Goal: Task Accomplishment & Management: Complete application form

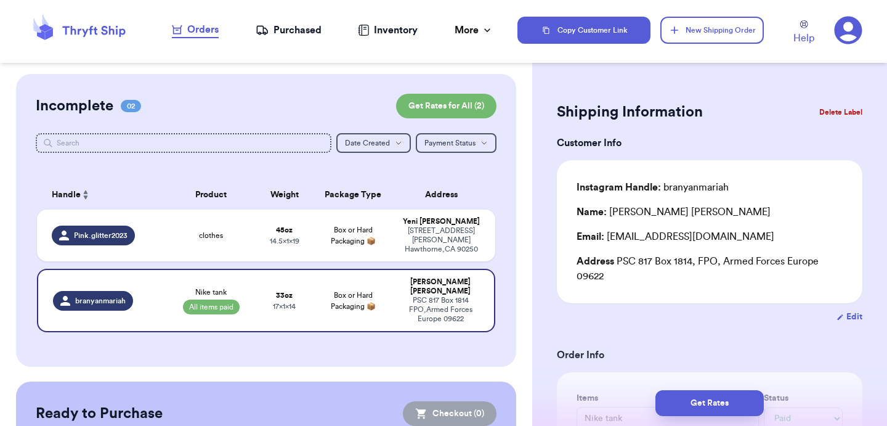
select select "paid"
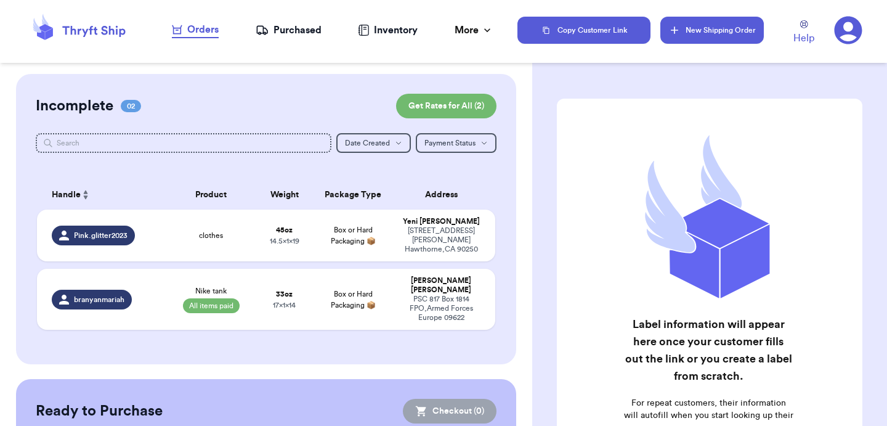
click at [730, 32] on button "New Shipping Order" at bounding box center [713, 30] width 104 height 27
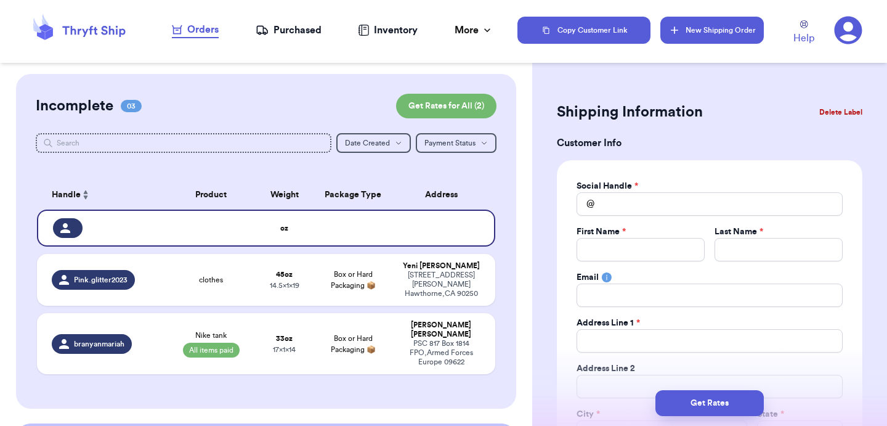
click at [730, 32] on button "New Shipping Order" at bounding box center [713, 30] width 104 height 27
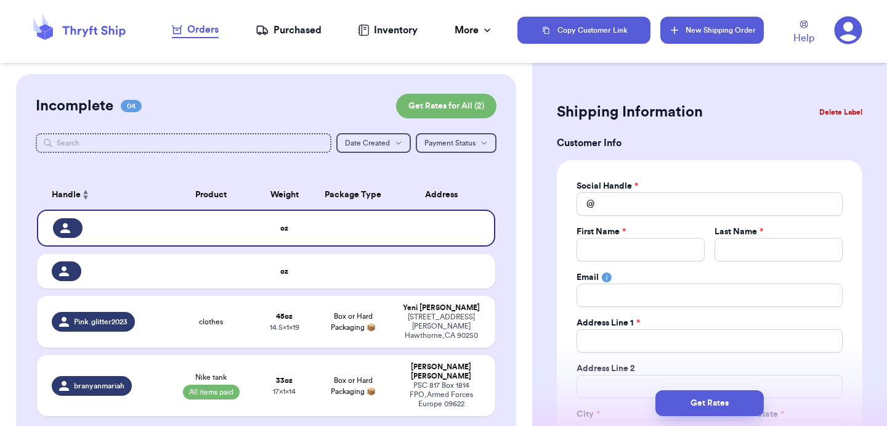
click at [730, 32] on button "New Shipping Order" at bounding box center [713, 30] width 104 height 27
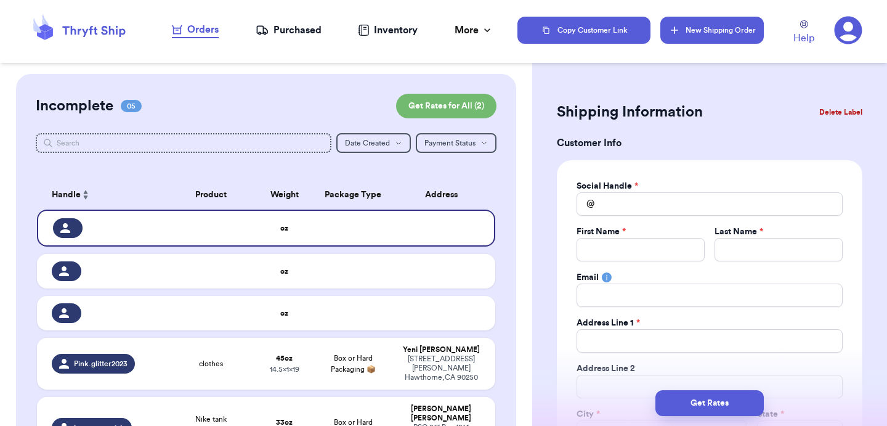
click at [730, 32] on button "New Shipping Order" at bounding box center [713, 30] width 104 height 27
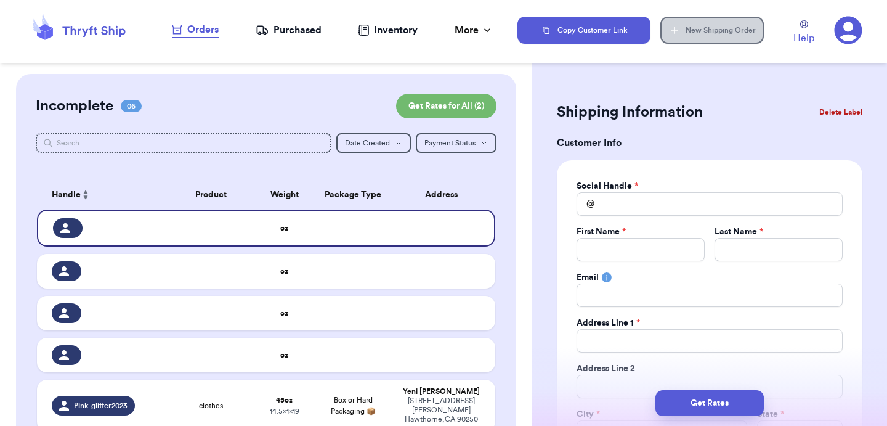
click at [730, 32] on button "New Shipping Order" at bounding box center [713, 30] width 104 height 27
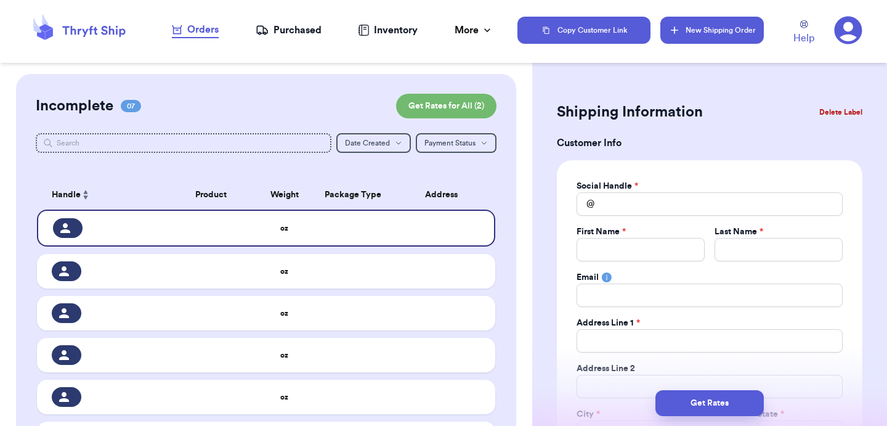
click at [730, 32] on button "New Shipping Order" at bounding box center [713, 30] width 104 height 27
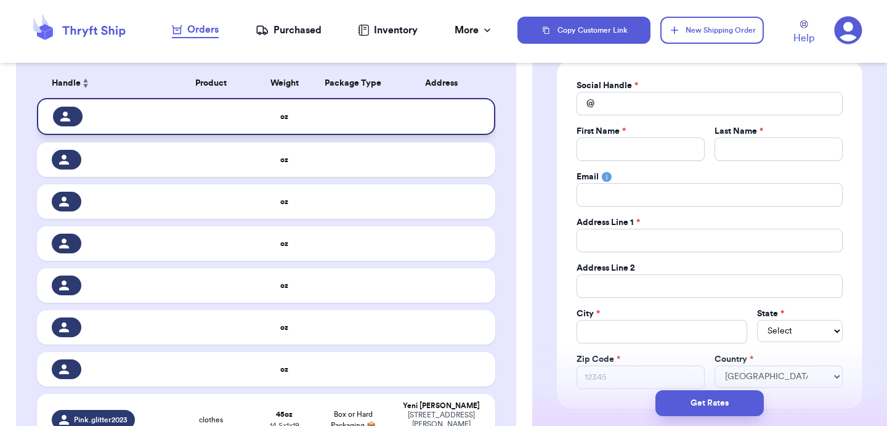
scroll to position [115, 0]
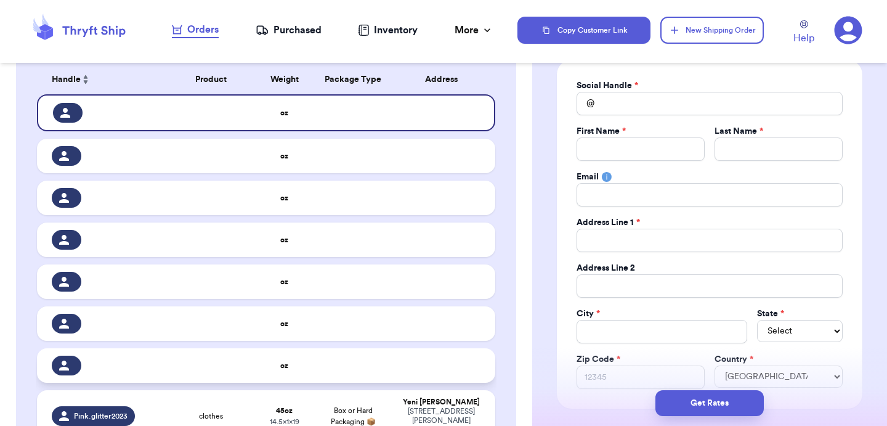
click at [386, 368] on td at bounding box center [353, 365] width 83 height 35
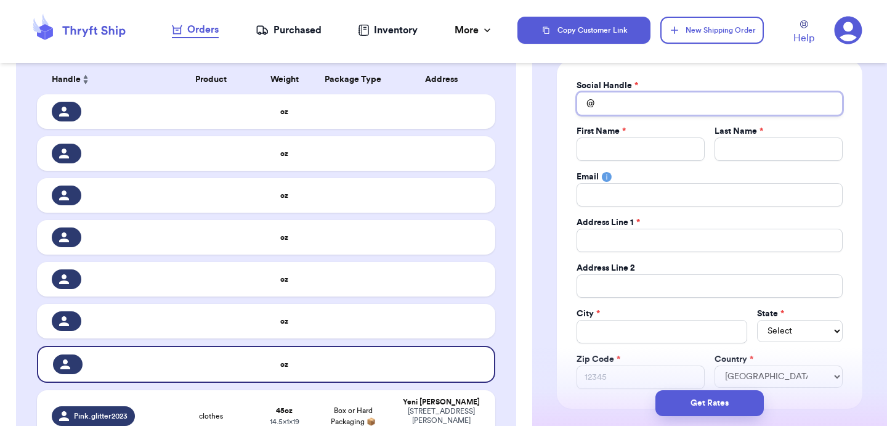
click at [640, 99] on input "Total Amount Paid" at bounding box center [710, 103] width 266 height 23
type input "k"
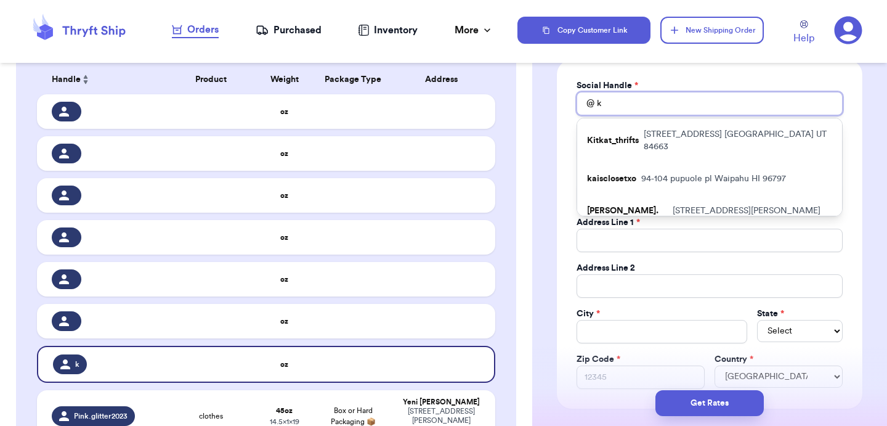
type input "k_"
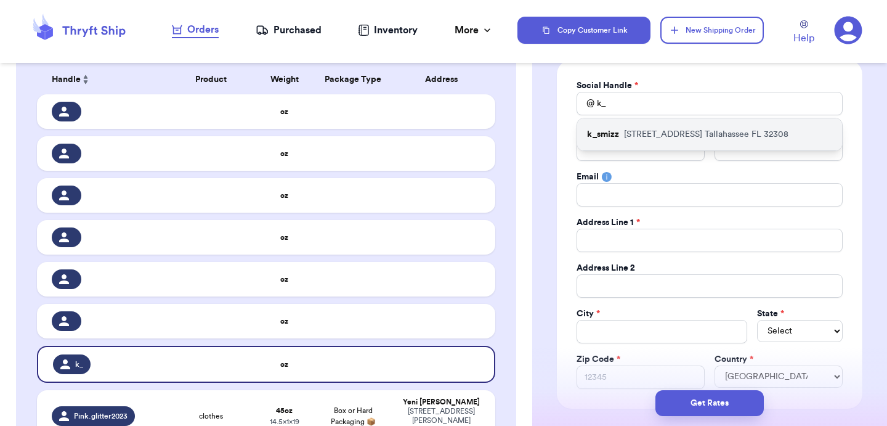
click at [649, 130] on p "1900 CENTRE POINTE BLVD Tallahassee FL 32308" at bounding box center [706, 134] width 165 height 12
type input "k_smizz"
type input "Kaylee"
type input "[PERSON_NAME]"
type input "[EMAIL_ADDRESS][DOMAIN_NAME]"
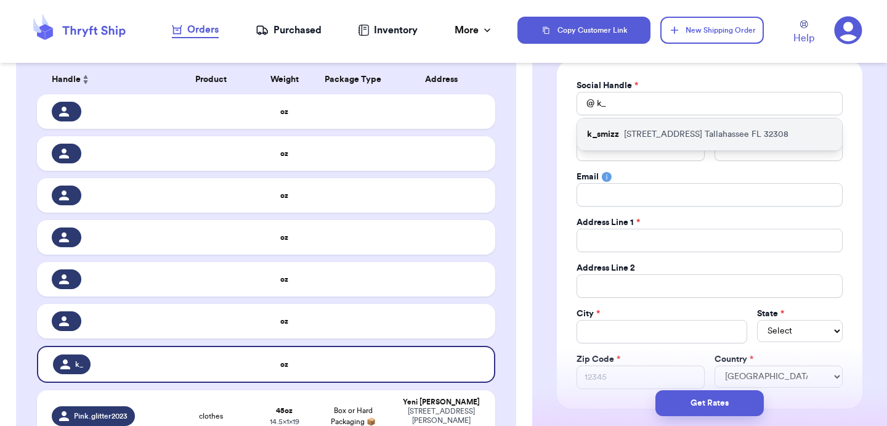
type input "[STREET_ADDRESS]"
type input "APT 76"
type input "Tallahassee"
select select "FL"
type input "32308"
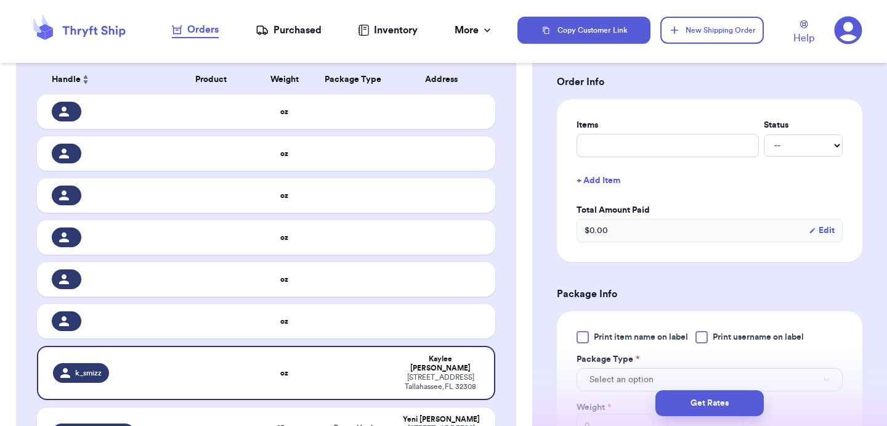
scroll to position [474, 0]
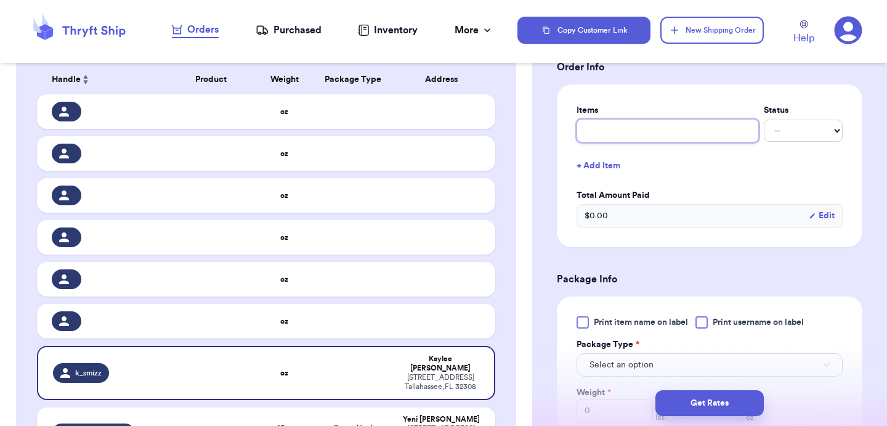
click at [651, 135] on input "text" at bounding box center [668, 130] width 182 height 23
type input "h"
type input "he"
type input "hey"
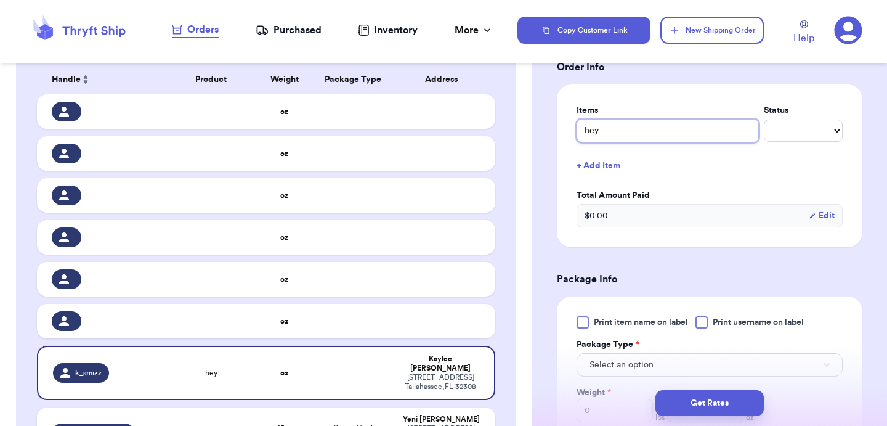
type input "hey d"
type input "hey du"
type input "hey dud"
type input "hey dude"
type input "hey dudes"
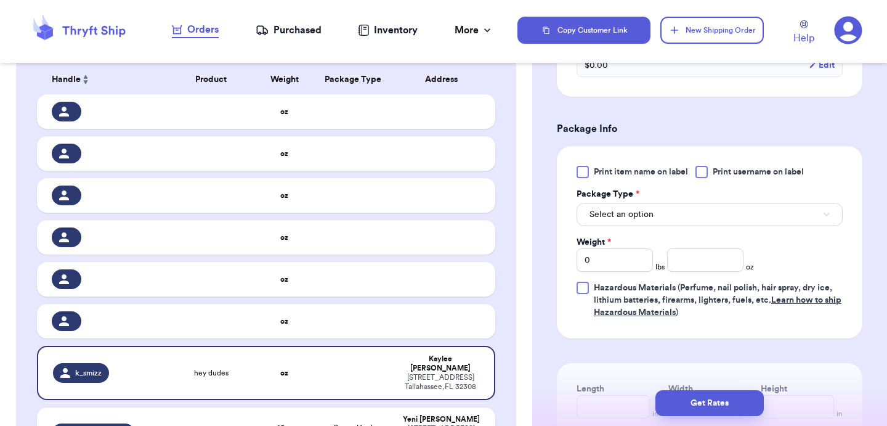
scroll to position [644, 0]
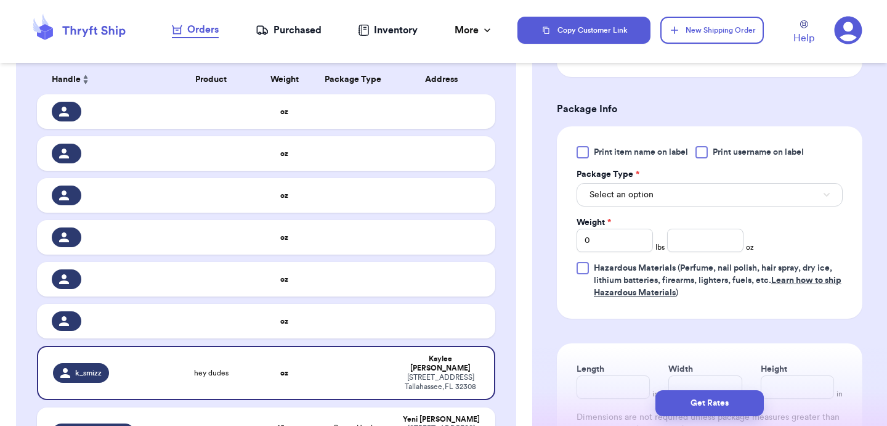
type input "hey dudes"
click at [673, 203] on button "Select an option" at bounding box center [710, 194] width 266 height 23
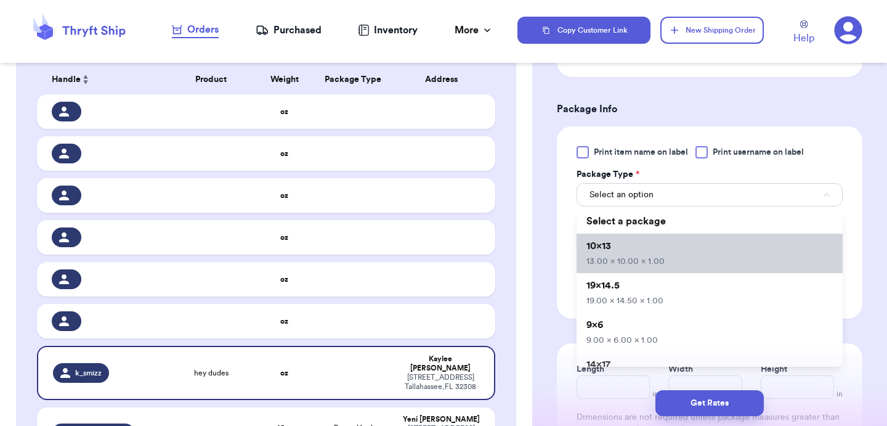
click at [633, 251] on li "10x13 13.00 x 10.00 x 1.00" at bounding box center [710, 253] width 266 height 39
type input "13"
type input "10"
type input "1"
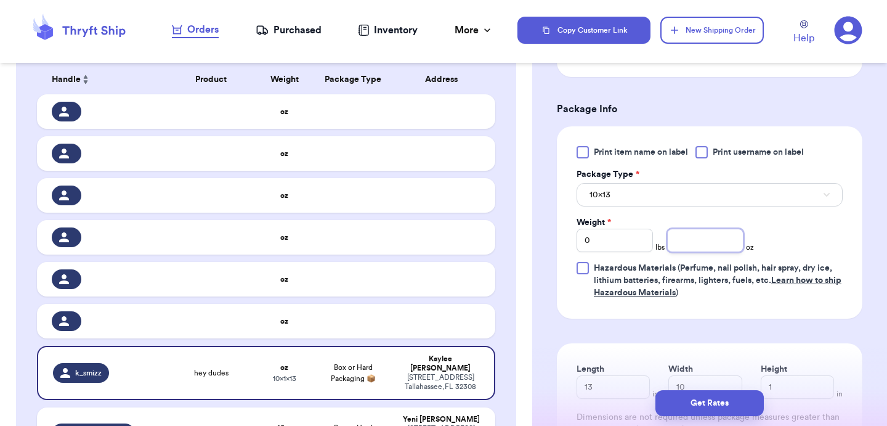
click at [697, 244] on input "number" at bounding box center [705, 240] width 76 height 23
type input "11"
click at [720, 400] on button "Get Rates" at bounding box center [710, 403] width 108 height 26
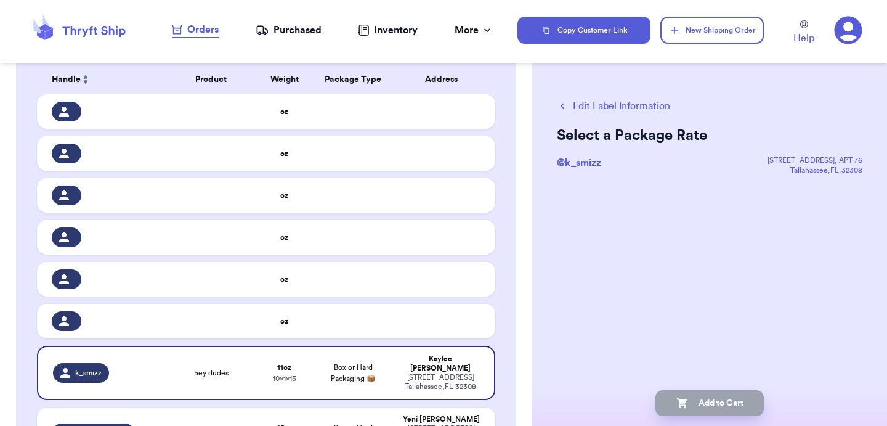
scroll to position [0, 0]
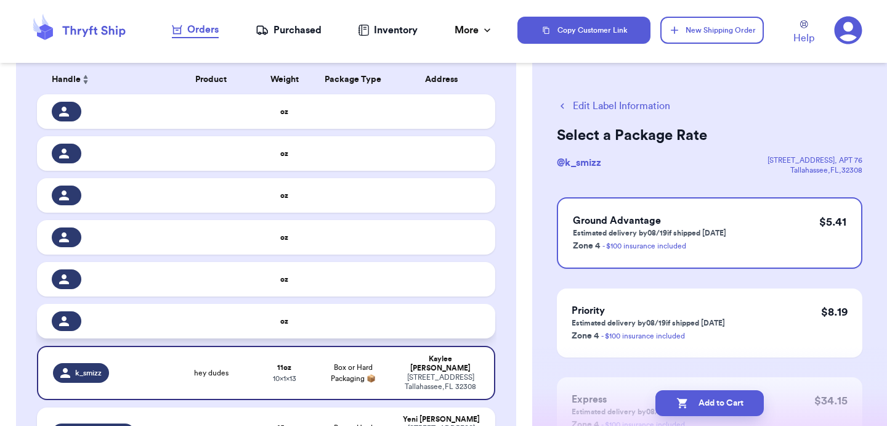
click at [330, 332] on td at bounding box center [353, 321] width 83 height 35
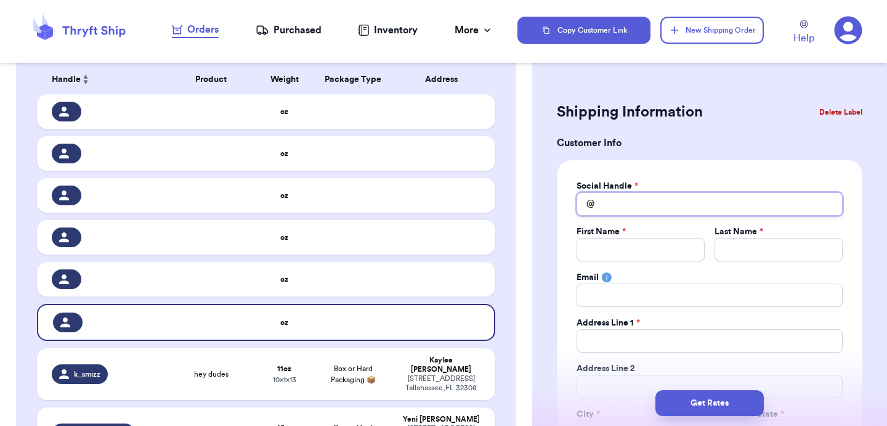
click at [628, 203] on input "Total Amount Paid" at bounding box center [710, 203] width 266 height 23
type input "j"
type input "je"
type input "jen"
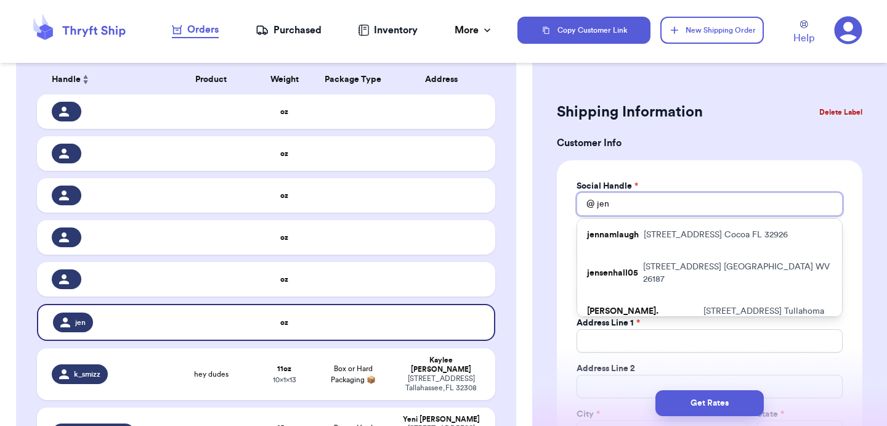
type input "[PERSON_NAME]"
type input "jense"
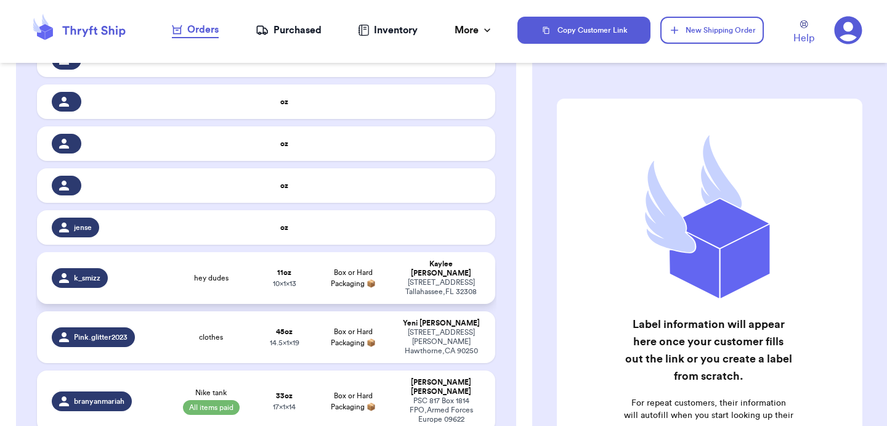
scroll to position [219, 0]
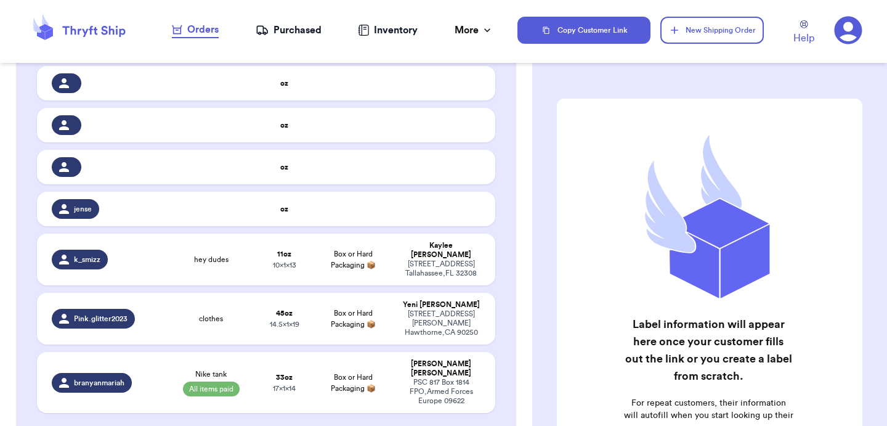
scroll to position [235, 0]
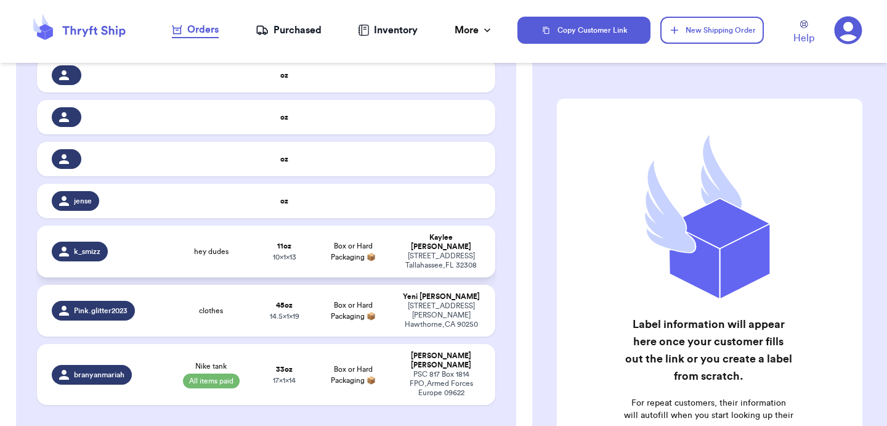
click at [184, 259] on td "hey dudes" at bounding box center [211, 252] width 92 height 52
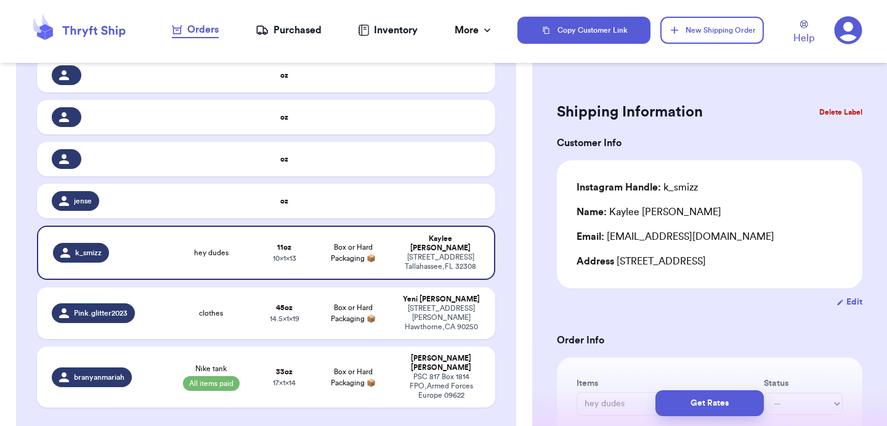
click at [843, 110] on button "Delete Label" at bounding box center [841, 112] width 53 height 27
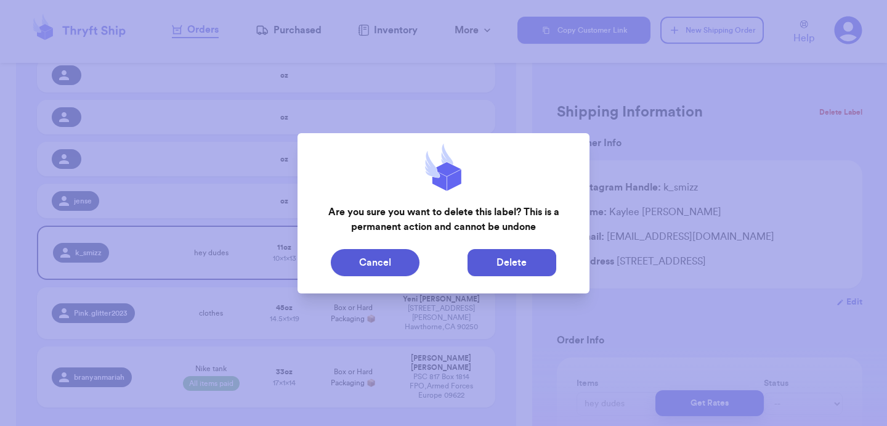
click at [496, 269] on button "Delete" at bounding box center [512, 262] width 89 height 27
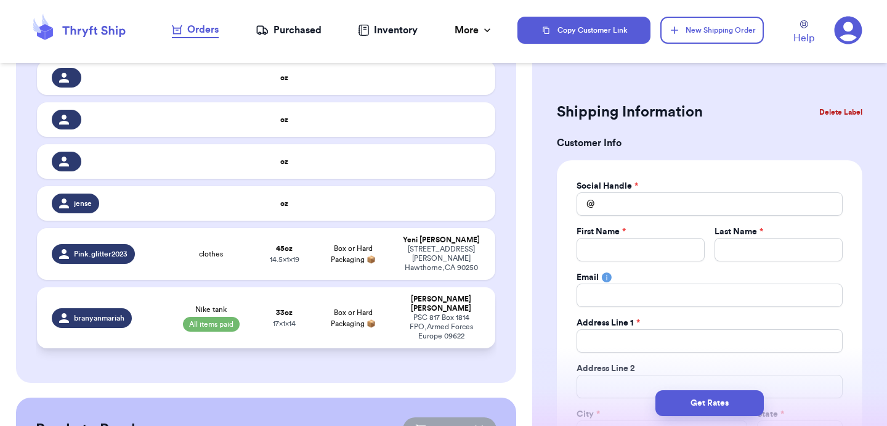
scroll to position [139, 0]
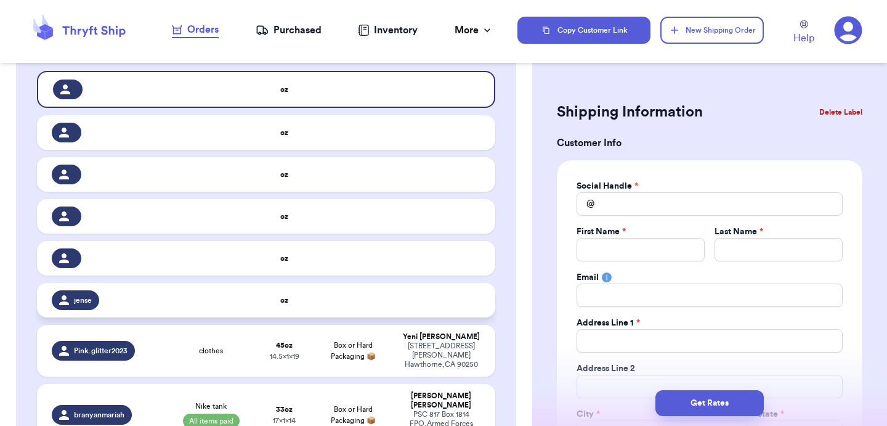
click at [252, 303] on td at bounding box center [211, 300] width 92 height 35
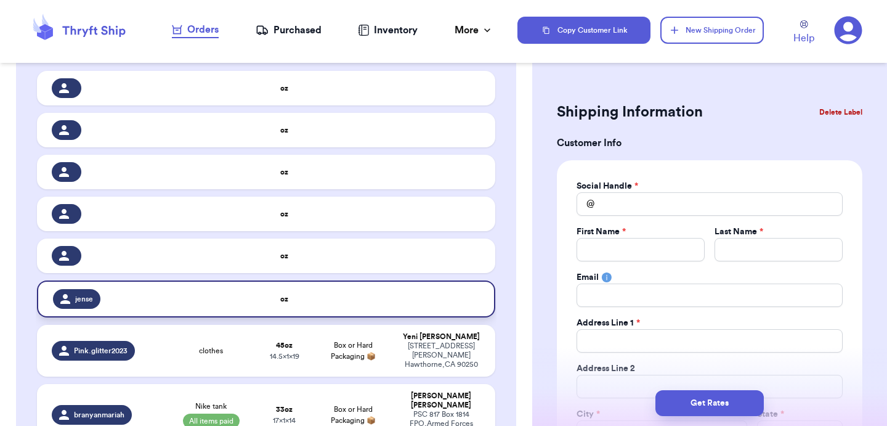
type input "jense"
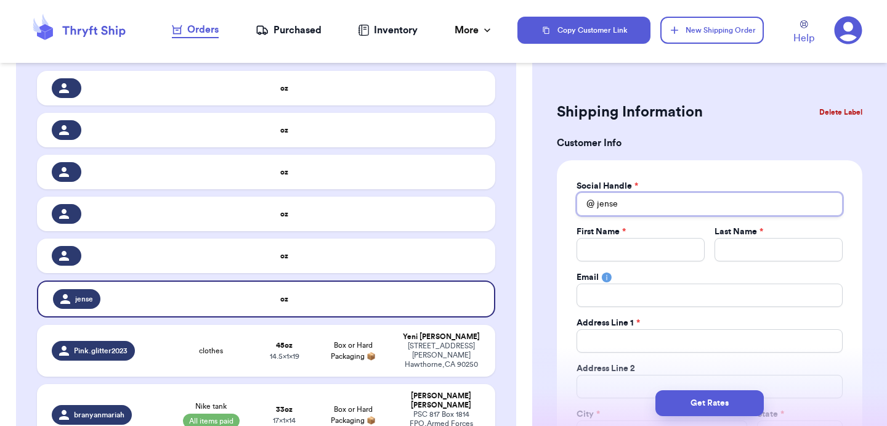
click at [641, 198] on input "jense" at bounding box center [710, 203] width 266 height 23
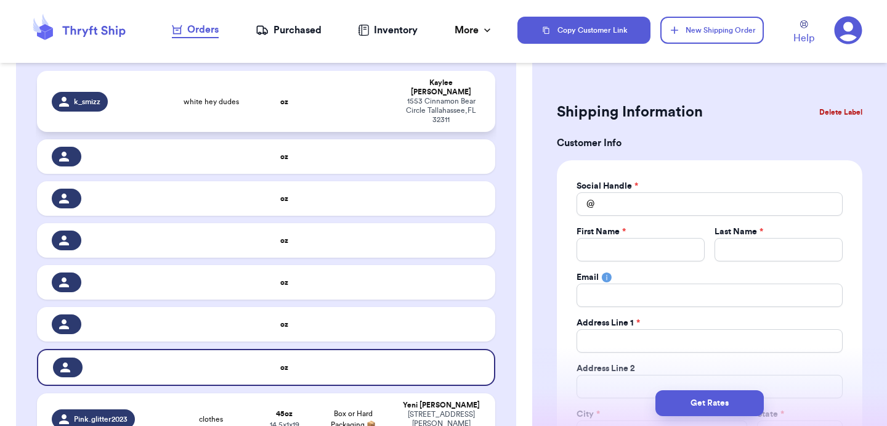
click at [315, 87] on td at bounding box center [353, 101] width 83 height 61
type input "white hey dudes"
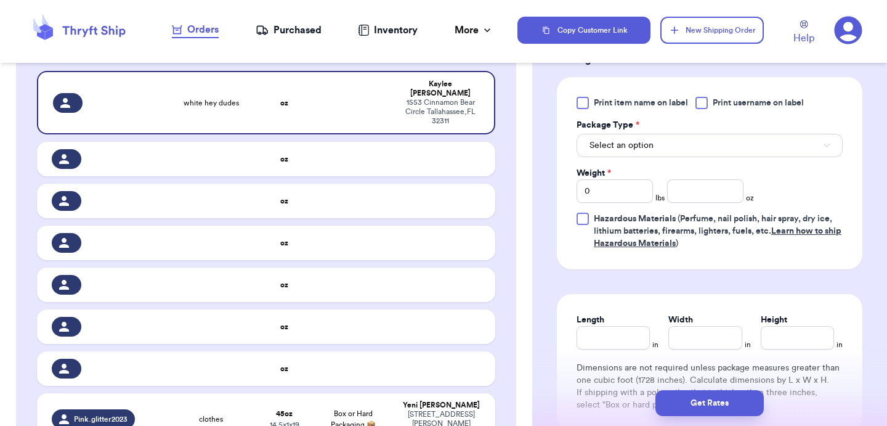
scroll to position [490, 0]
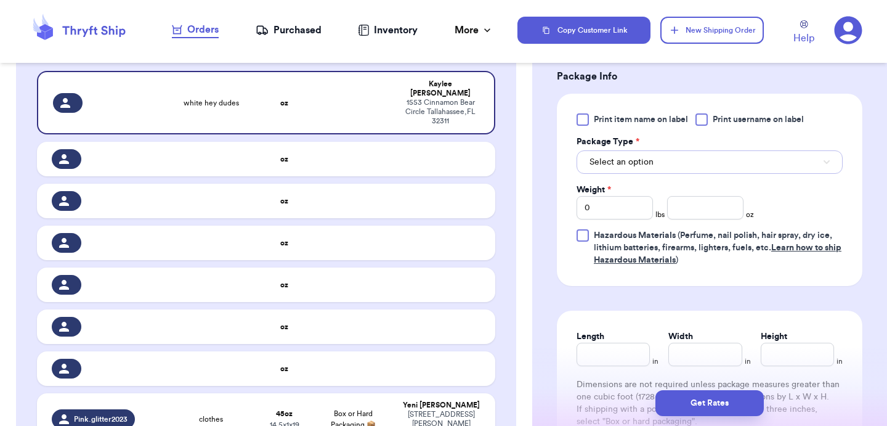
click at [636, 156] on span "Select an option" at bounding box center [622, 162] width 64 height 12
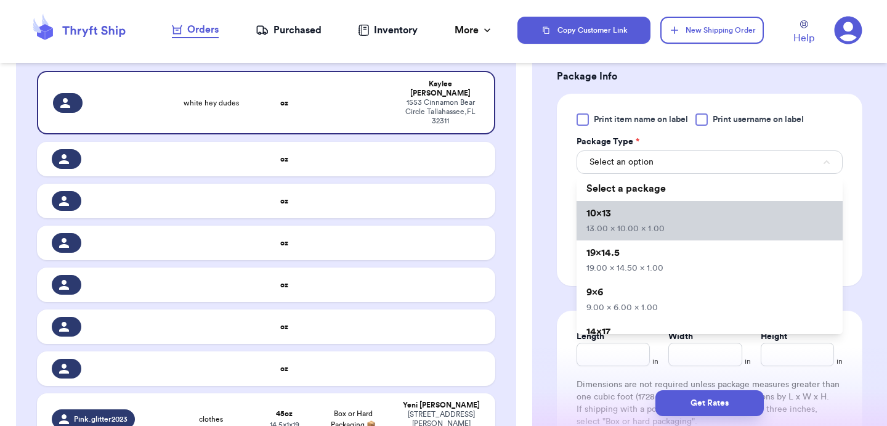
click at [621, 201] on li "10x13 13.00 x 10.00 x 1.00" at bounding box center [710, 220] width 266 height 39
type input "13"
type input "10"
type input "1"
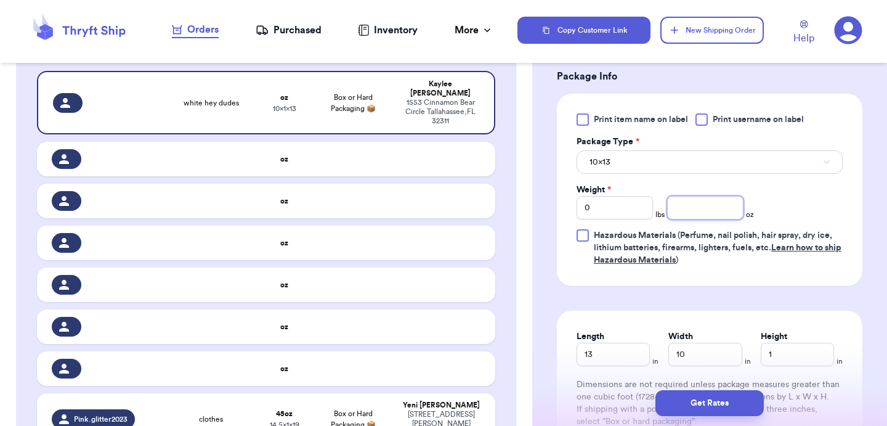
click at [697, 196] on input "number" at bounding box center [705, 207] width 76 height 23
type input "11"
click at [715, 409] on button "Get Rates" at bounding box center [710, 403] width 108 height 26
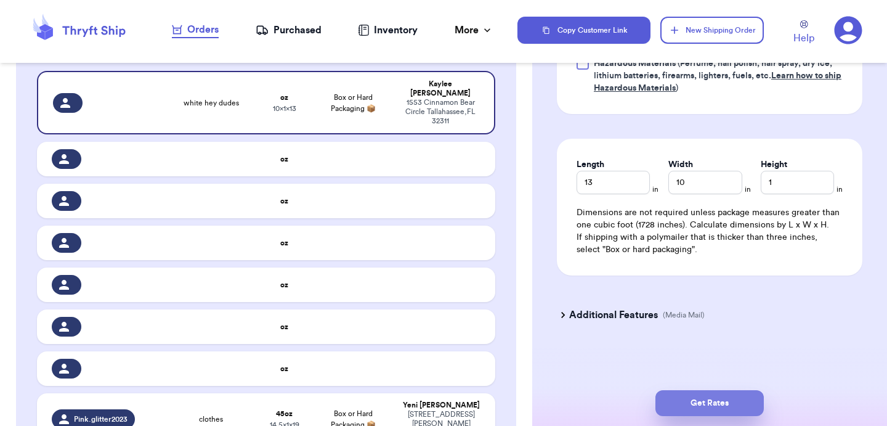
select select "FL"
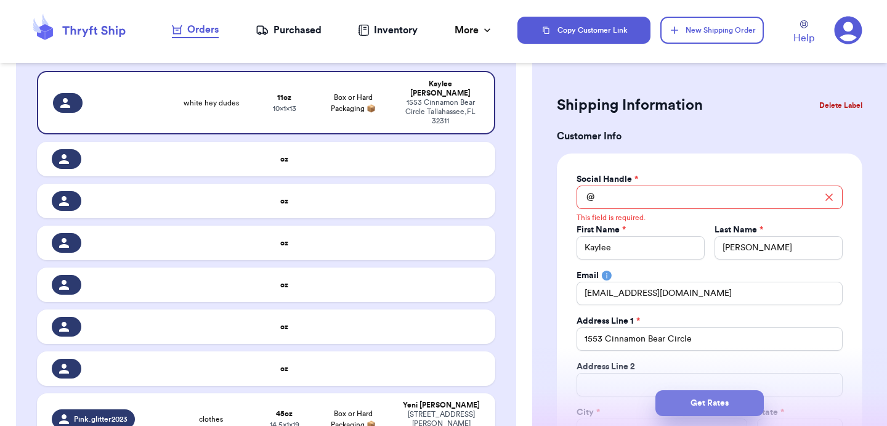
scroll to position [0, 0]
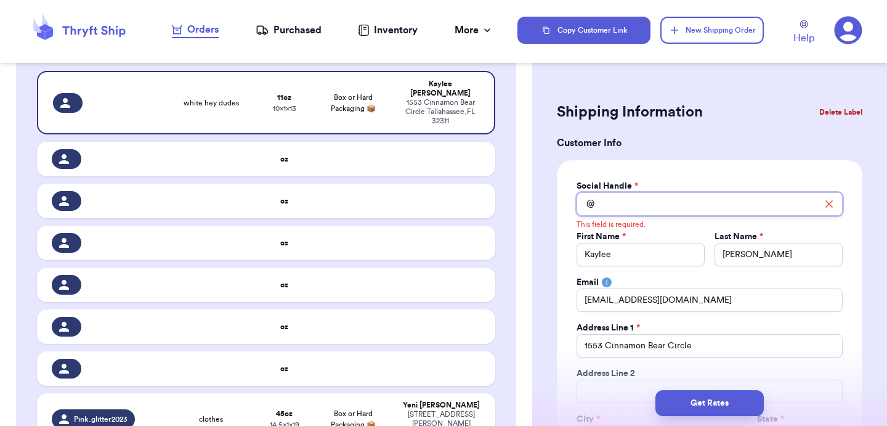
click at [653, 205] on input "Total Amount Paid" at bounding box center [710, 203] width 266 height 23
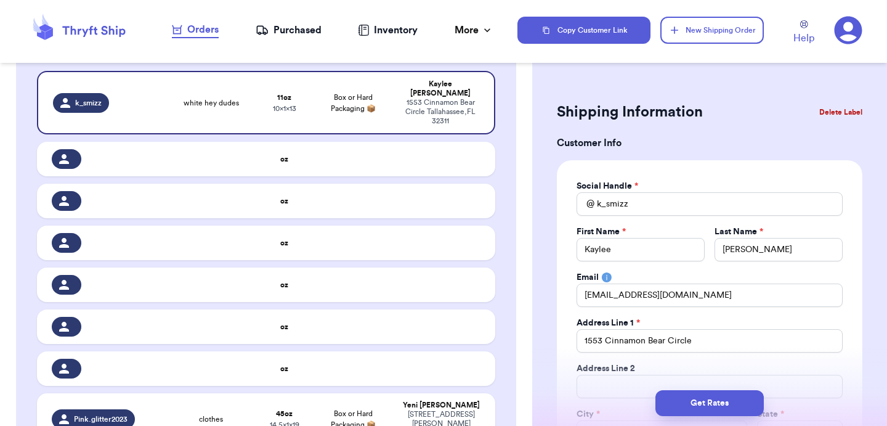
click at [647, 207] on input "k_smizz" at bounding box center [710, 203] width 266 height 23
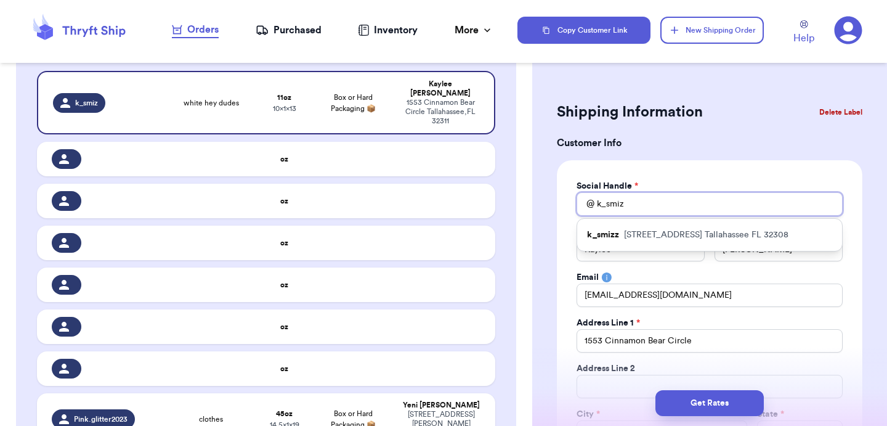
type input "k_smizz"
click at [565, 172] on div "Social Handle * @ k_smizz k_smizz [STREET_ADDRESS] First Name * [PERSON_NAME] L…" at bounding box center [710, 334] width 306 height 349
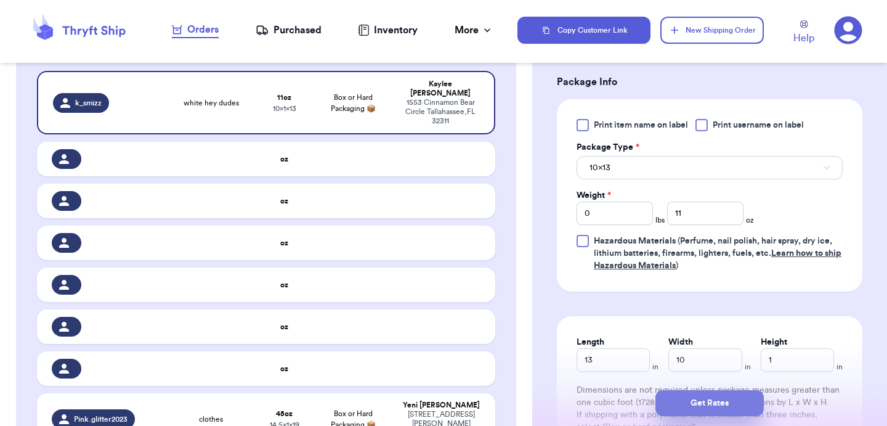
click at [707, 404] on button "Get Rates" at bounding box center [710, 403] width 108 height 26
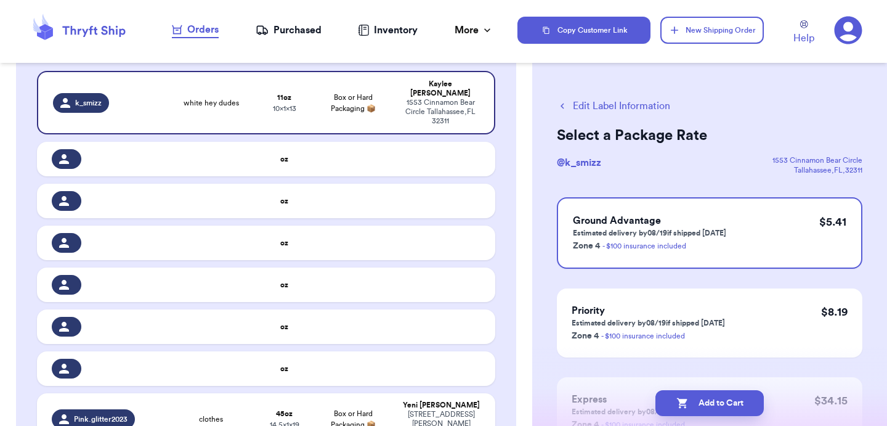
click at [707, 404] on button "Add to Cart" at bounding box center [710, 403] width 108 height 26
checkbox input "true"
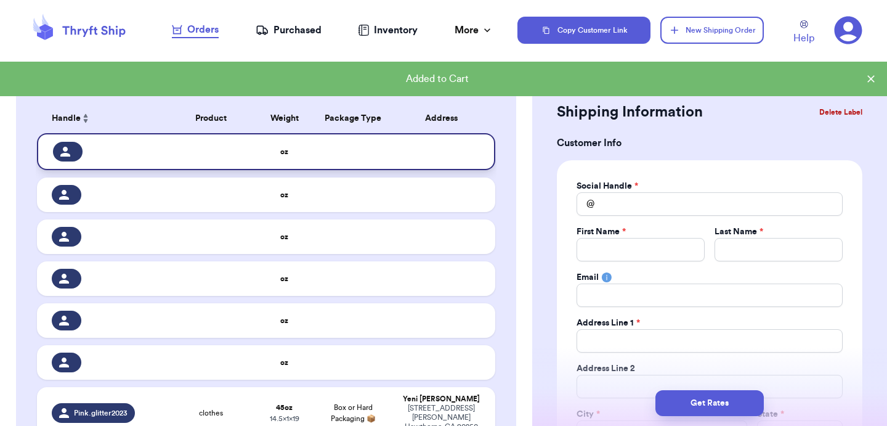
scroll to position [80, 0]
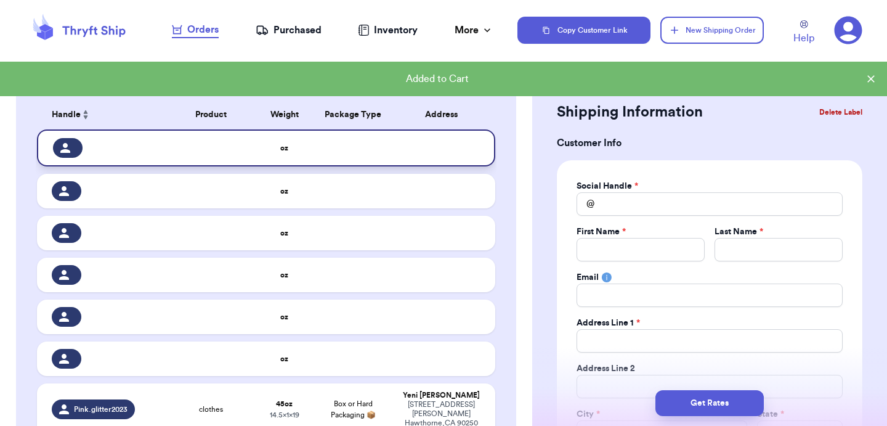
click at [327, 156] on td at bounding box center [353, 147] width 83 height 37
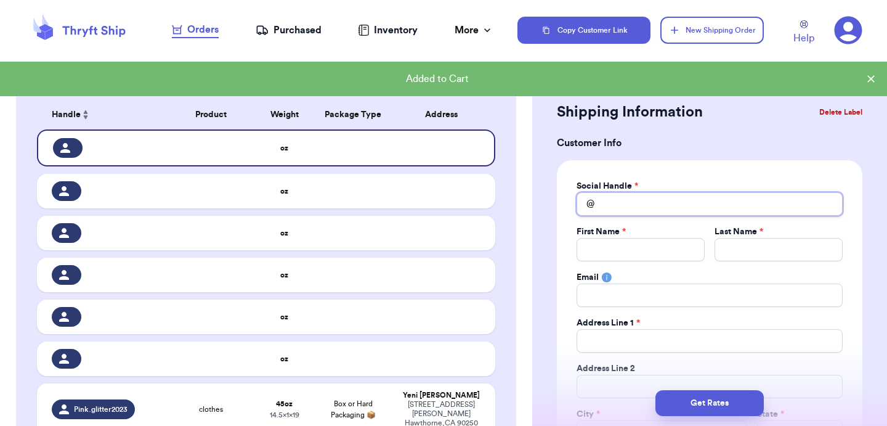
click at [603, 194] on input "Total Amount Paid" at bounding box center [710, 203] width 266 height 23
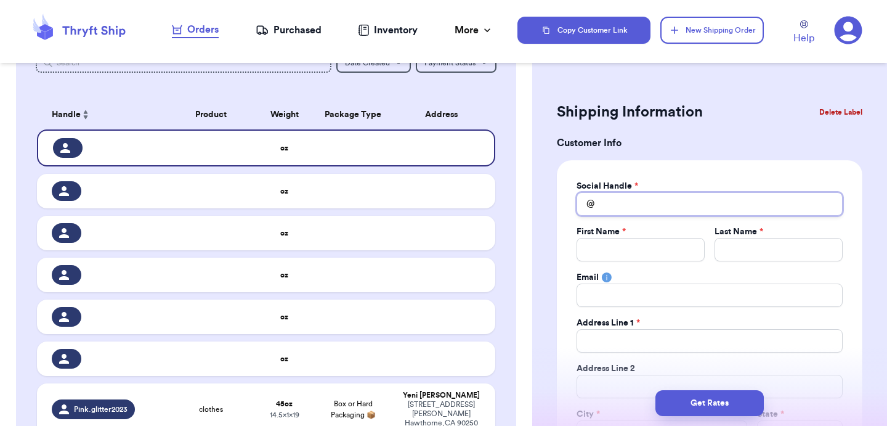
type input "h"
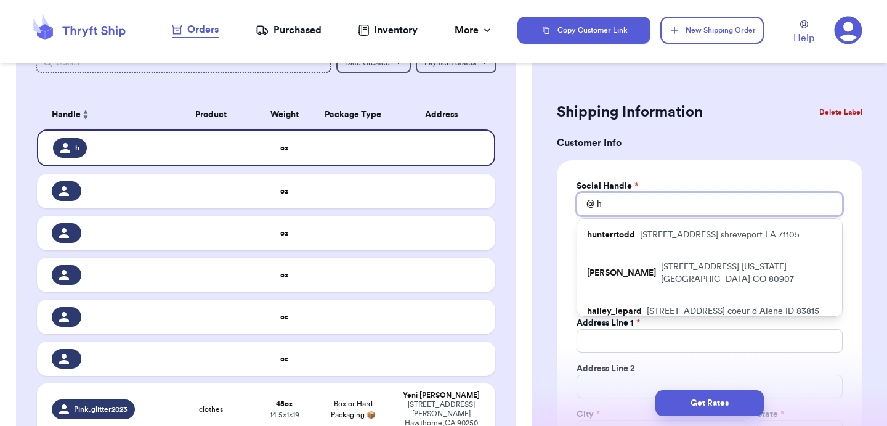
type input "ha"
type input "han"
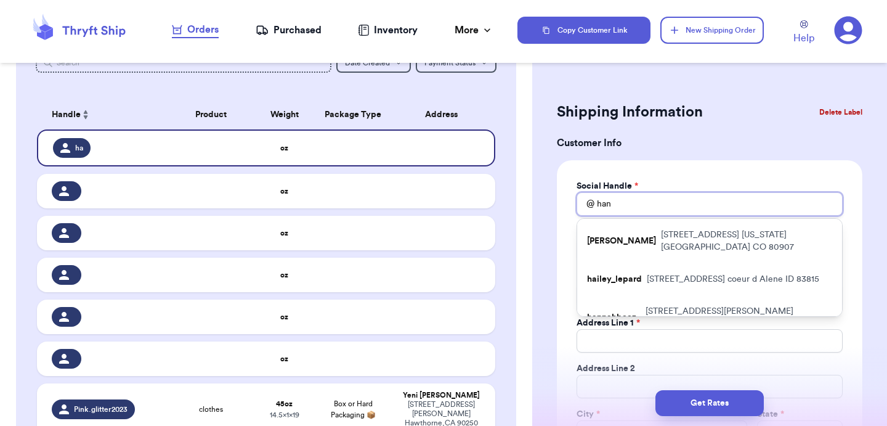
type input "[PERSON_NAME]"
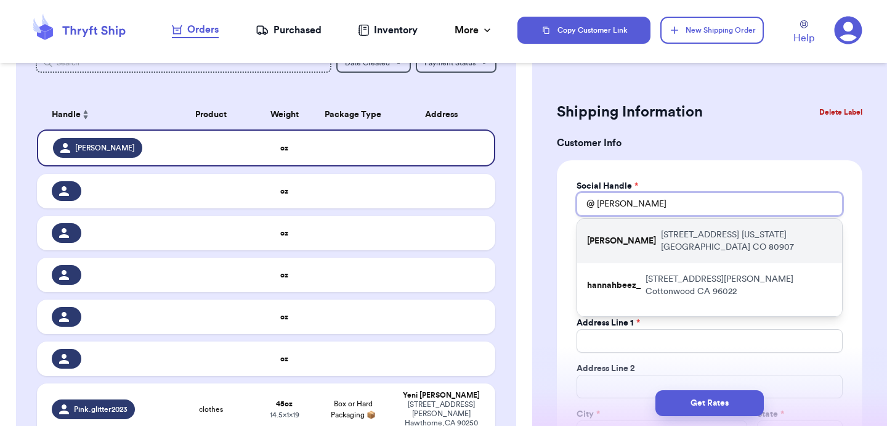
scroll to position [36, 0]
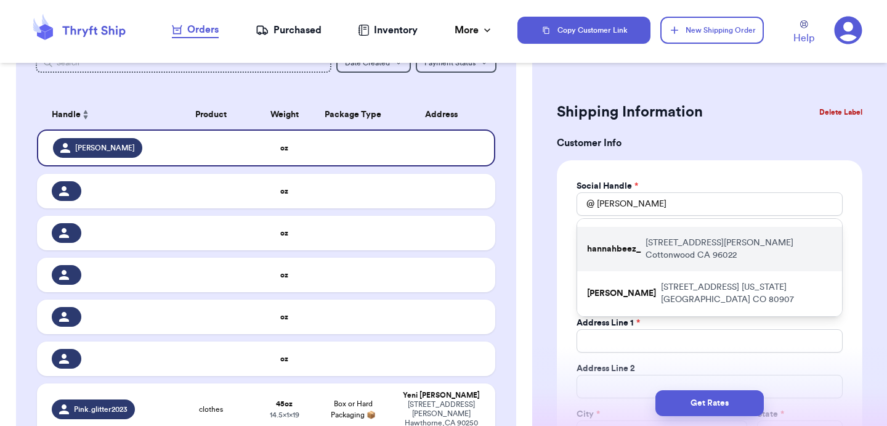
click at [665, 243] on p "[STREET_ADDRESS][PERSON_NAME]" at bounding box center [739, 249] width 187 height 25
type input "hannahbeez_"
type input "[PERSON_NAME]"
type input "Brunello"
type input "[EMAIL_ADDRESS][DOMAIN_NAME]"
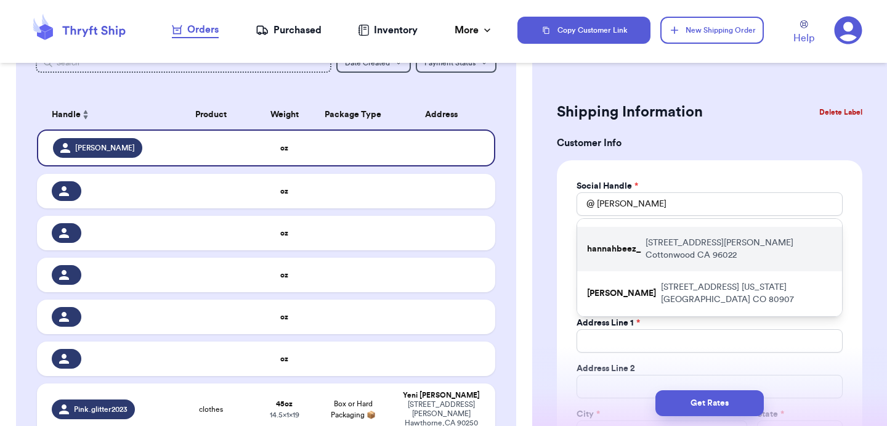
type input "[STREET_ADDRESS][PERSON_NAME]"
type input "Cottonwood"
select select "CA"
type input "96022"
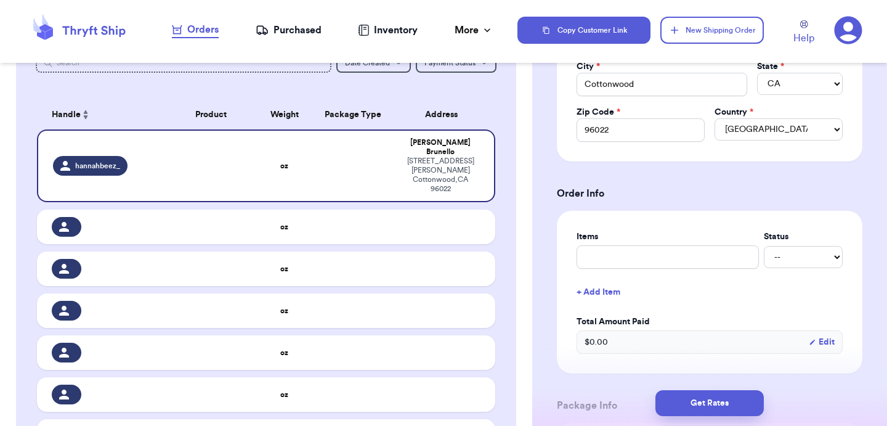
scroll to position [360, 0]
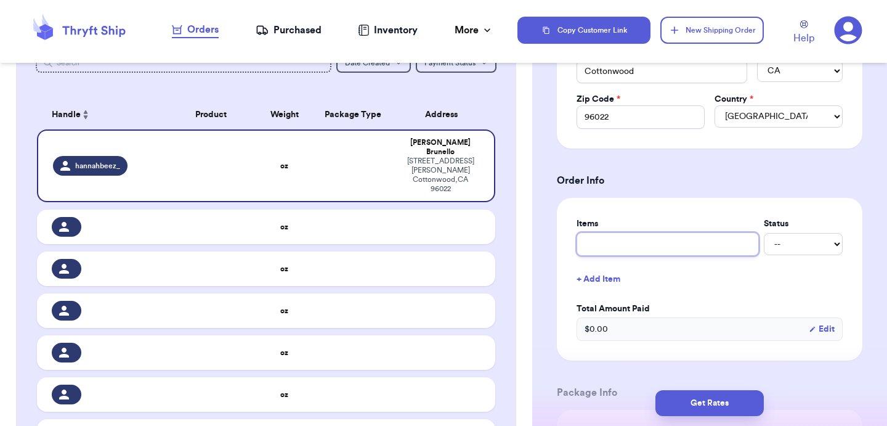
click at [654, 248] on input "text" at bounding box center [668, 243] width 182 height 23
type input "l"
type input "lo"
type input "lon"
type input "lone"
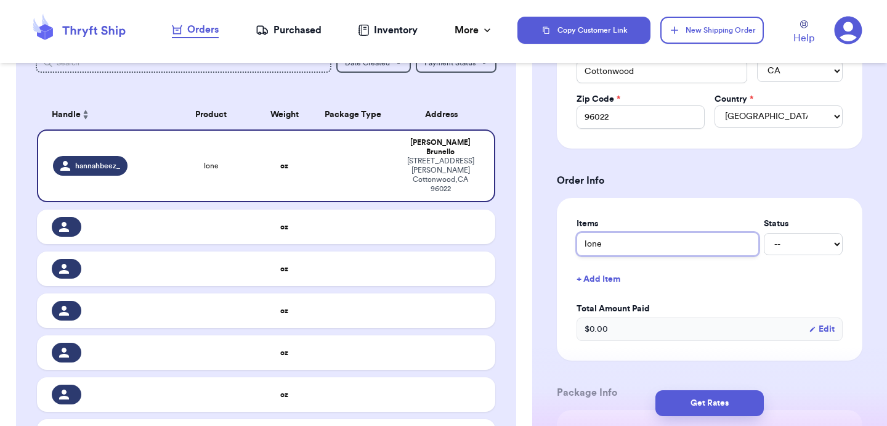
type input "lonel"
type input "lonely"
type input "lonely g"
type input "lonely gh"
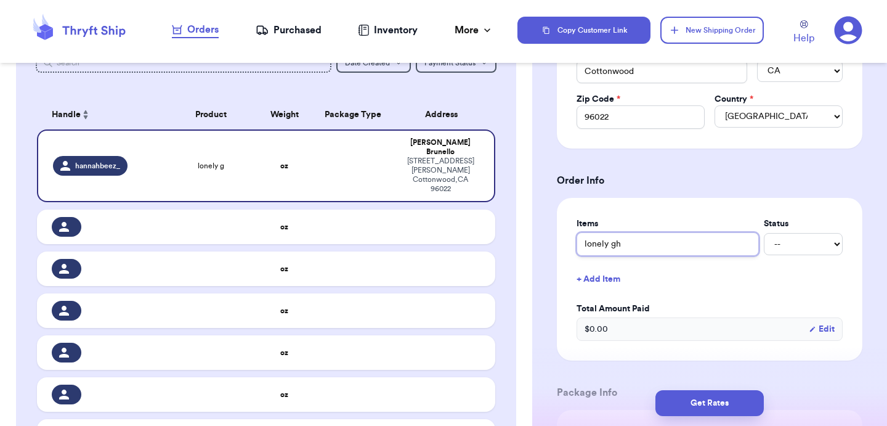
type input "lonely gho"
type input "lonely ghos"
type input "lonely ghost"
click at [543, 279] on div "Shipping Information Delete Label Customer Info Social Handle * @ hannahbeez_ F…" at bounding box center [709, 313] width 355 height 1200
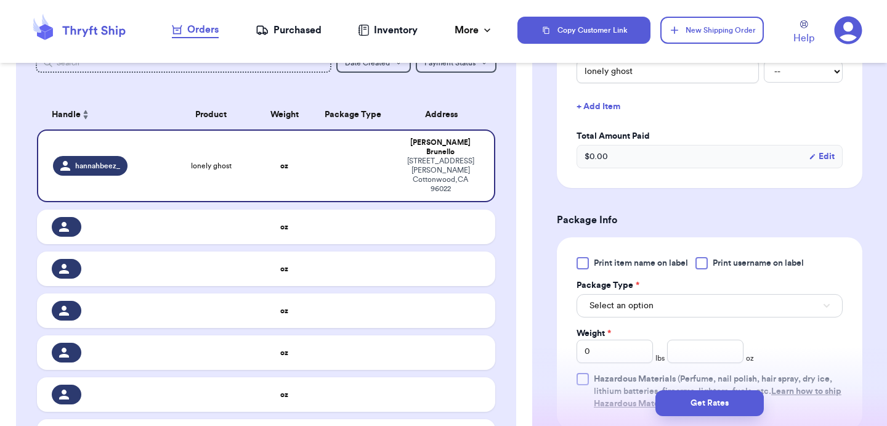
scroll to position [609, 0]
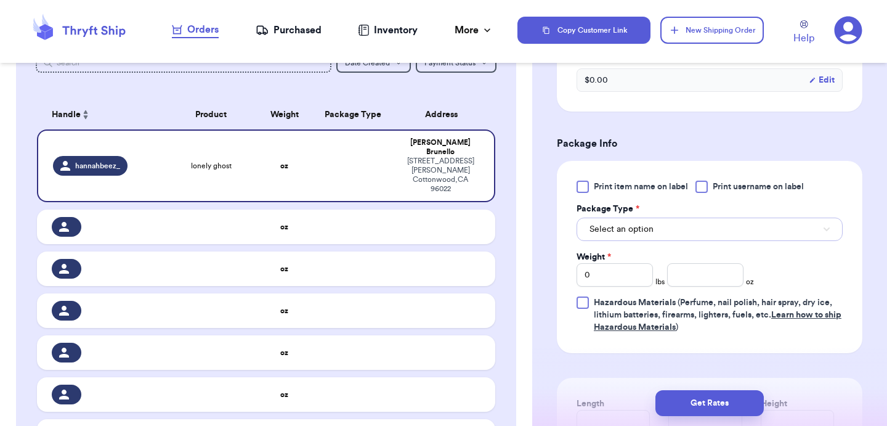
click at [631, 234] on span "Select an option" at bounding box center [622, 229] width 64 height 12
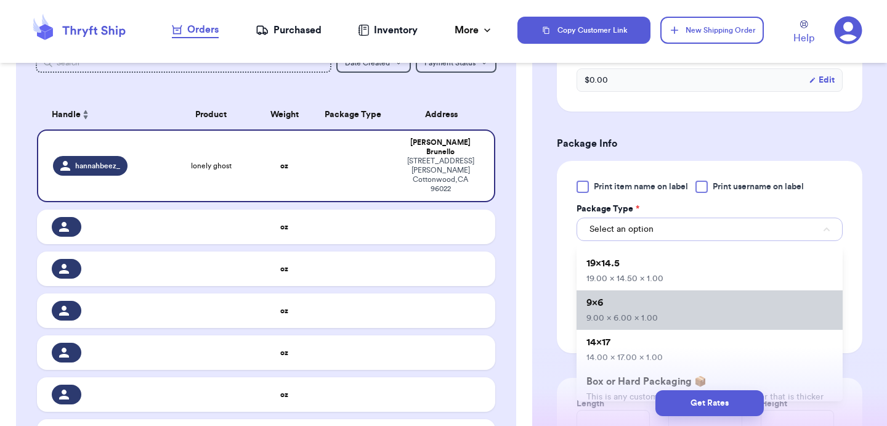
scroll to position [67, 0]
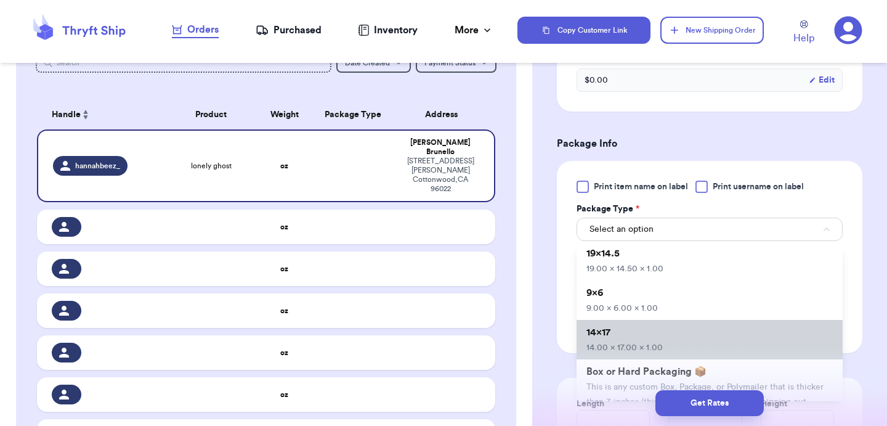
click at [606, 337] on span "14x17" at bounding box center [599, 332] width 24 height 10
type input "14"
type input "17"
type input "1"
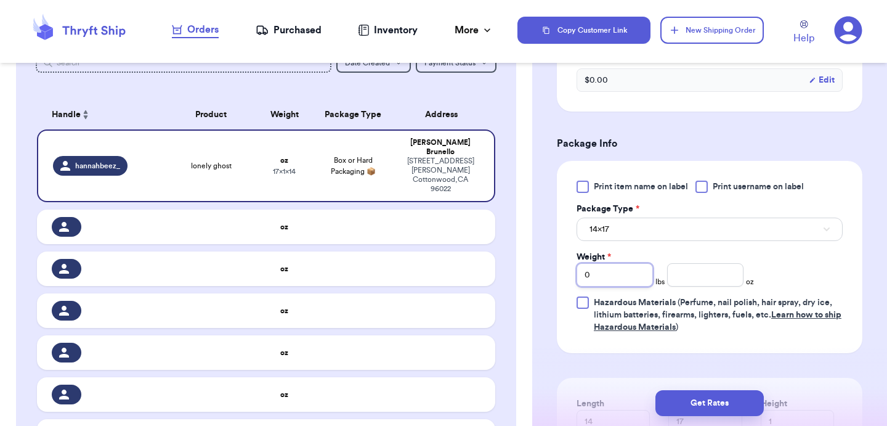
click at [644, 279] on input "0" at bounding box center [615, 274] width 76 height 23
type input "2"
click at [678, 399] on button "Get Rates" at bounding box center [710, 403] width 108 height 26
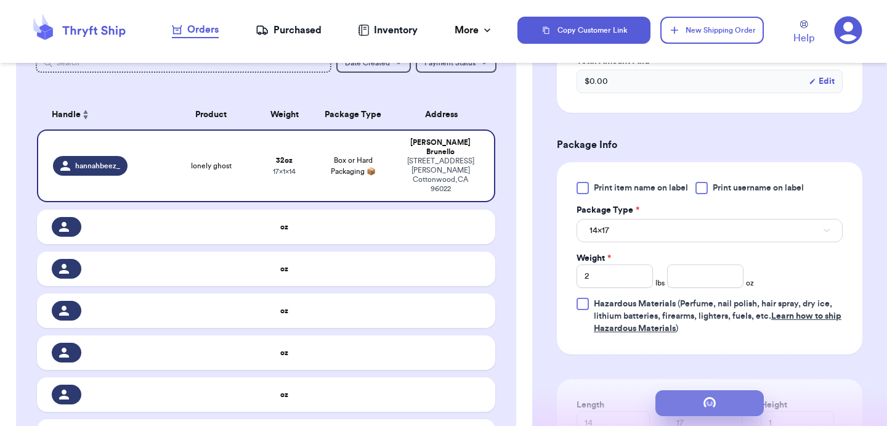
scroll to position [0, 0]
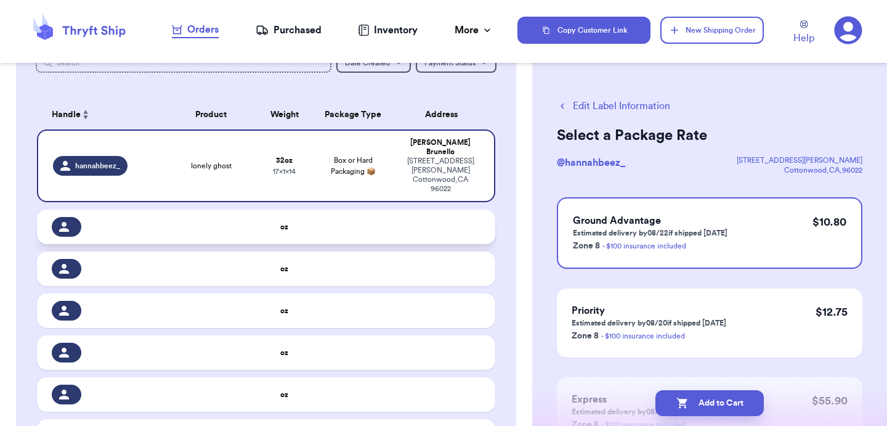
click at [314, 217] on td at bounding box center [353, 227] width 83 height 35
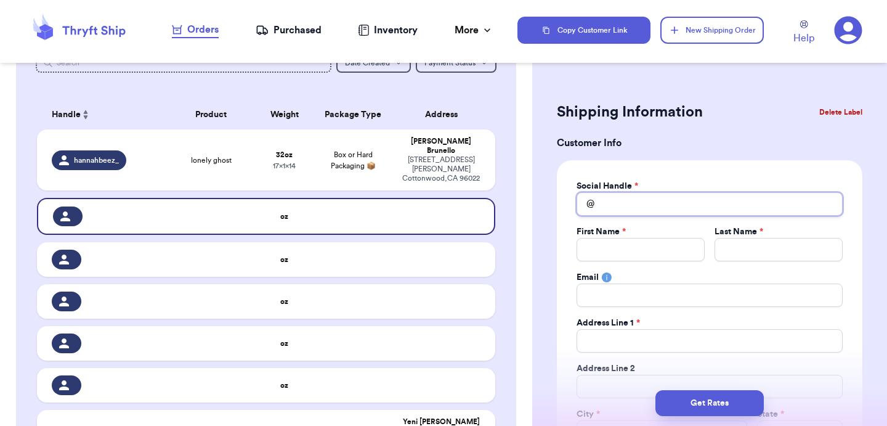
click at [619, 214] on input "Total Amount Paid" at bounding box center [710, 203] width 266 height 23
type input "k"
type input "ka"
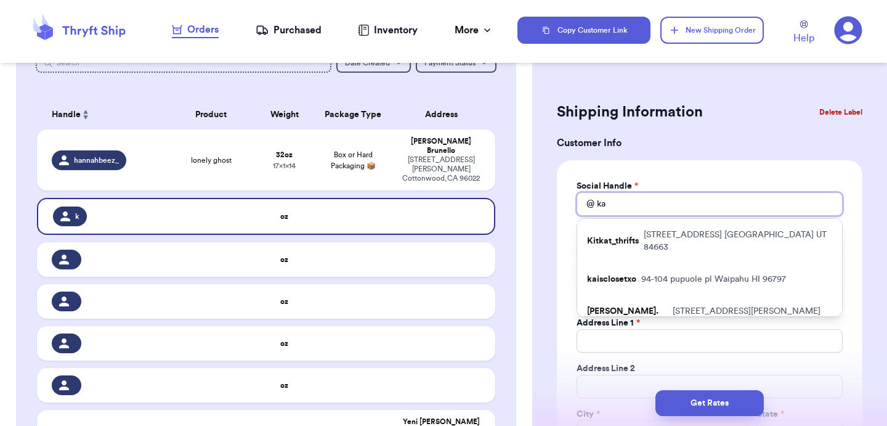
type input "kai"
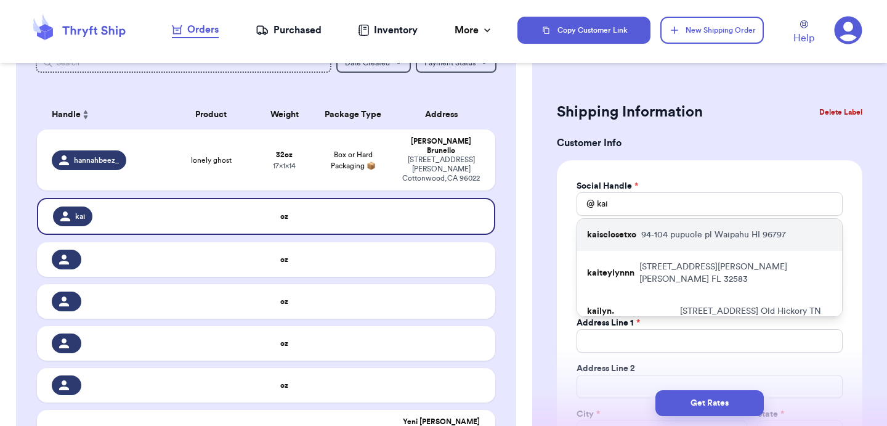
click at [626, 234] on p "kaisclosetxo" at bounding box center [611, 235] width 49 height 12
type input "kaisclosetxo"
type input "Kaila"
type input "A"
type input "[EMAIL_ADDRESS][PERSON_NAME][DOMAIN_NAME]"
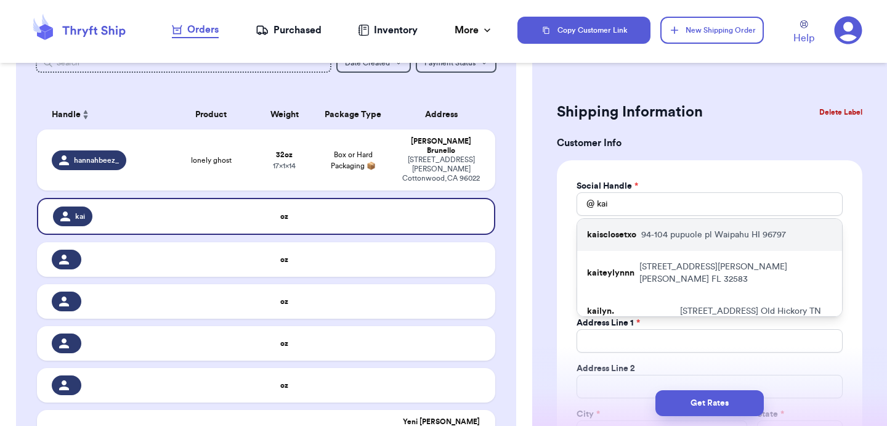
type input "94-104 pupuole pl"
type input "336"
type input "Waipahu"
select select "HI"
type input "96797"
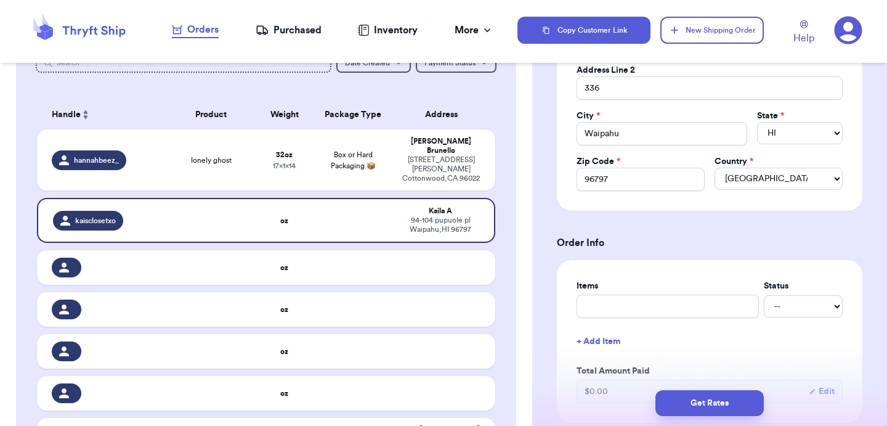
scroll to position [364, 0]
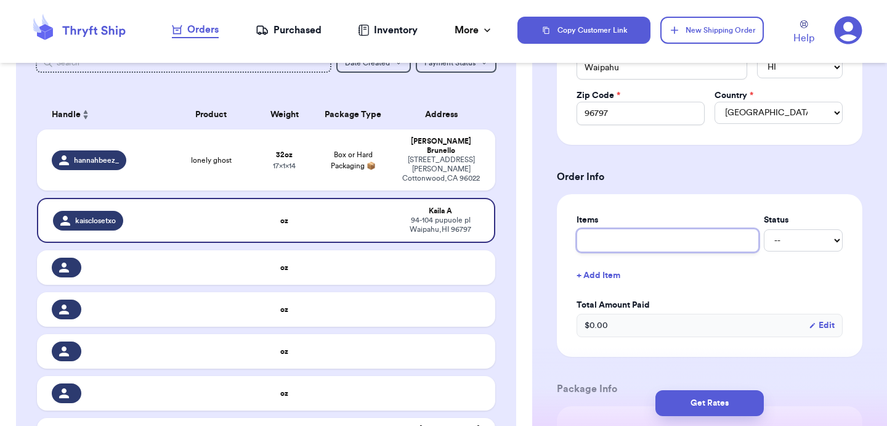
click at [623, 241] on input "text" at bounding box center [668, 240] width 182 height 23
type input "a"
type input "a&"
type input "a&f"
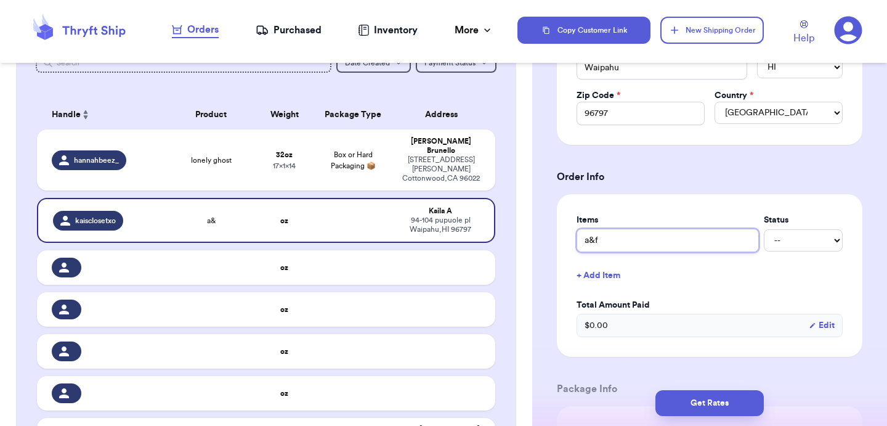
type input "a&f s"
type input "a&f sh"
type input "a&f sho"
type input "a&f shor"
type input "a&f short"
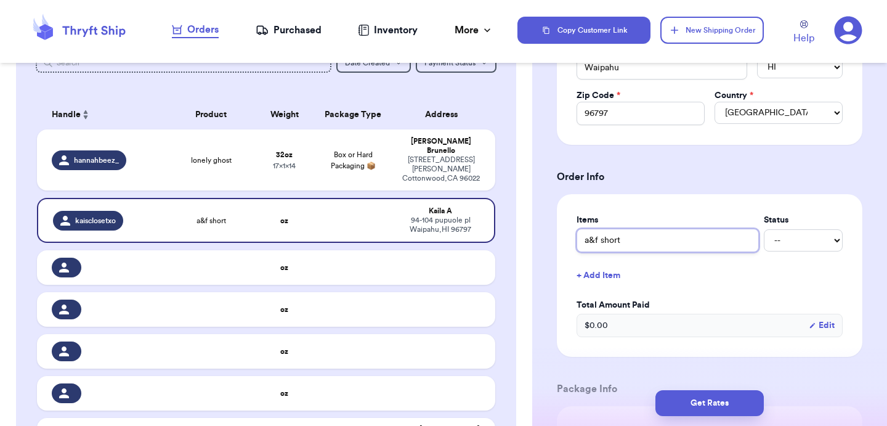
type input "a&f shorts"
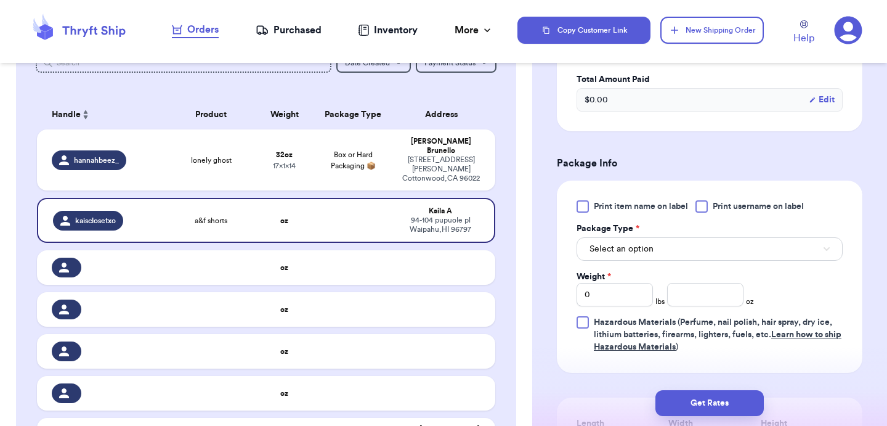
scroll to position [638, 0]
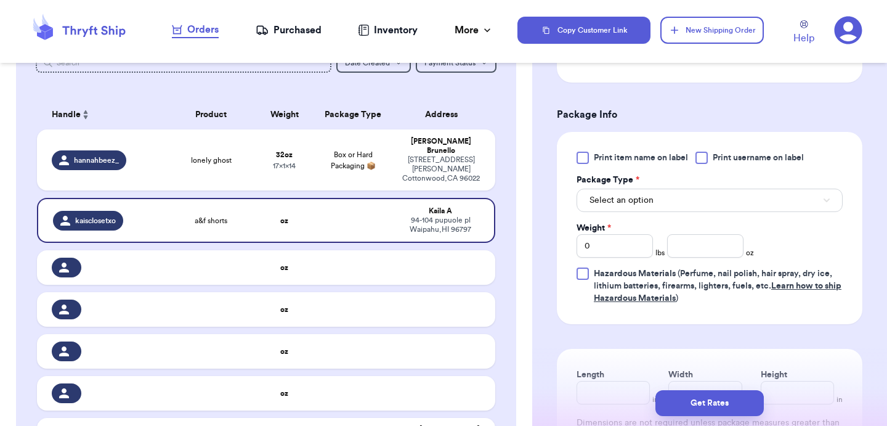
type input "a&f shorts"
click at [637, 200] on span "Select an option" at bounding box center [622, 200] width 64 height 12
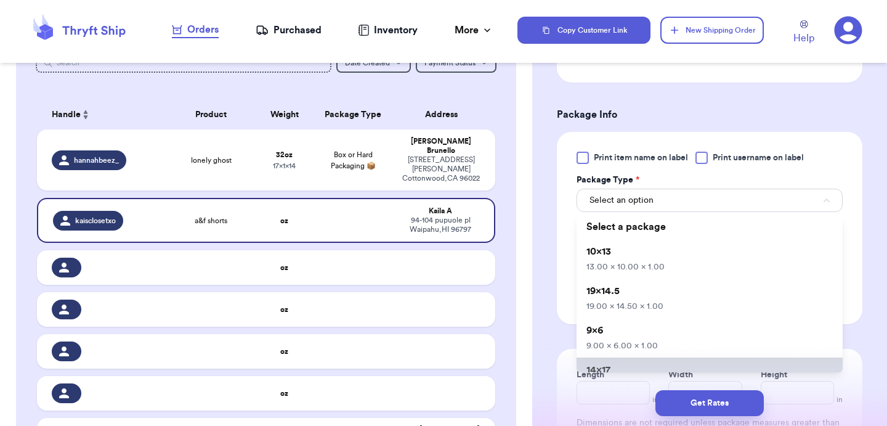
click at [612, 364] on li "14x17 14.00 x 17.00 x 1.00" at bounding box center [710, 376] width 266 height 39
type input "14"
type input "17"
type input "1"
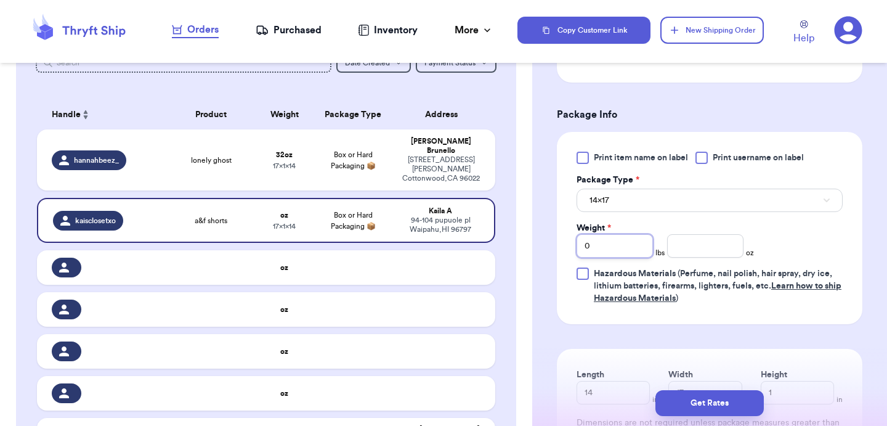
click at [622, 255] on input "0" at bounding box center [615, 245] width 76 height 23
type input "1"
click at [723, 396] on button "Get Rates" at bounding box center [710, 403] width 108 height 26
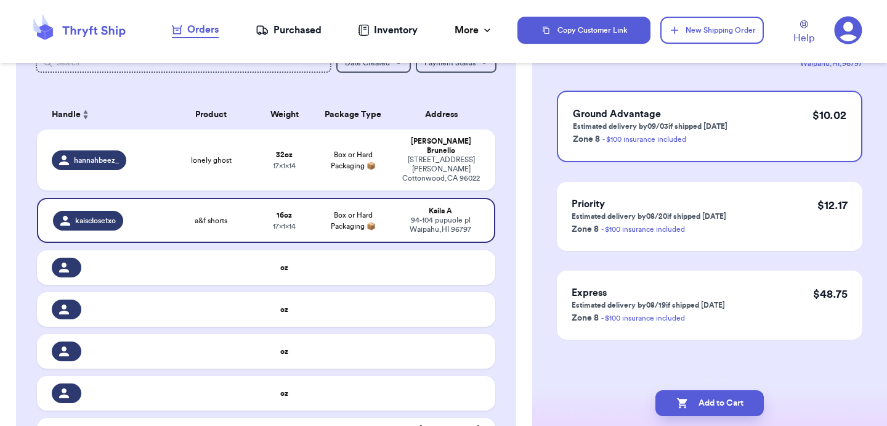
scroll to position [0, 0]
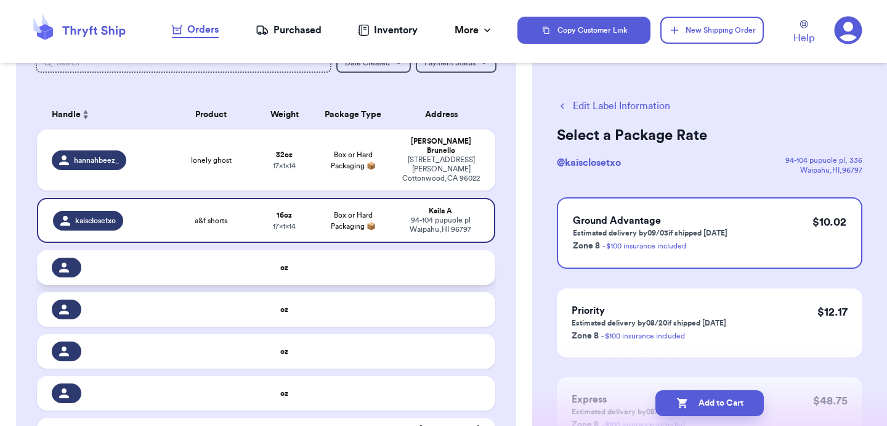
click at [466, 257] on td at bounding box center [444, 267] width 101 height 35
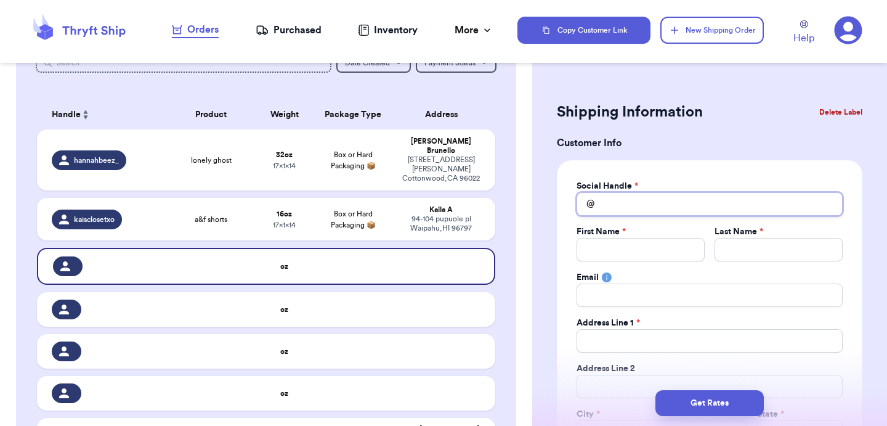
click at [627, 199] on input "Total Amount Paid" at bounding box center [710, 203] width 266 height 23
type input "k"
type input "ka"
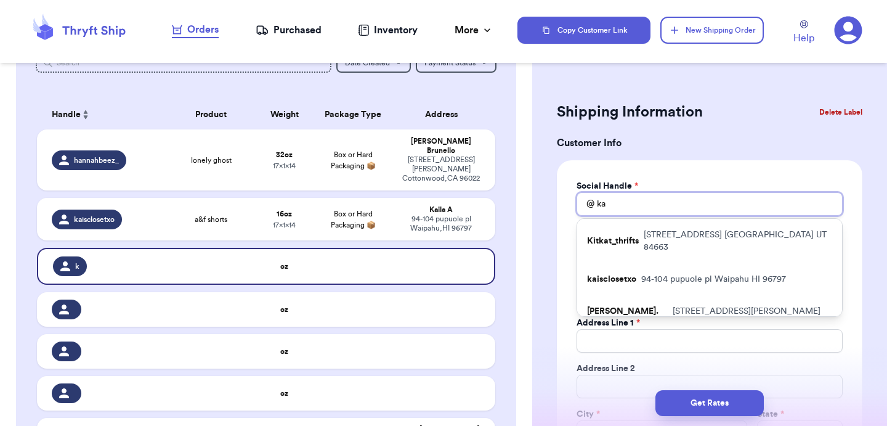
type input "kai"
type input "kait"
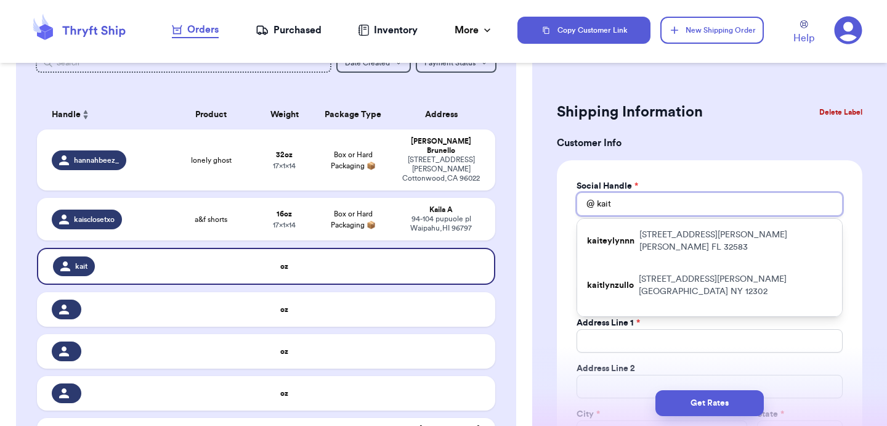
type input "kaitl"
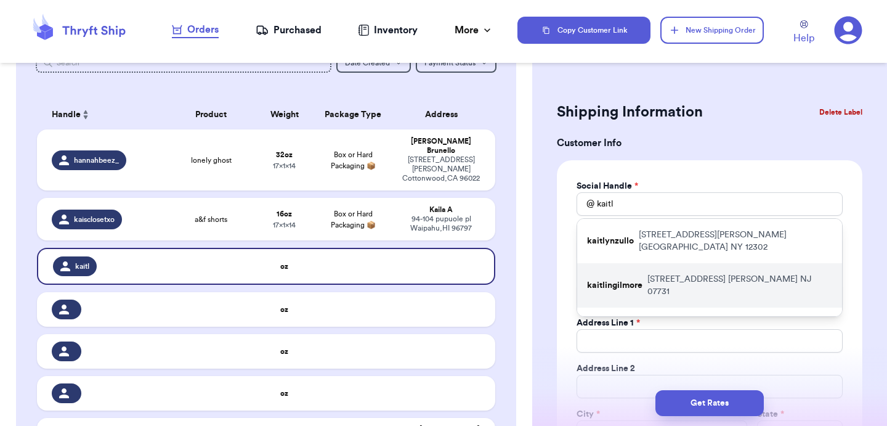
click at [635, 279] on p "kaitlingilmore" at bounding box center [614, 285] width 55 height 12
type input "kaitlingilmore"
type input "[PERSON_NAME]"
type input "[PERSON_NAME][EMAIL_ADDRESS][PERSON_NAME][DOMAIN_NAME]"
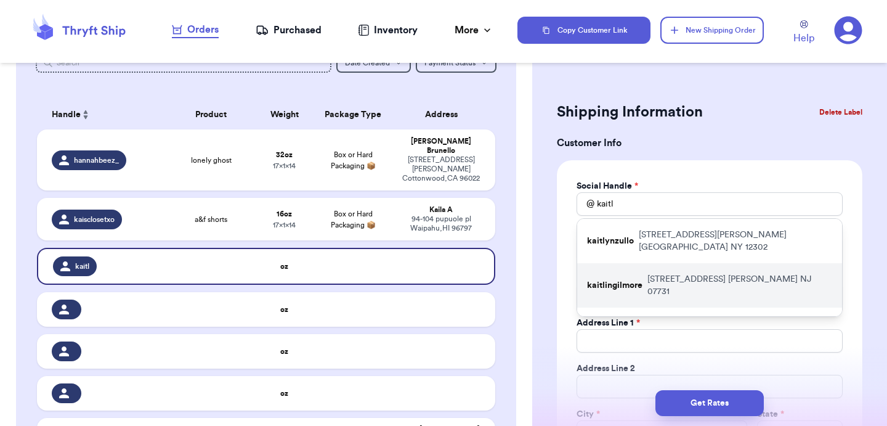
type input "[STREET_ADDRESS]"
type input "[PERSON_NAME]"
select select "NJ"
type input "07731"
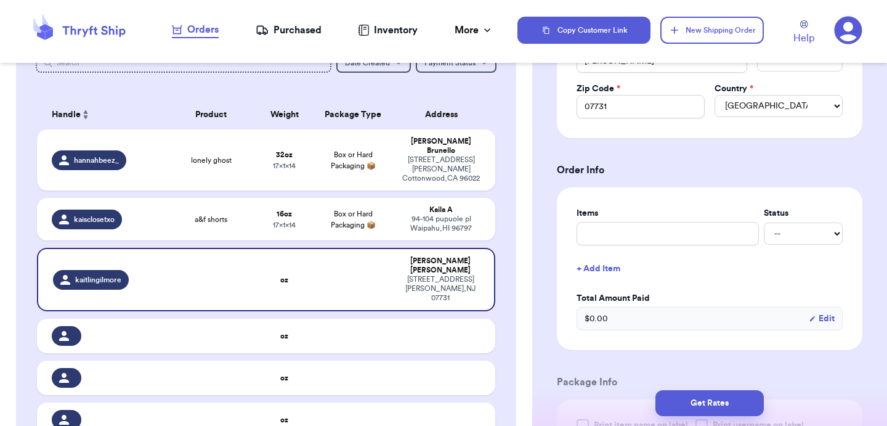
scroll to position [375, 0]
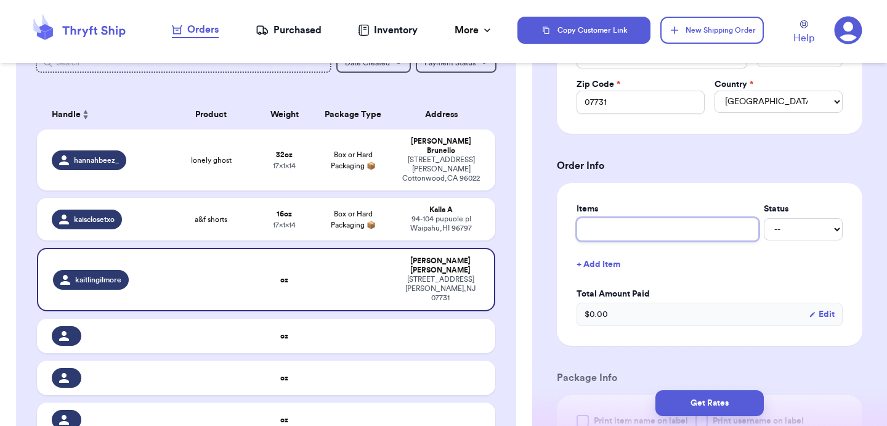
click at [627, 230] on input "text" at bounding box center [668, 229] width 182 height 23
type input "a"
type input "ae"
type input "ae t"
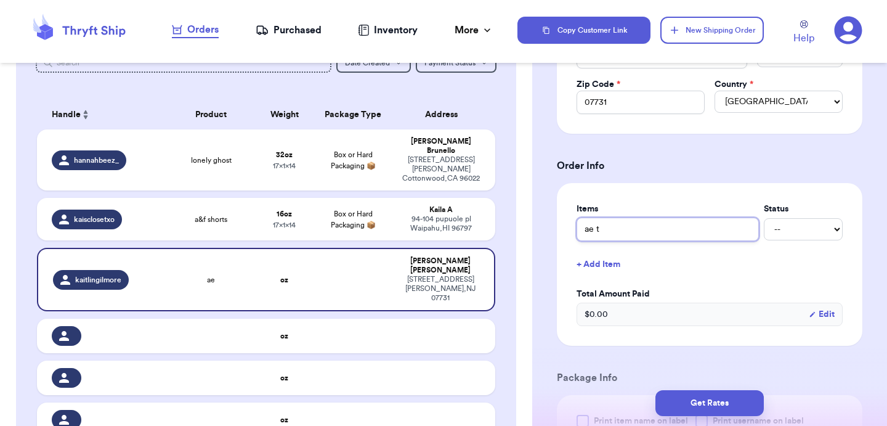
type input "ae te"
type input "ae tee"
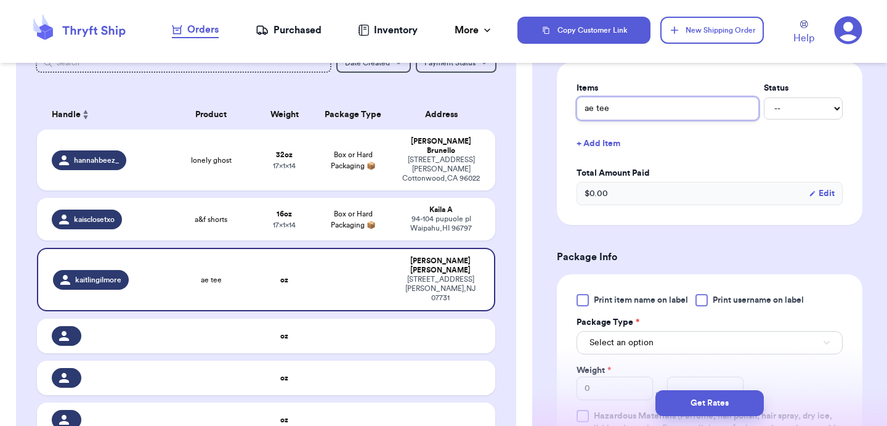
scroll to position [514, 0]
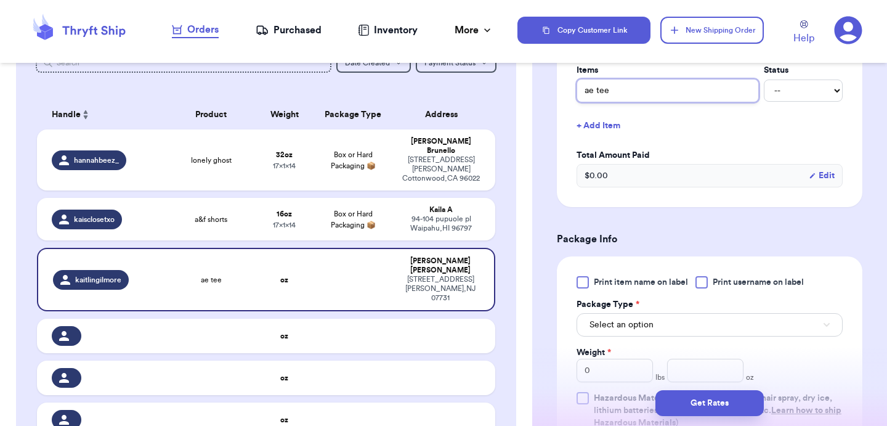
type input "ae tee"
click at [645, 315] on button "Select an option" at bounding box center [710, 324] width 266 height 23
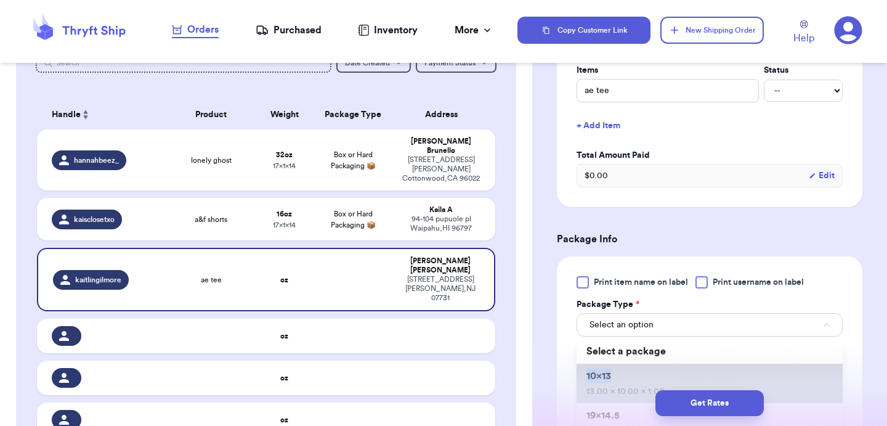
click at [627, 370] on li "10x13 13.00 x 10.00 x 1.00" at bounding box center [710, 383] width 266 height 39
type input "13"
type input "10"
type input "1"
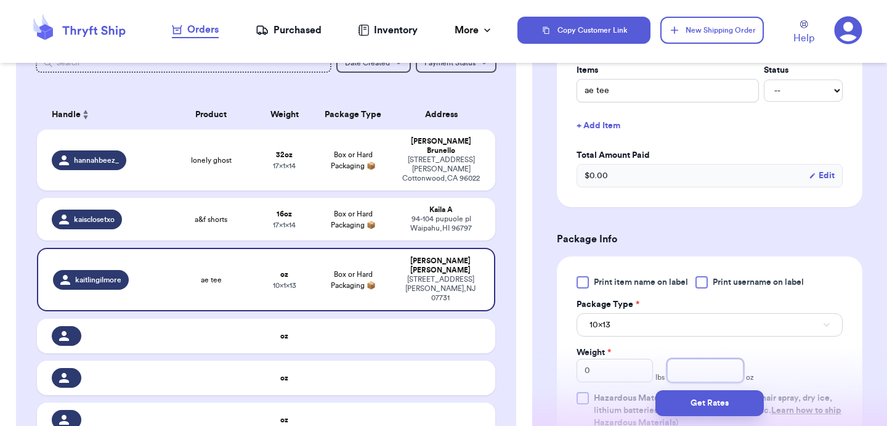
click at [691, 373] on input "number" at bounding box center [705, 370] width 76 height 23
type input "6"
click at [703, 401] on button "Get Rates" at bounding box center [710, 403] width 108 height 26
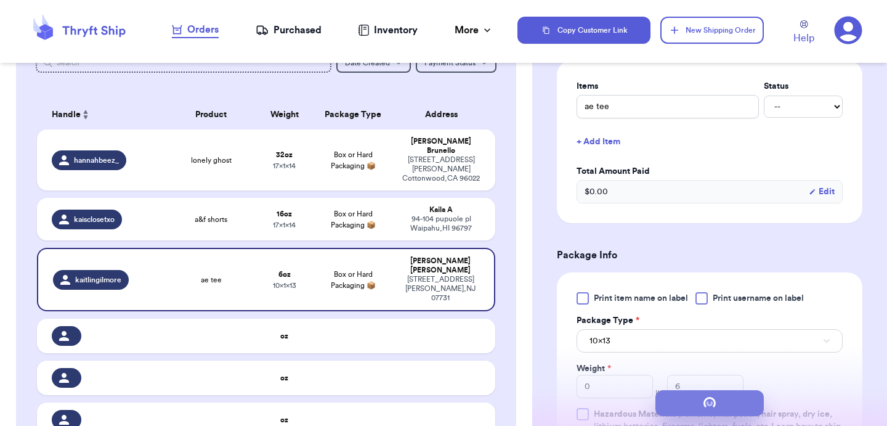
scroll to position [0, 0]
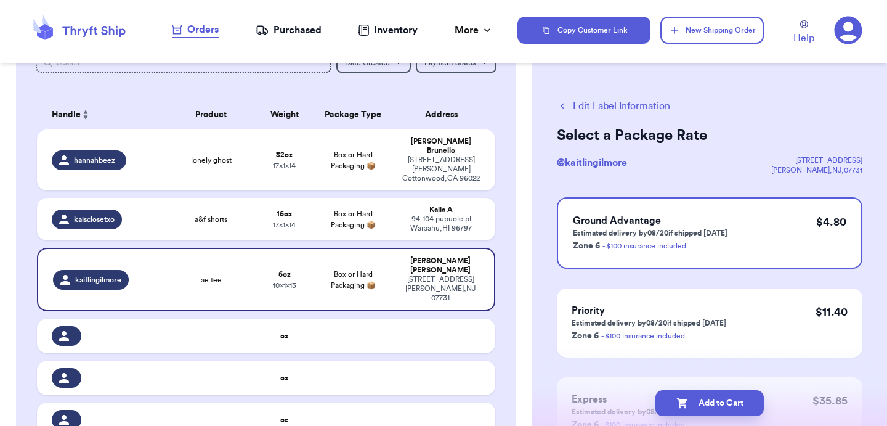
click at [621, 108] on button "Edit Label Information" at bounding box center [613, 106] width 113 height 15
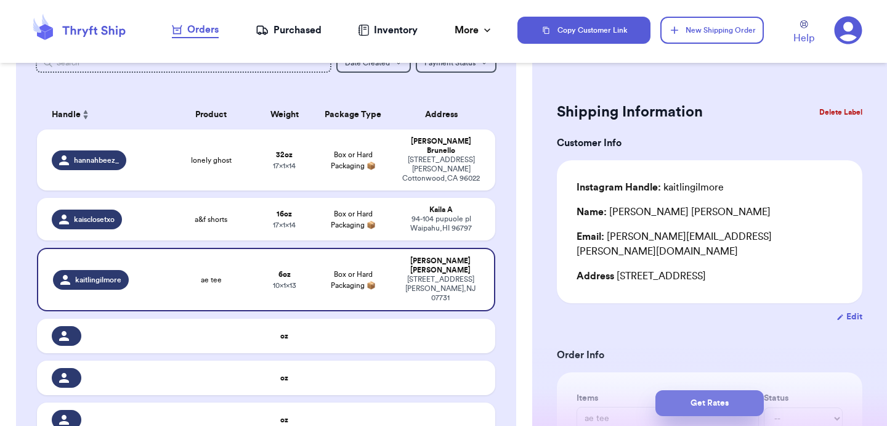
click at [709, 401] on button "Get Rates" at bounding box center [710, 403] width 108 height 26
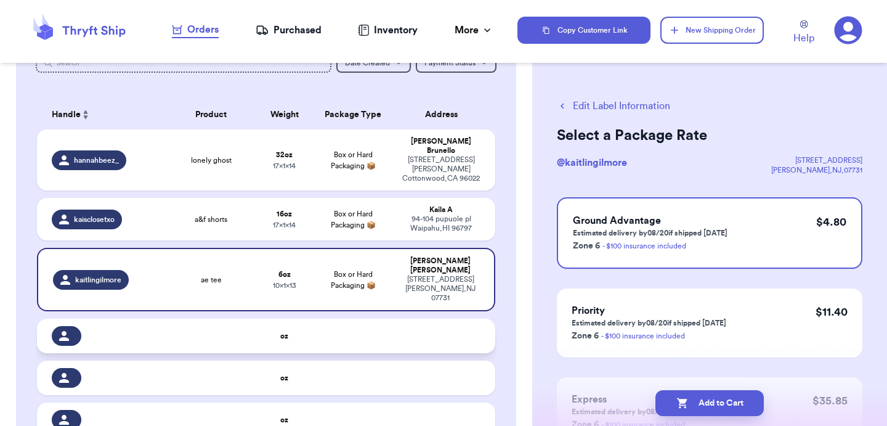
click at [467, 319] on td at bounding box center [444, 336] width 101 height 35
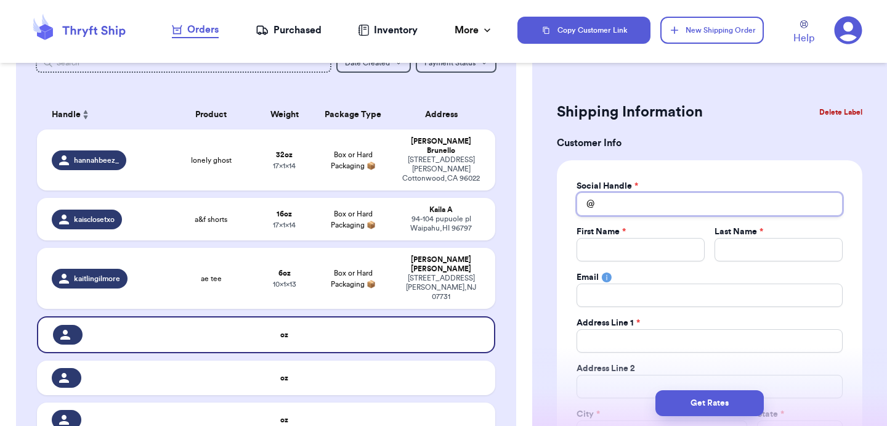
click at [612, 200] on input "Total Amount Paid" at bounding box center [710, 203] width 266 height 23
type input "m"
type input "ma"
type input "mae"
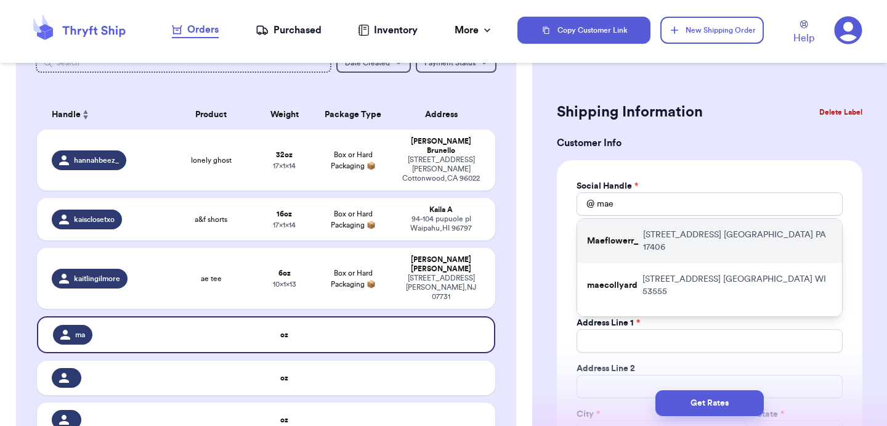
click at [669, 226] on div "Maeflowerr_ [STREET_ADDRESS]" at bounding box center [709, 241] width 265 height 44
type input "Maeflowerr_"
type input "[DEMOGRAPHIC_DATA]"
type input "[PERSON_NAME]"
type input "[EMAIL_ADDRESS][PERSON_NAME][DOMAIN_NAME]"
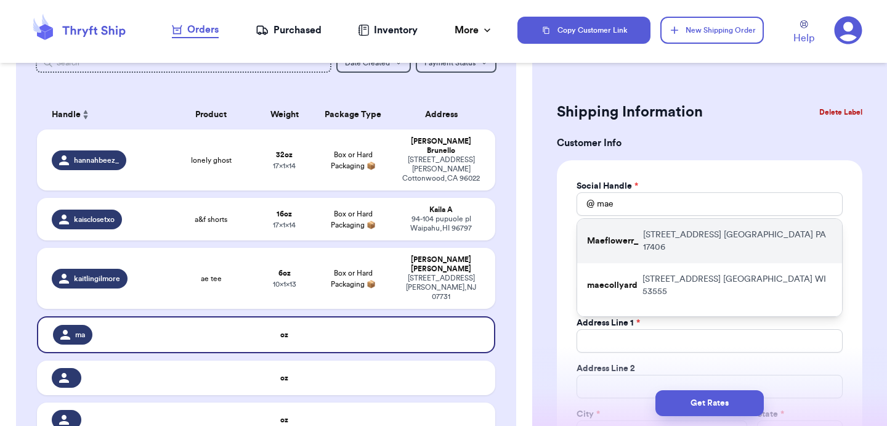
type input "[STREET_ADDRESS]"
type input "[GEOGRAPHIC_DATA]"
select select "PA"
type input "17406"
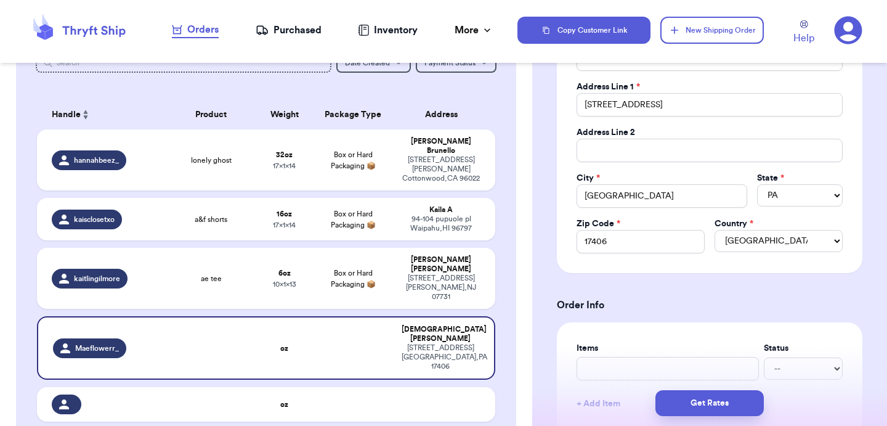
scroll to position [271, 0]
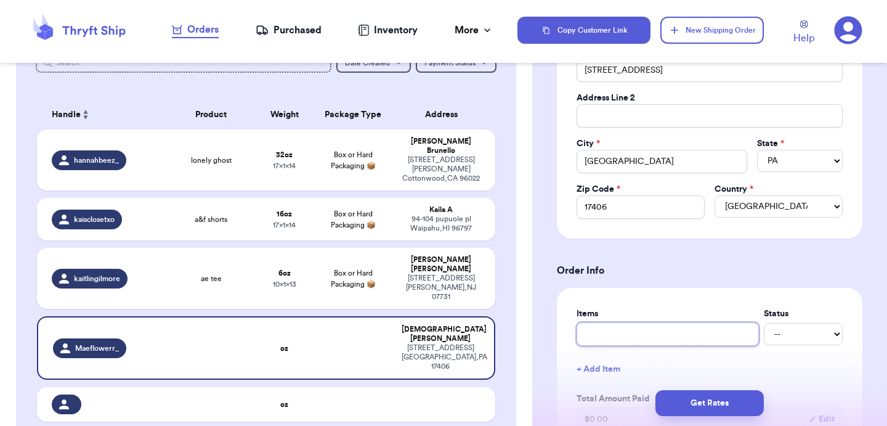
click at [620, 336] on input "text" at bounding box center [668, 333] width 182 height 23
type input "a"
type input "ae"
type input "aer"
type input "aeri"
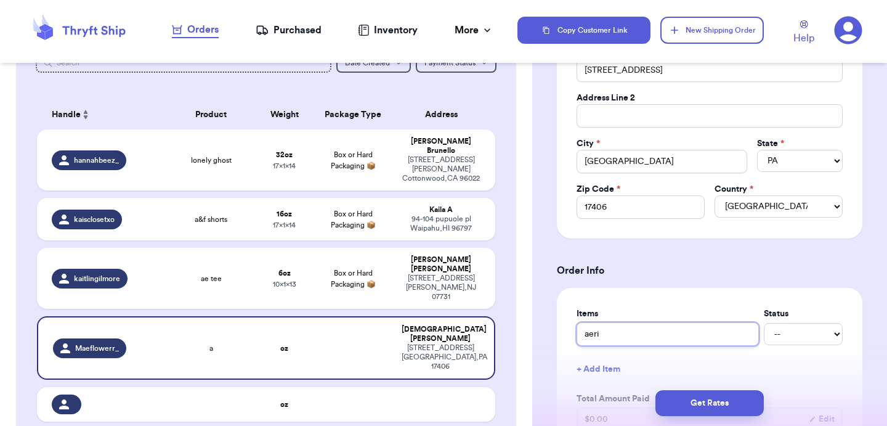
type input "aerie"
type input "aerie s"
type input "aerie sh"
type input "aerie sha"
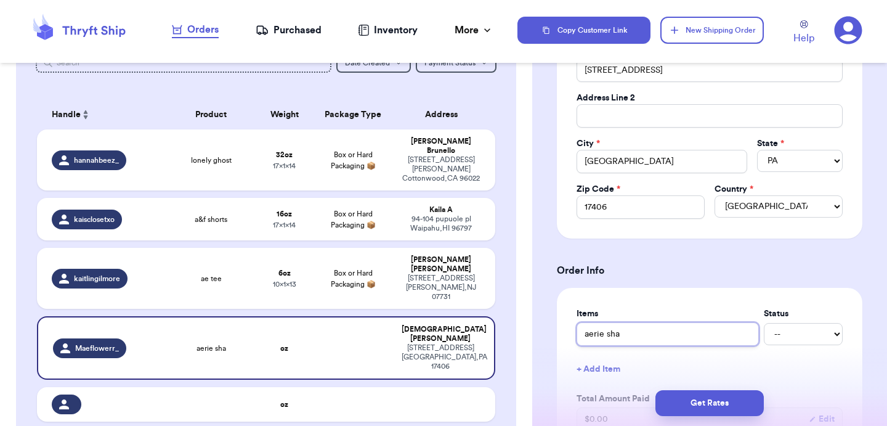
type input "aerie shac"
type input "aerie shack"
type input "[PERSON_NAME]"
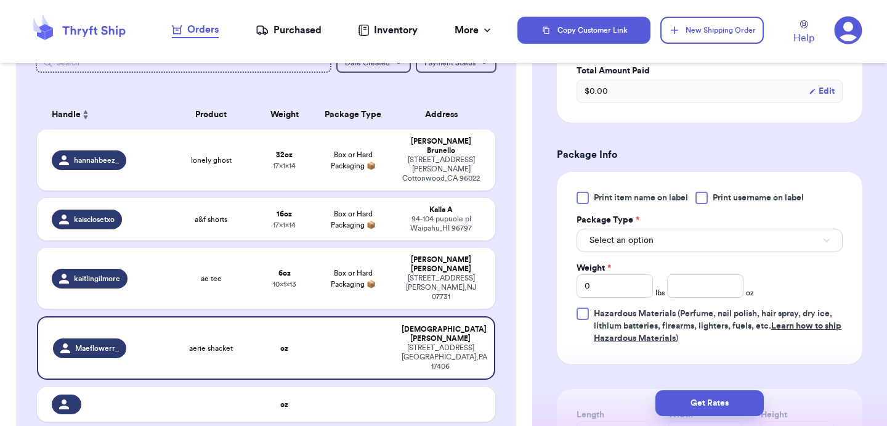
scroll to position [606, 0]
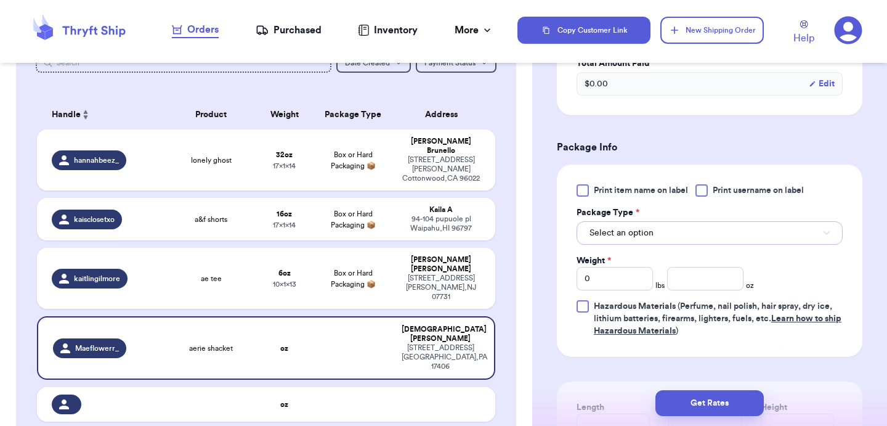
click at [625, 245] on button "Select an option" at bounding box center [710, 232] width 266 height 23
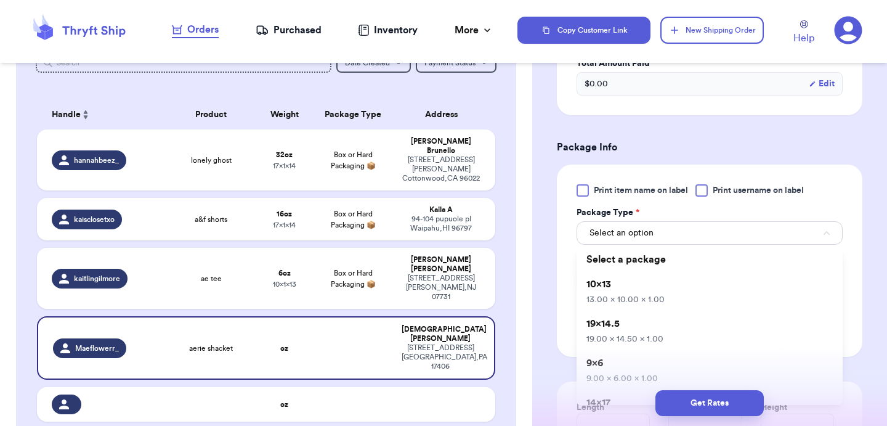
click at [612, 401] on div "Get Rates" at bounding box center [709, 403] width 335 height 26
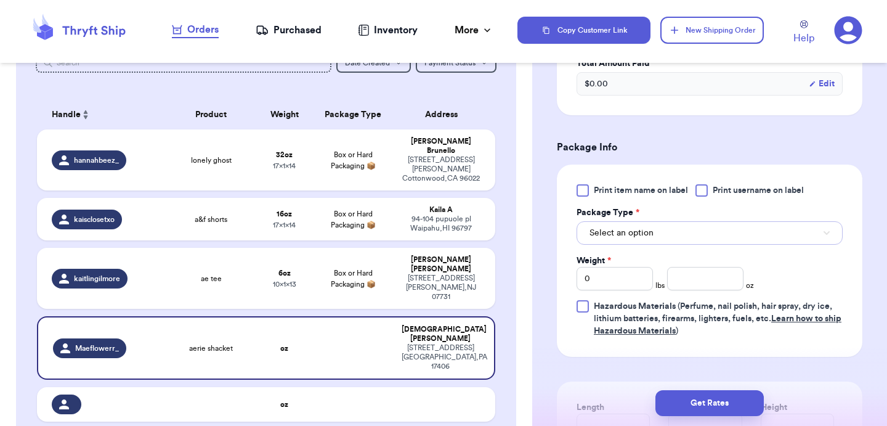
click at [651, 230] on span "Select an option" at bounding box center [622, 233] width 64 height 12
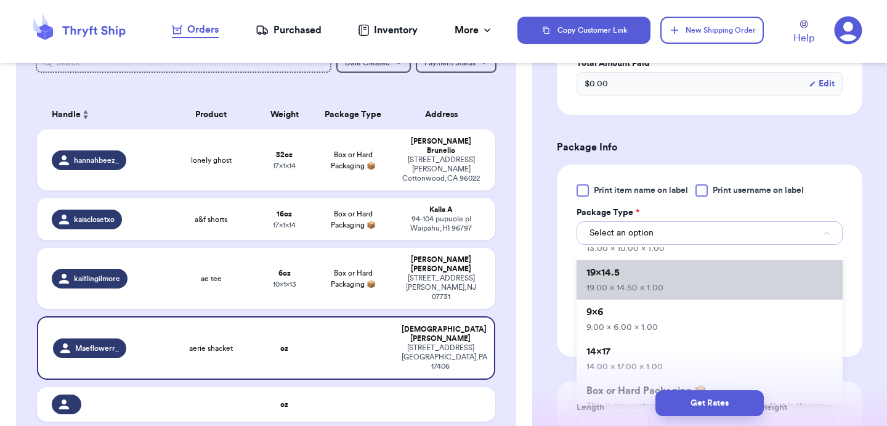
scroll to position [64, 0]
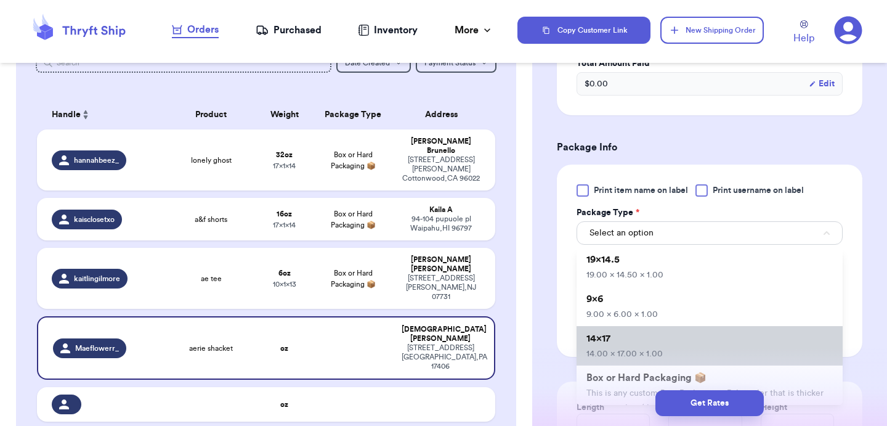
click at [624, 347] on li "14x17 14.00 x 17.00 x 1.00" at bounding box center [710, 345] width 266 height 39
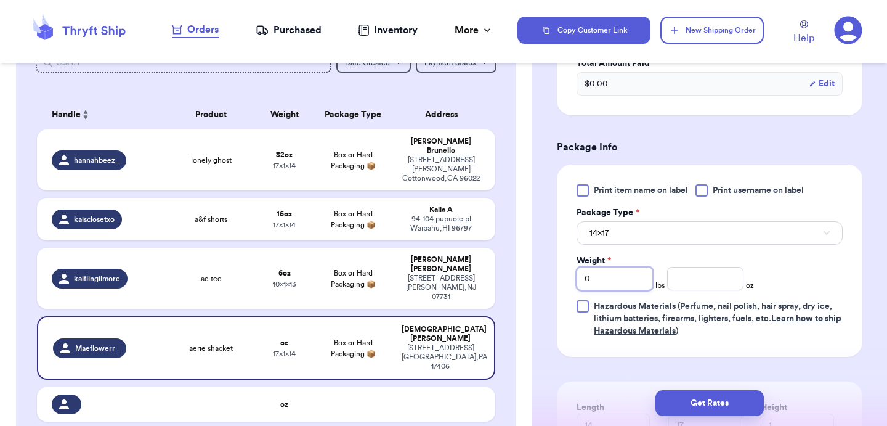
click at [622, 274] on input "0" at bounding box center [615, 278] width 76 height 23
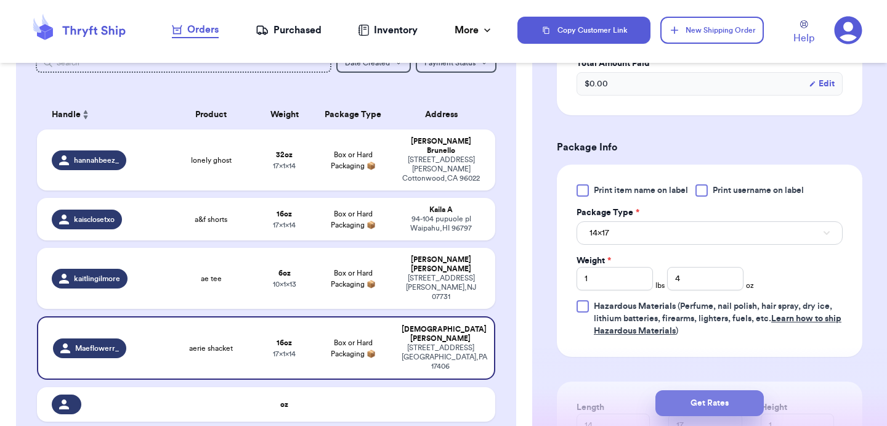
click at [693, 397] on button "Get Rates" at bounding box center [710, 403] width 108 height 26
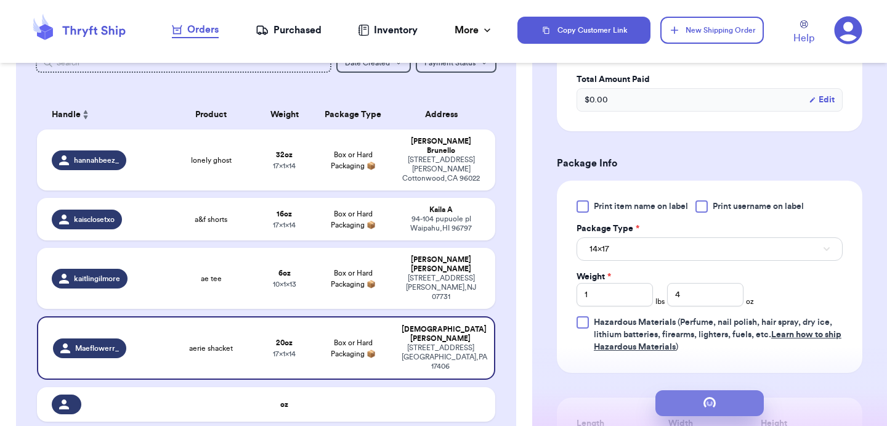
scroll to position [0, 0]
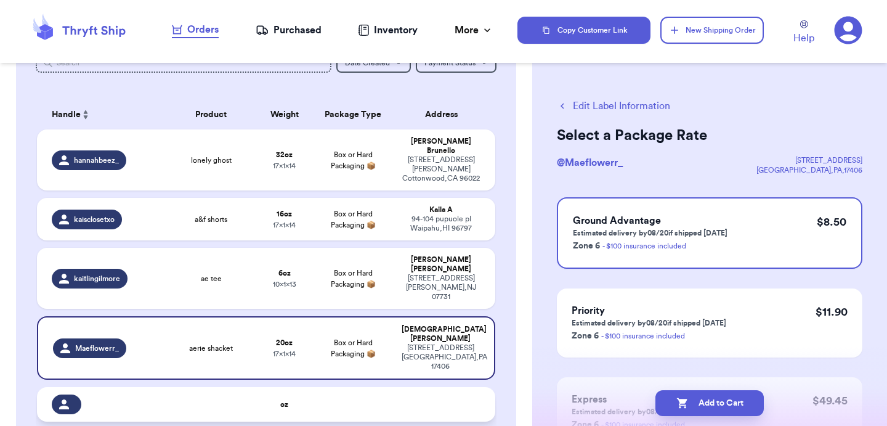
click at [425, 387] on td at bounding box center [444, 404] width 101 height 35
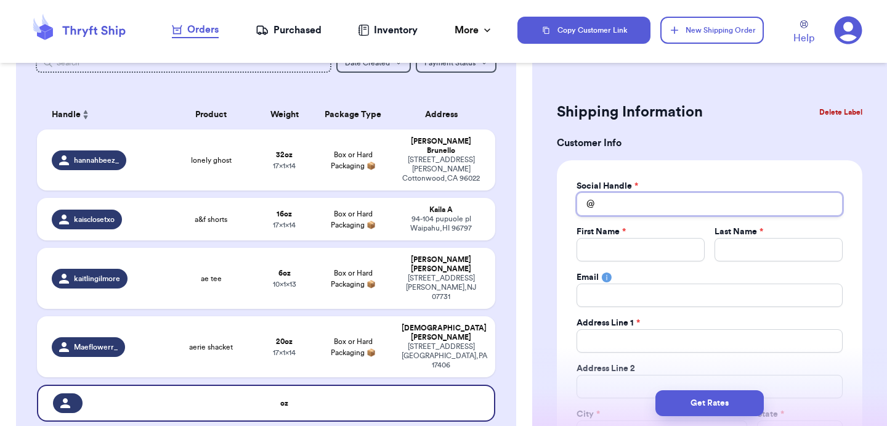
click at [615, 208] on input "Total Amount Paid" at bounding box center [710, 203] width 266 height 23
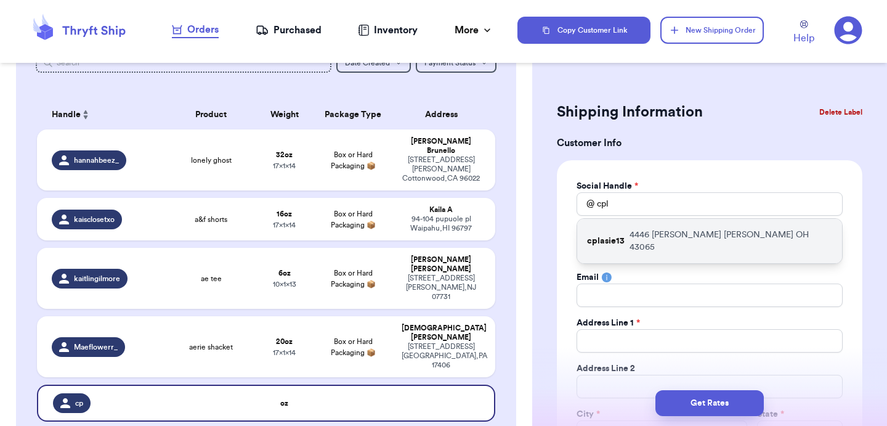
click at [622, 237] on p "cplasie13" at bounding box center [606, 241] width 38 height 12
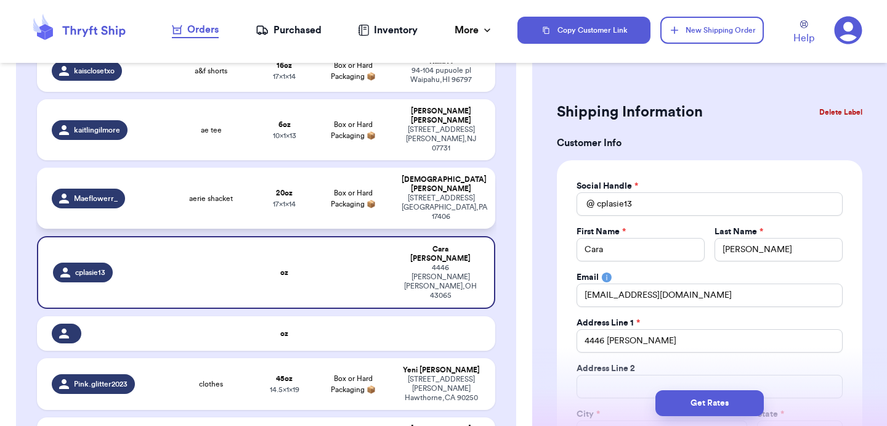
scroll to position [252, 0]
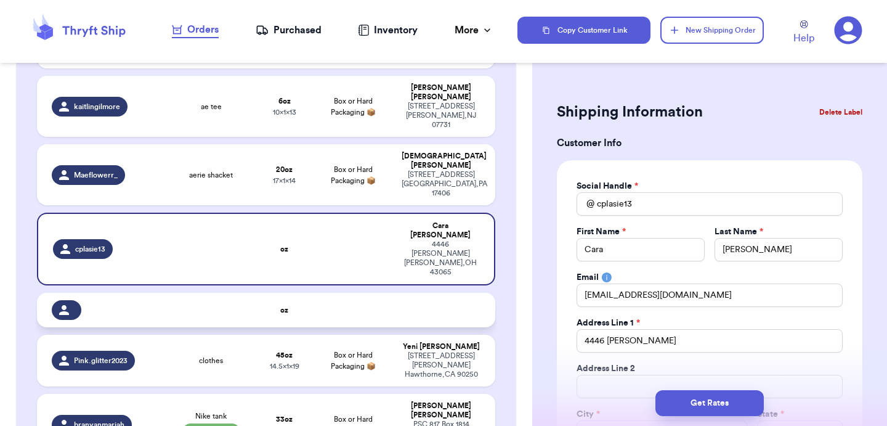
click at [356, 293] on td at bounding box center [353, 310] width 83 height 35
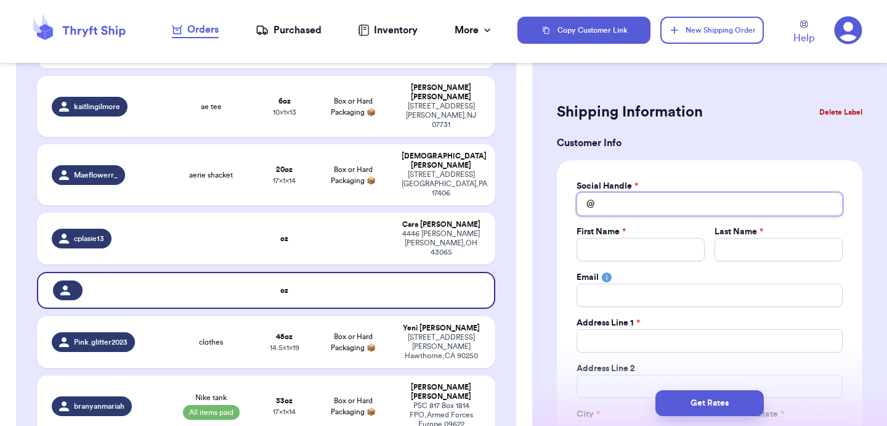
click at [616, 205] on input "Total Amount Paid" at bounding box center [710, 203] width 266 height 23
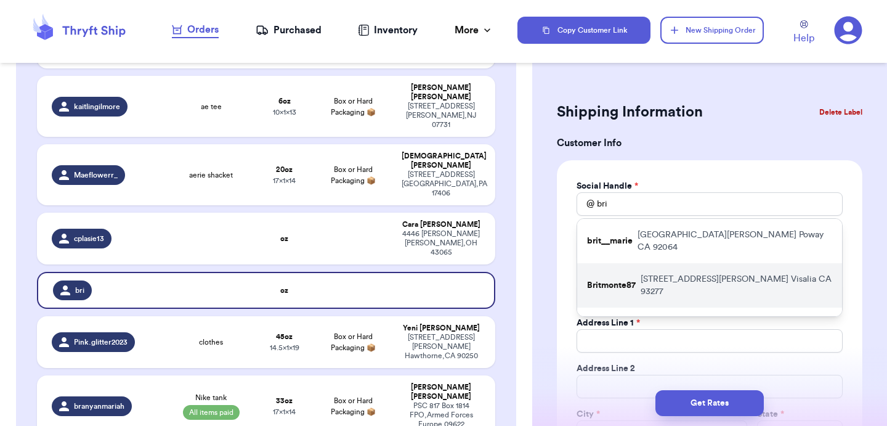
click at [633, 276] on div "Britmonte87 [STREET_ADDRESS][PERSON_NAME]" at bounding box center [709, 285] width 265 height 44
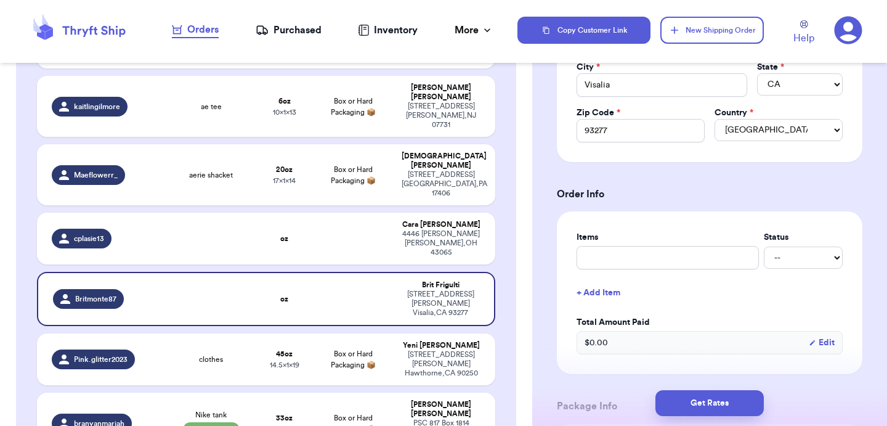
scroll to position [354, 0]
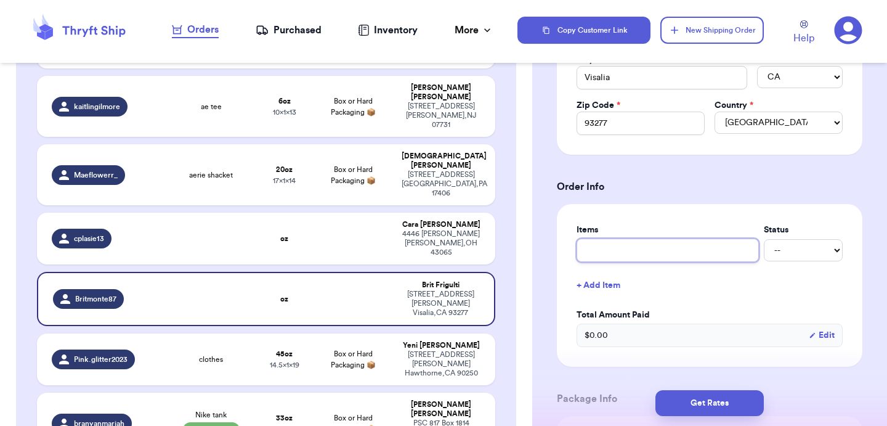
click at [648, 254] on input "text" at bounding box center [668, 249] width 182 height 23
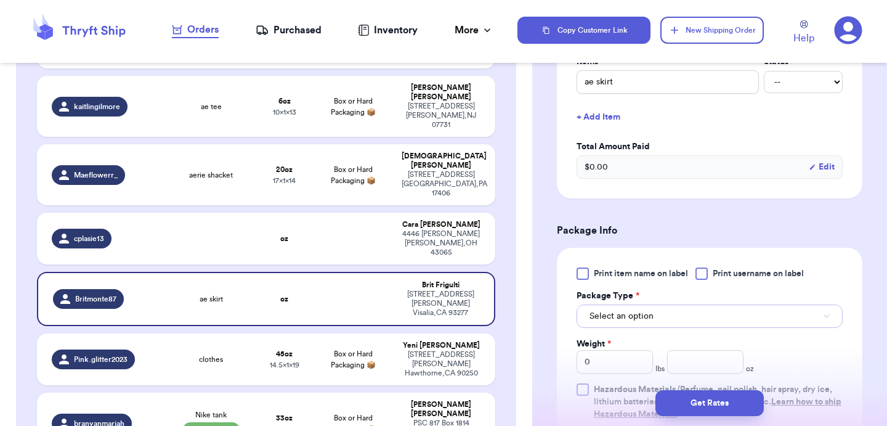
click at [640, 312] on span "Select an option" at bounding box center [622, 316] width 64 height 12
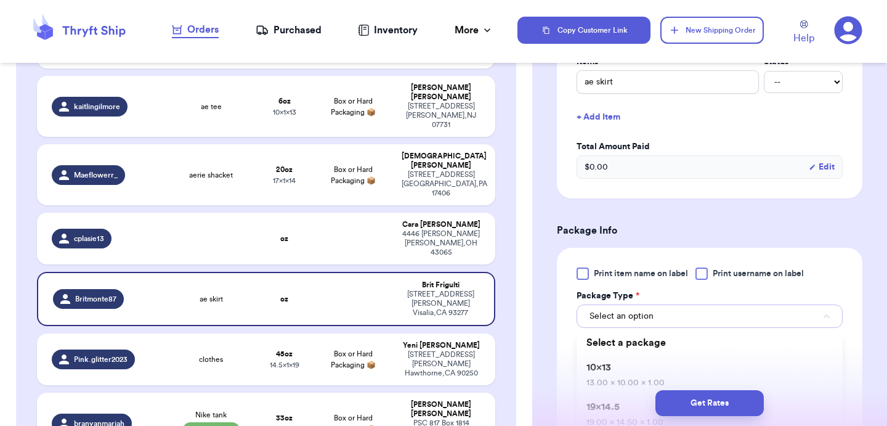
scroll to position [590, 0]
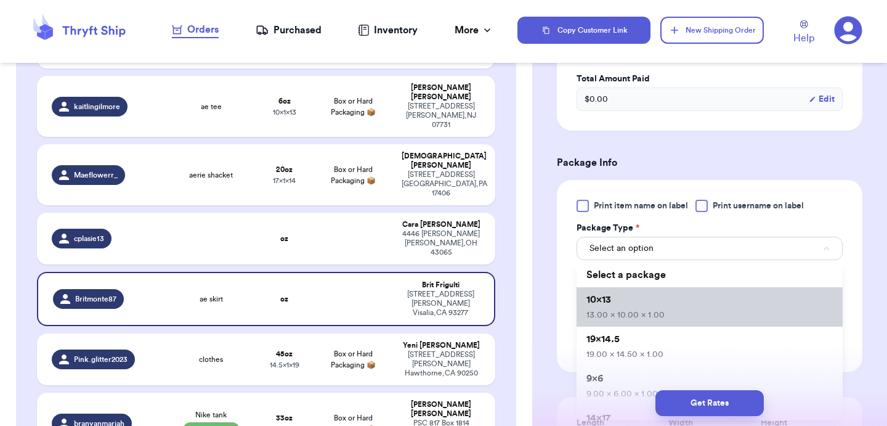
click at [638, 313] on span "13.00 x 10.00 x 1.00" at bounding box center [626, 315] width 78 height 9
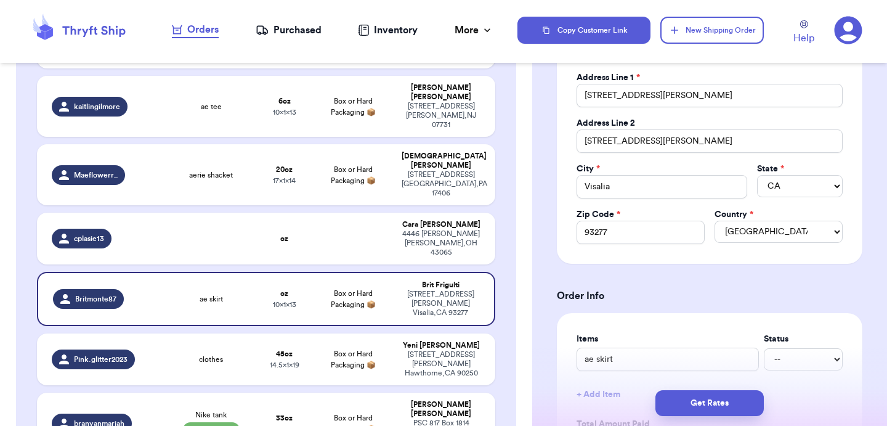
scroll to position [240, 0]
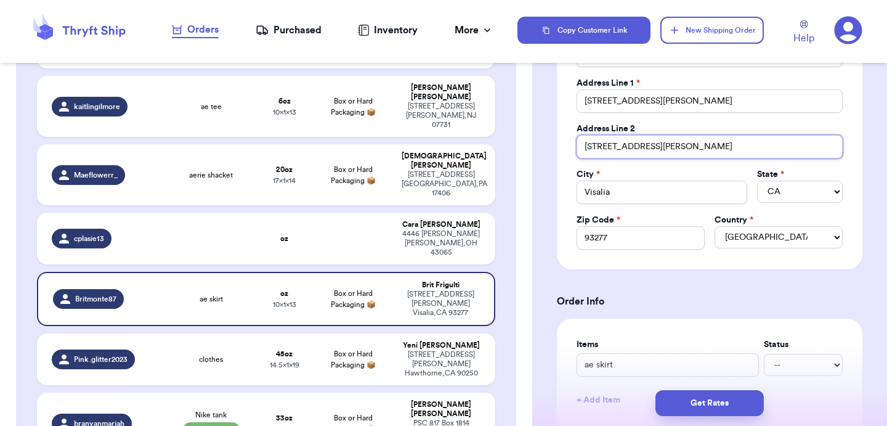
click at [657, 146] on input "[STREET_ADDRESS][PERSON_NAME]" at bounding box center [710, 146] width 266 height 23
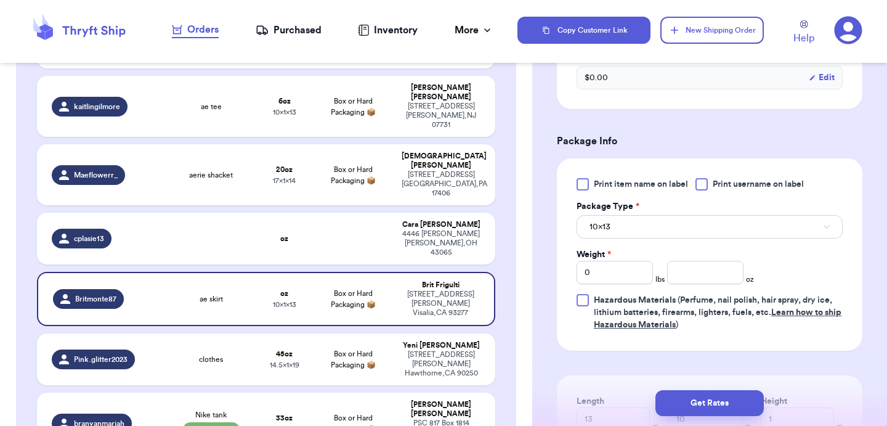
scroll to position [616, 0]
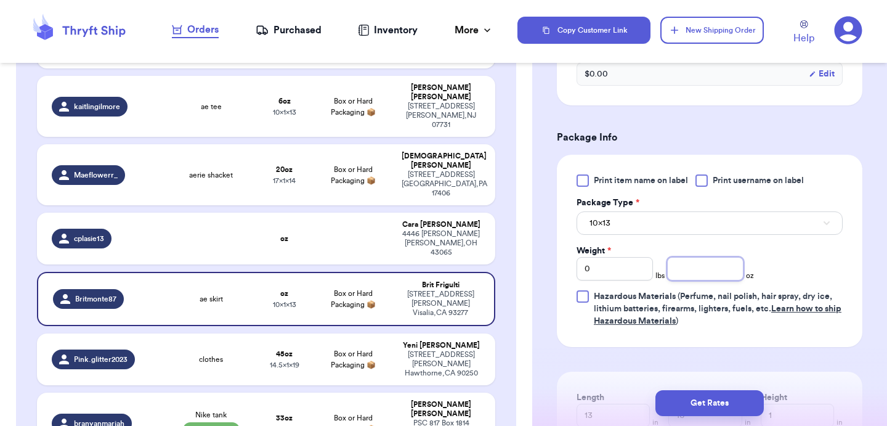
click at [704, 272] on input "number" at bounding box center [705, 268] width 76 height 23
click at [727, 397] on button "Get Rates" at bounding box center [710, 403] width 108 height 26
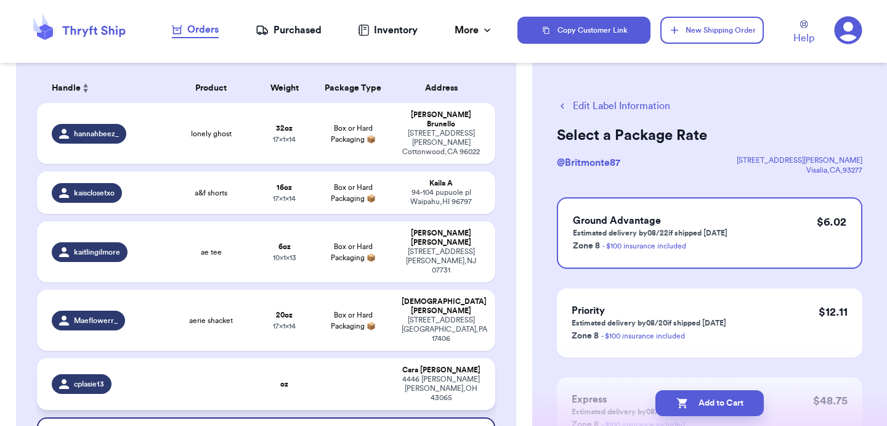
scroll to position [106, 0]
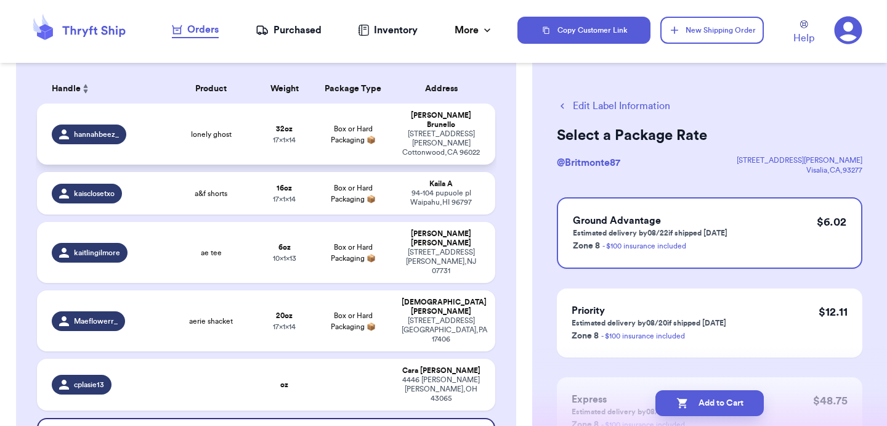
click at [285, 145] on td "32 oz 17 x 1 x 14" at bounding box center [284, 134] width 55 height 61
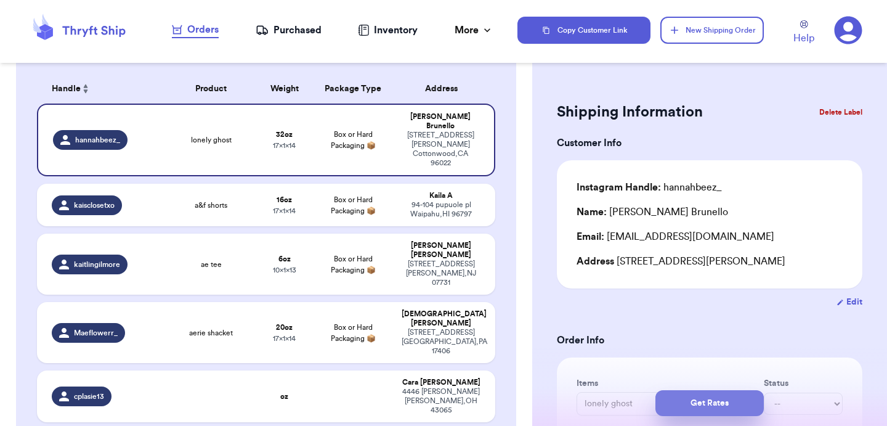
click at [699, 405] on button "Get Rates" at bounding box center [710, 403] width 108 height 26
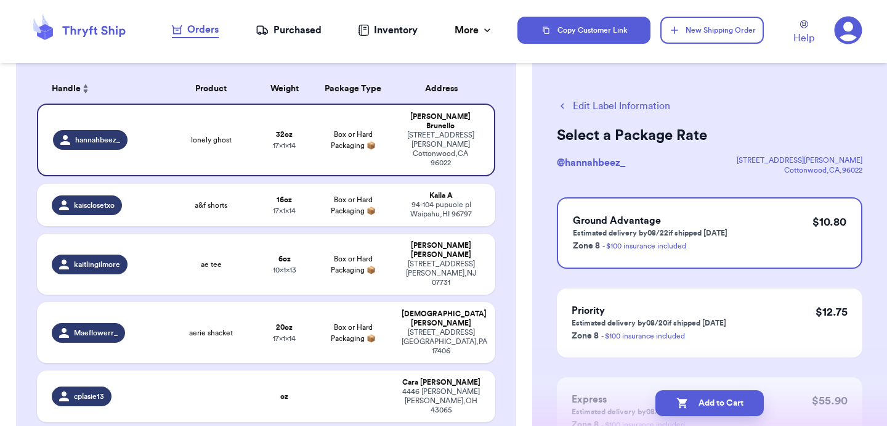
click at [699, 405] on button "Add to Cart" at bounding box center [710, 403] width 108 height 26
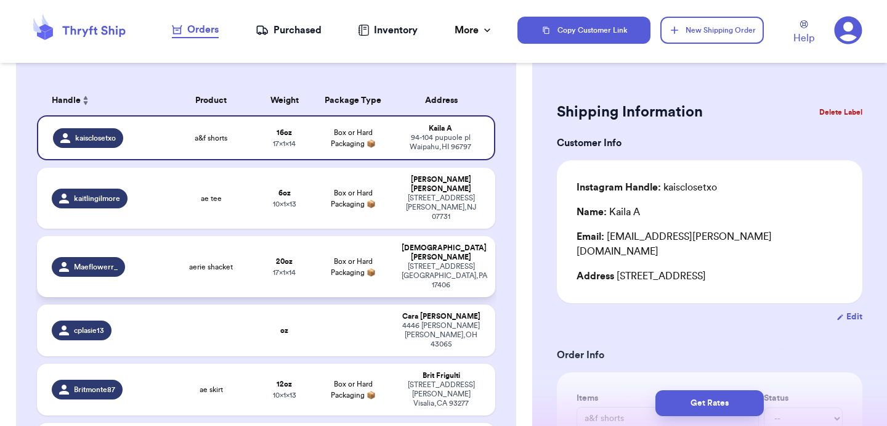
scroll to position [93, 0]
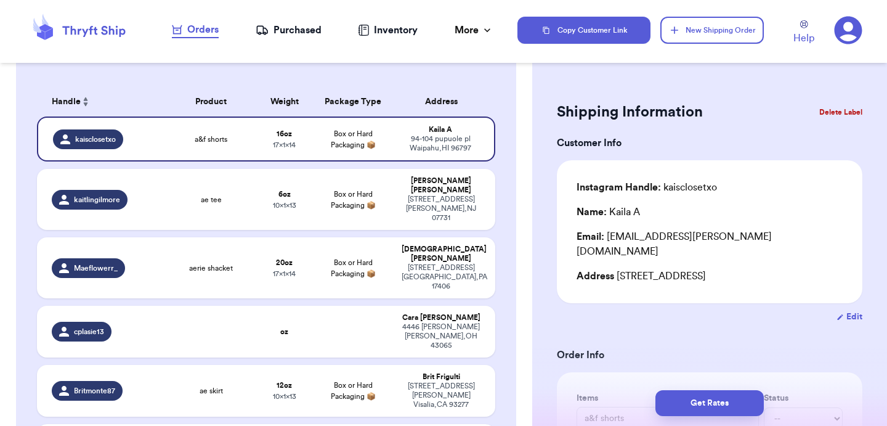
click at [704, 51] on header "Orders Purchased Inventory More Stats Completed Orders Copy Customer Link New S…" at bounding box center [443, 31] width 887 height 63
click at [708, 35] on button "New Shipping Order" at bounding box center [713, 30] width 104 height 27
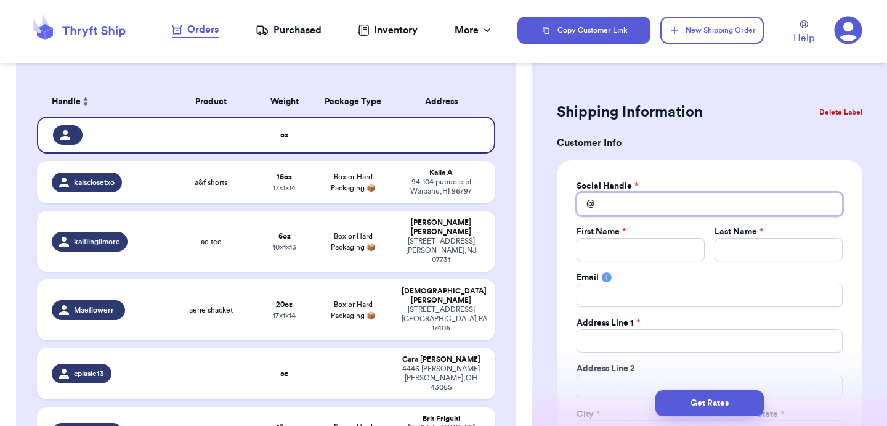
click at [632, 210] on input "Total Amount Paid" at bounding box center [710, 203] width 266 height 23
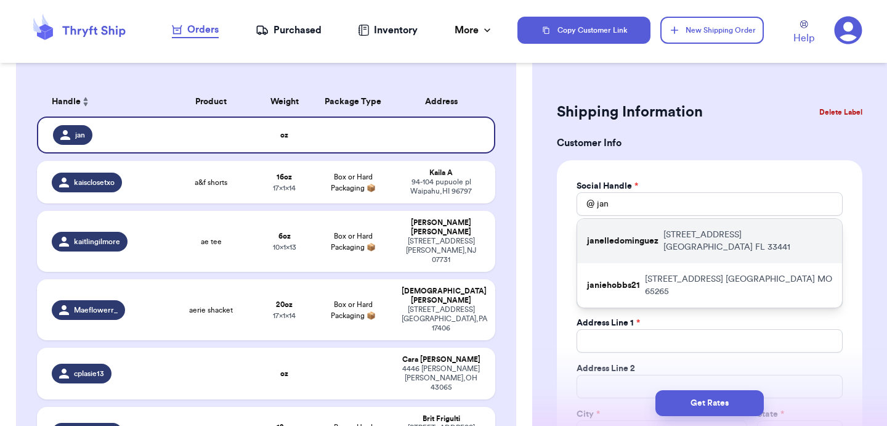
click at [664, 234] on p "[STREET_ADDRESS]" at bounding box center [748, 241] width 169 height 25
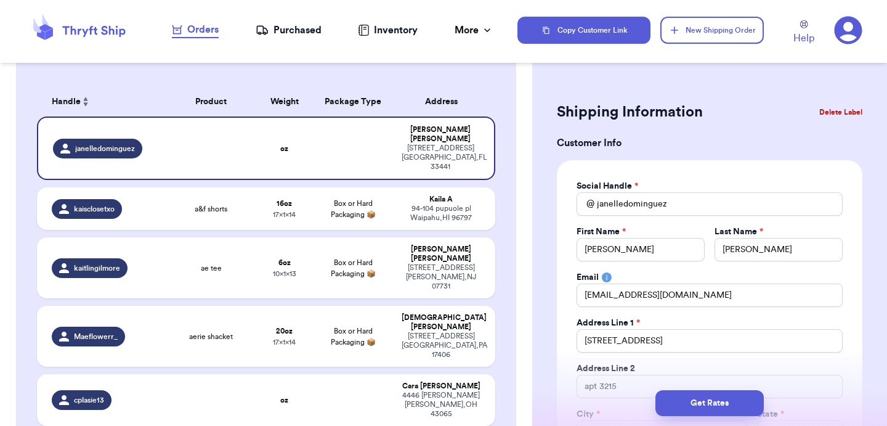
scroll to position [169, 0]
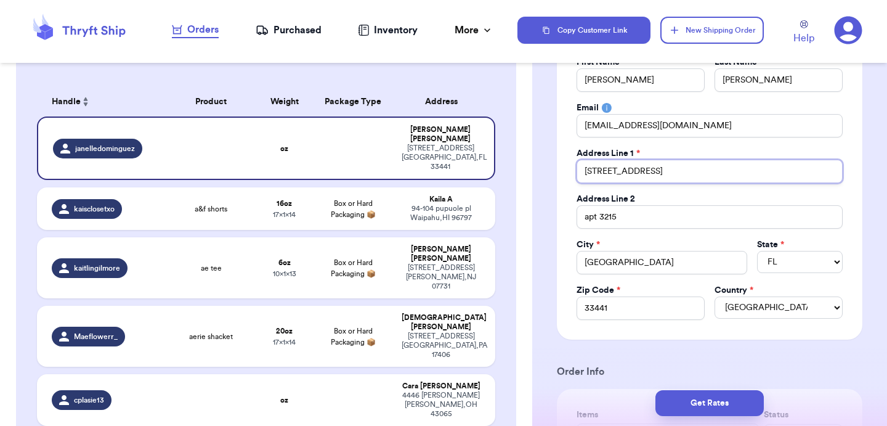
click at [656, 181] on input "[STREET_ADDRESS]" at bounding box center [710, 171] width 266 height 23
click at [663, 213] on input "apt 3215" at bounding box center [710, 216] width 266 height 23
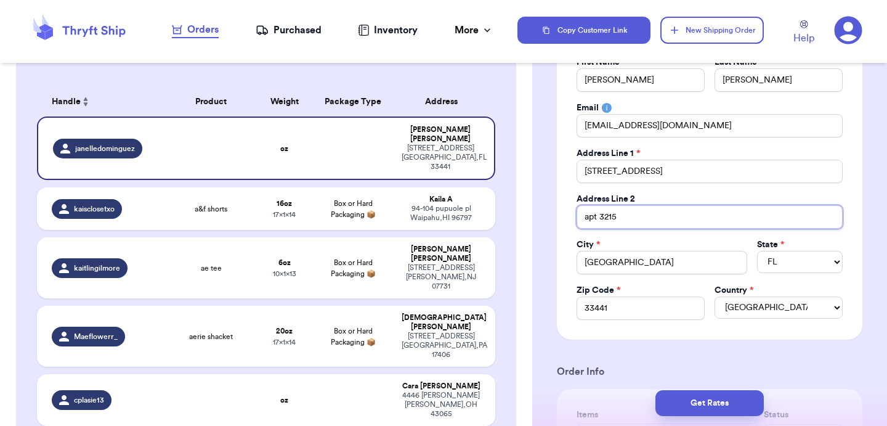
click at [663, 213] on input "apt 3215" at bounding box center [710, 216] width 266 height 23
click at [683, 262] on input "[GEOGRAPHIC_DATA]" at bounding box center [662, 262] width 171 height 23
click at [641, 311] on input "33441" at bounding box center [641, 307] width 128 height 23
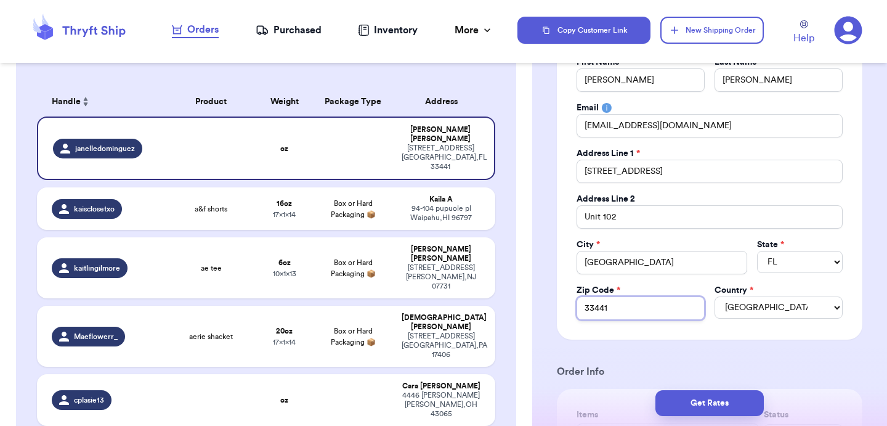
click at [641, 311] on input "33441" at bounding box center [641, 307] width 128 height 23
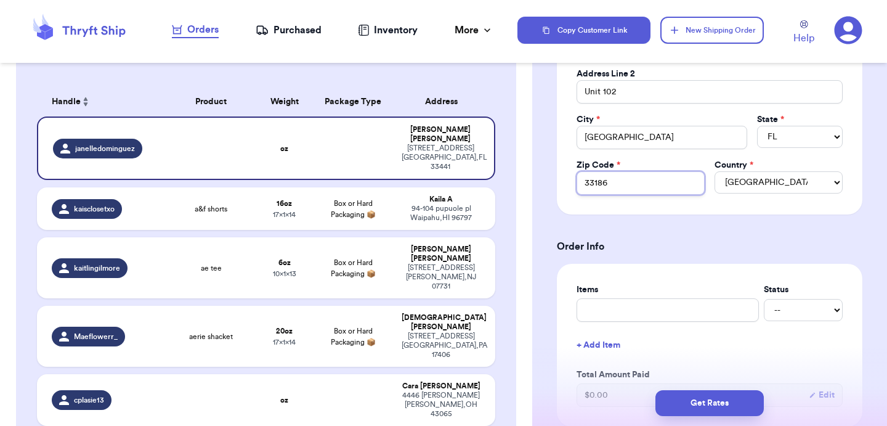
scroll to position [402, 0]
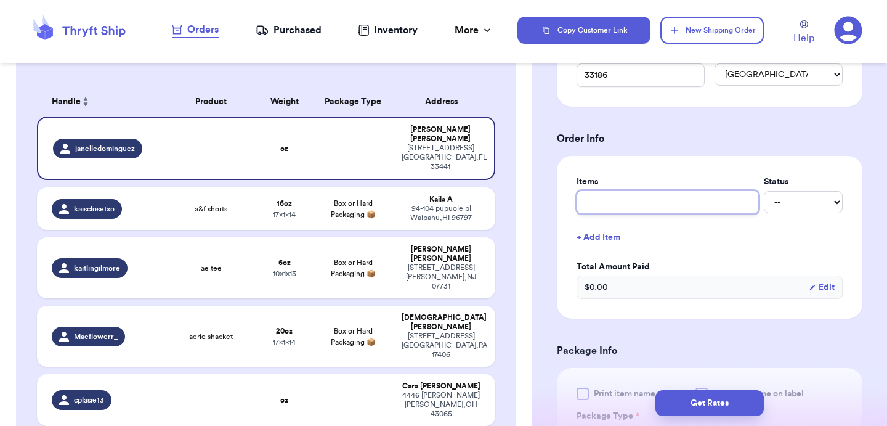
click at [656, 209] on input "text" at bounding box center [668, 201] width 182 height 23
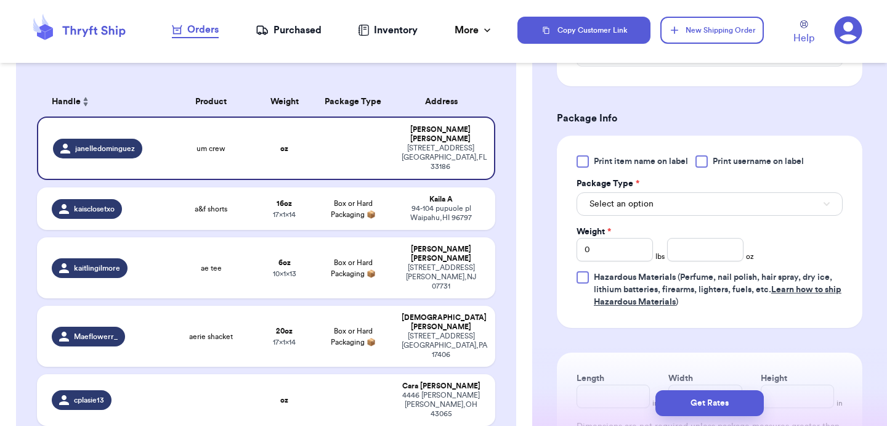
scroll to position [639, 0]
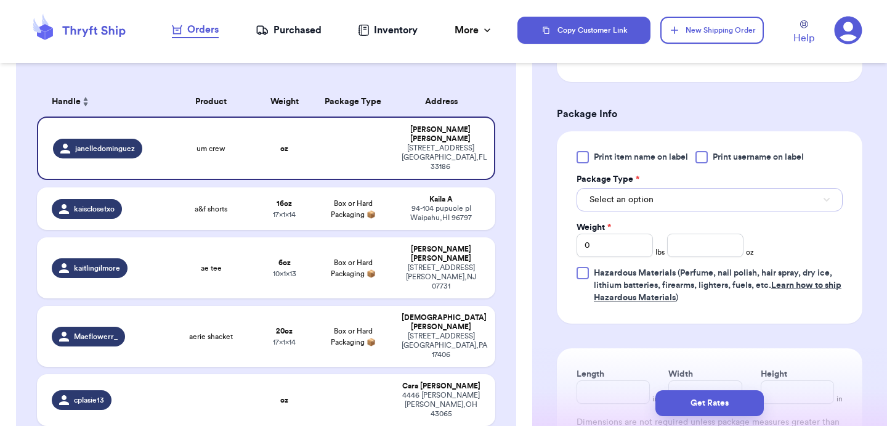
click at [649, 202] on span "Select an option" at bounding box center [622, 199] width 64 height 12
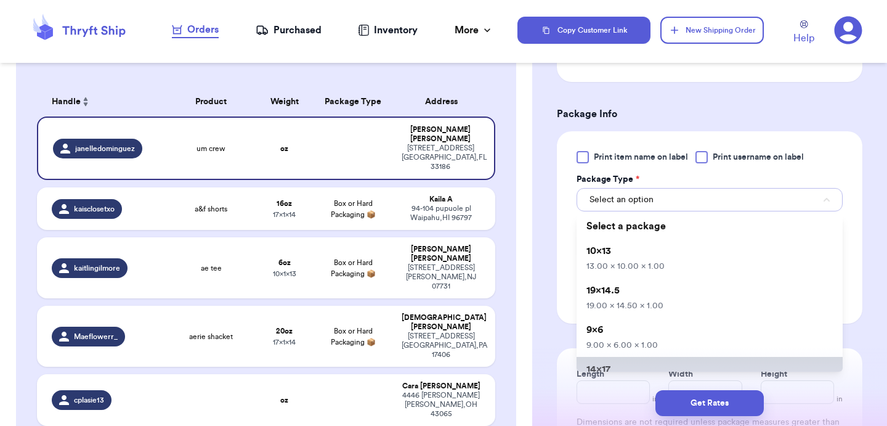
scroll to position [22, 0]
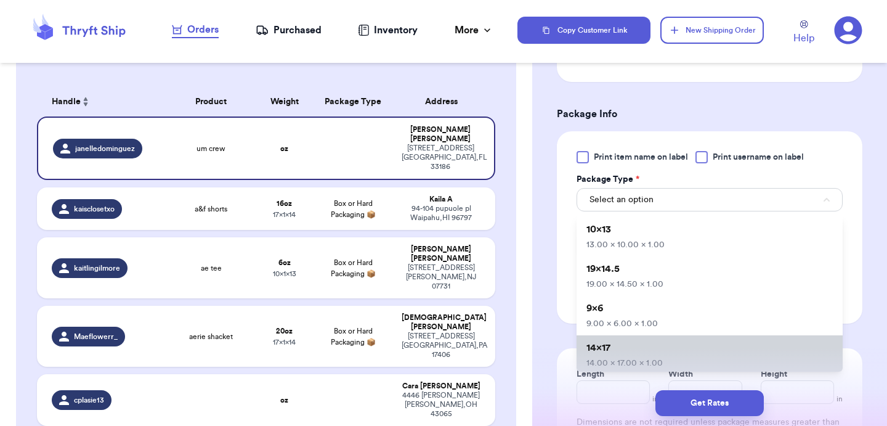
click at [613, 354] on li "14x17 14.00 x 17.00 x 1.00" at bounding box center [710, 354] width 266 height 39
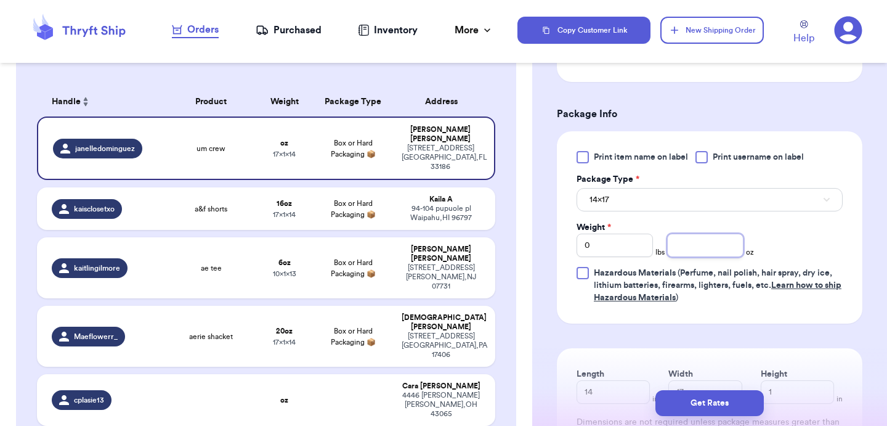
click at [686, 241] on input "number" at bounding box center [705, 245] width 76 height 23
click at [728, 402] on button "Get Rates" at bounding box center [710, 403] width 108 height 26
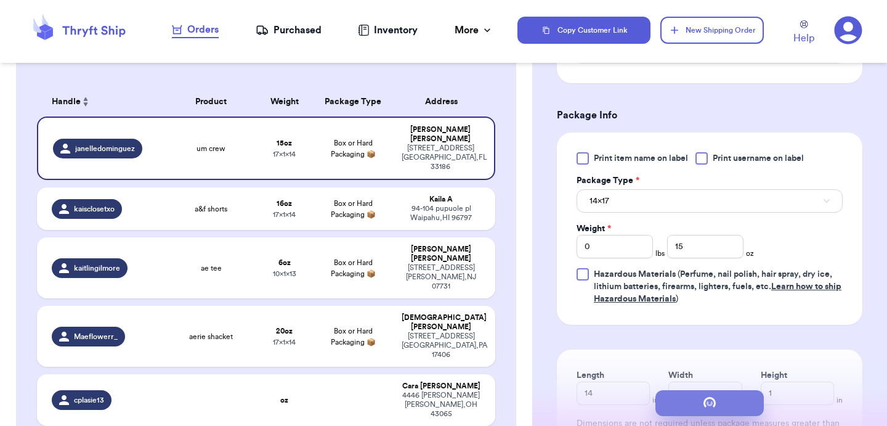
scroll to position [0, 0]
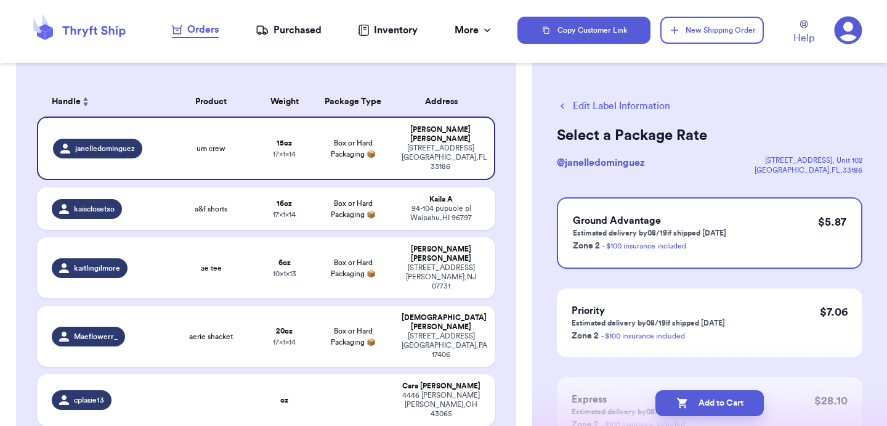
click at [728, 402] on button "Add to Cart" at bounding box center [710, 403] width 108 height 26
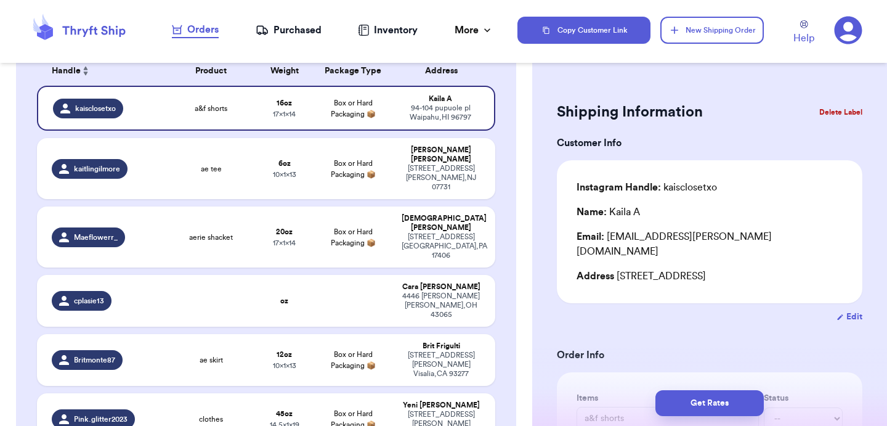
scroll to position [124, 0]
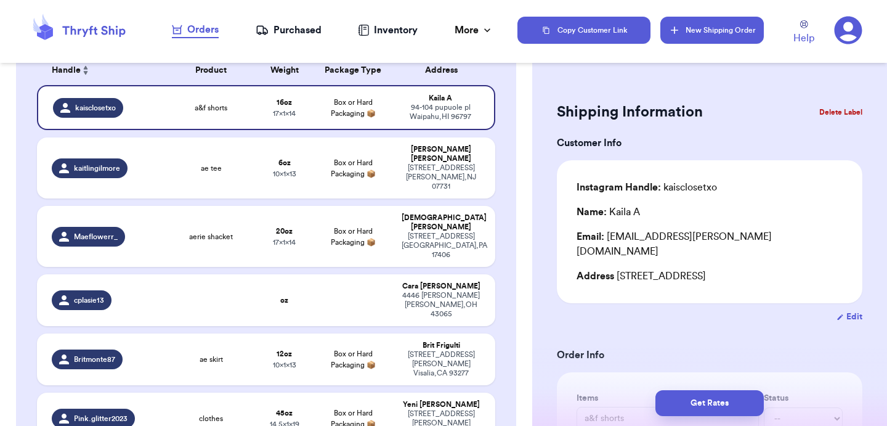
click at [724, 25] on button "New Shipping Order" at bounding box center [713, 30] width 104 height 27
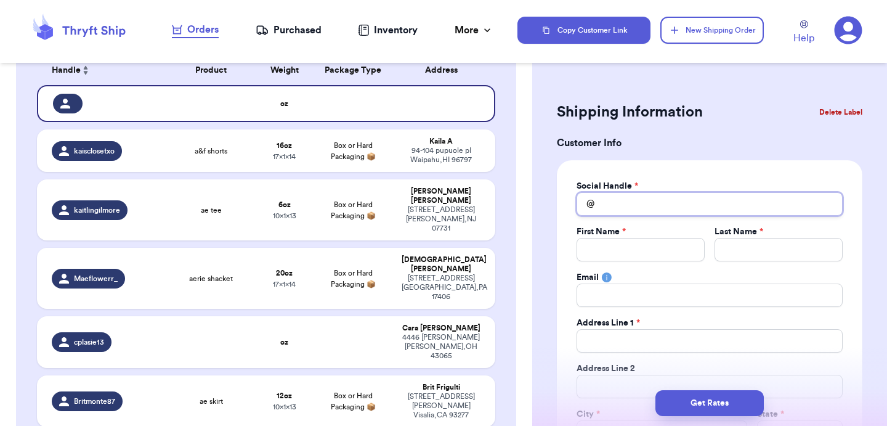
click at [623, 193] on input "Total Amount Paid" at bounding box center [710, 203] width 266 height 23
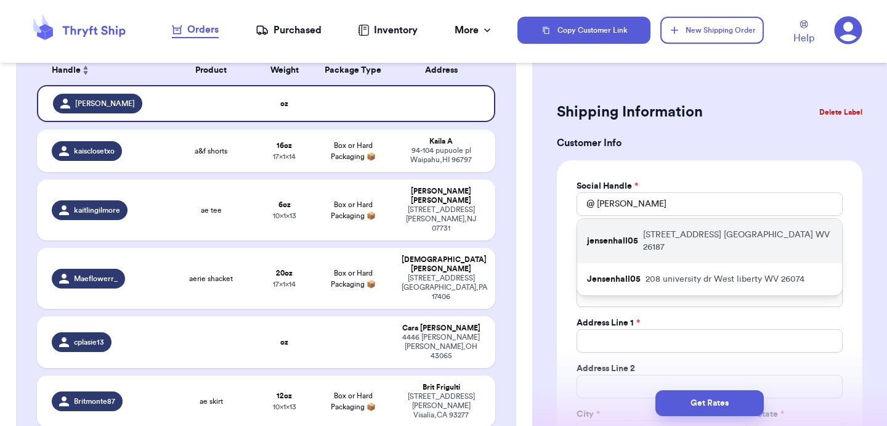
click at [653, 238] on p "[STREET_ADDRESS]" at bounding box center [737, 241] width 189 height 25
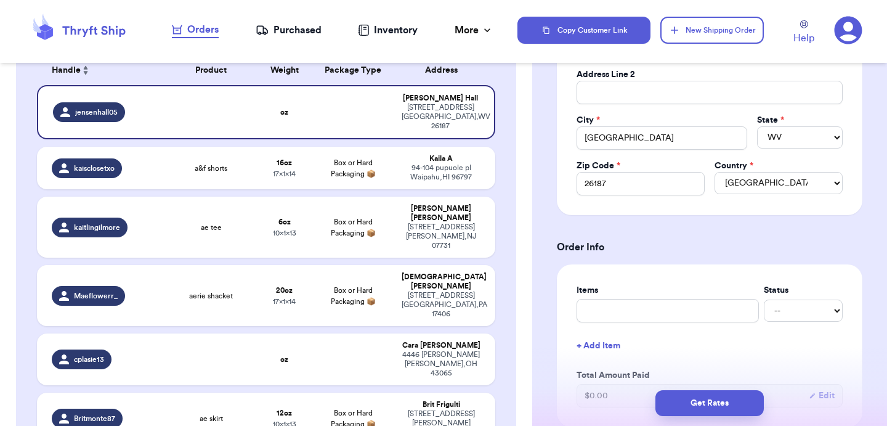
scroll to position [301, 0]
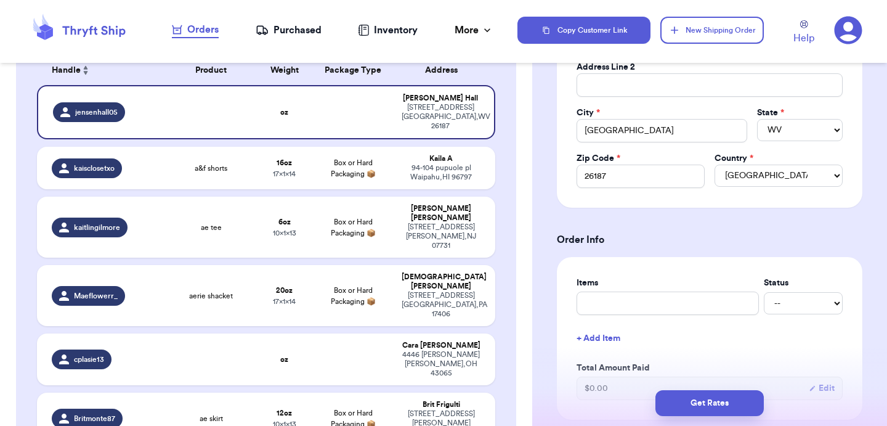
click at [687, 289] on label "Items" at bounding box center [668, 283] width 182 height 12
click at [688, 298] on input "text" at bounding box center [668, 302] width 182 height 23
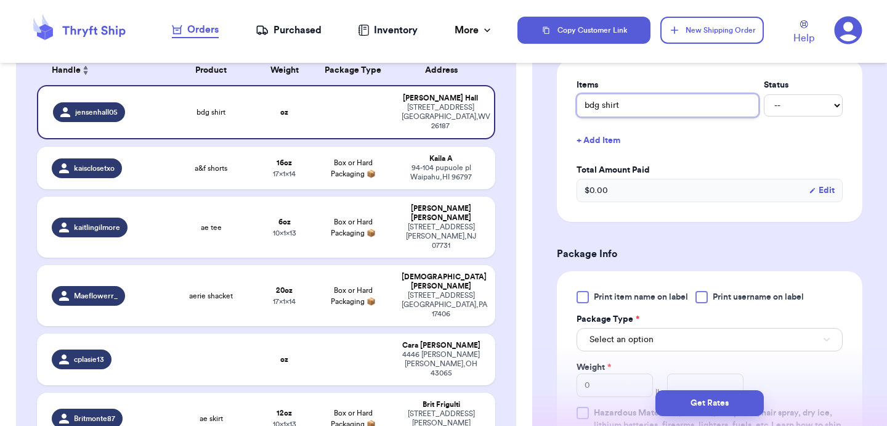
scroll to position [540, 0]
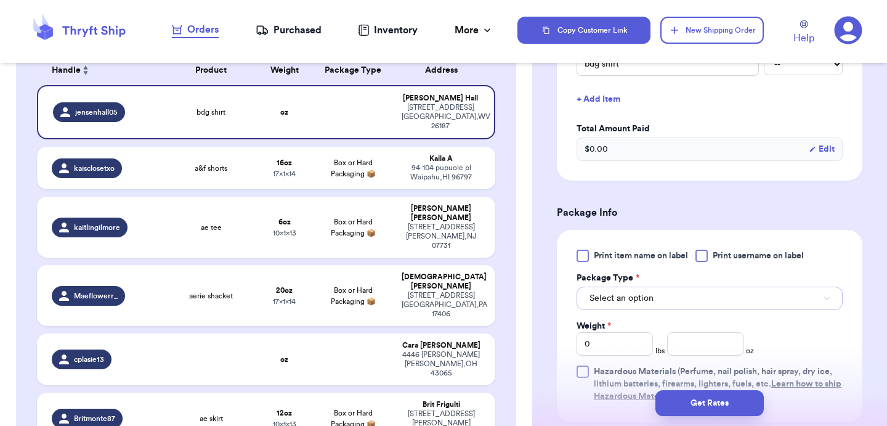
click at [644, 292] on button "Select an option" at bounding box center [710, 298] width 266 height 23
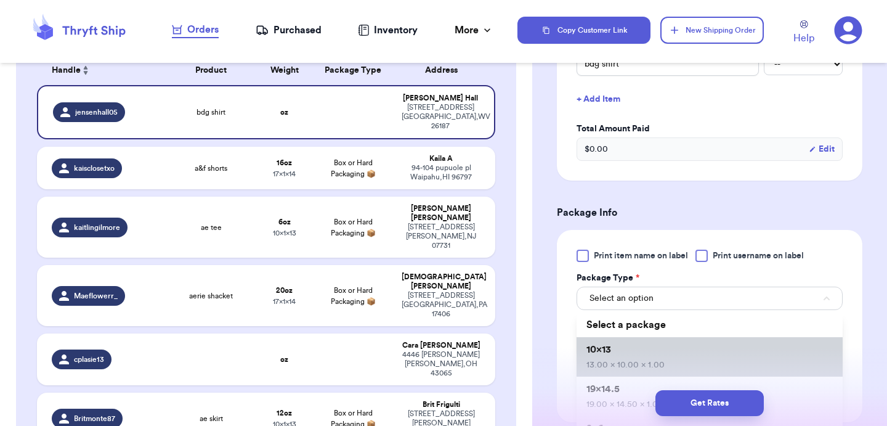
click at [632, 348] on li "10x13 13.00 x 10.00 x 1.00" at bounding box center [710, 356] width 266 height 39
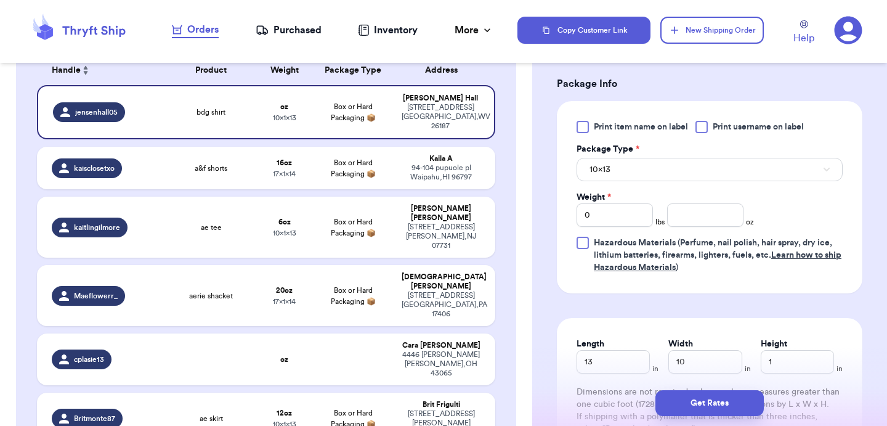
scroll to position [674, 0]
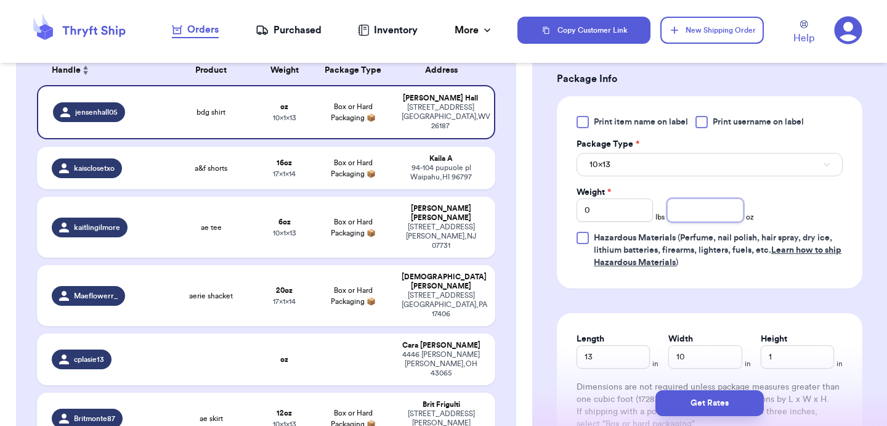
click at [714, 204] on input "number" at bounding box center [705, 209] width 76 height 23
click at [731, 406] on button "Get Rates" at bounding box center [710, 403] width 108 height 26
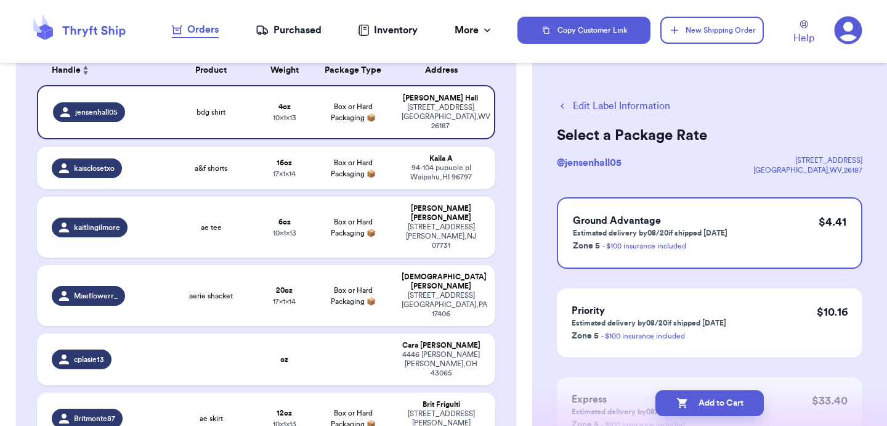
click at [410, 393] on td "Brit Frigulti [STREET_ADDRESS][PERSON_NAME]" at bounding box center [444, 419] width 101 height 52
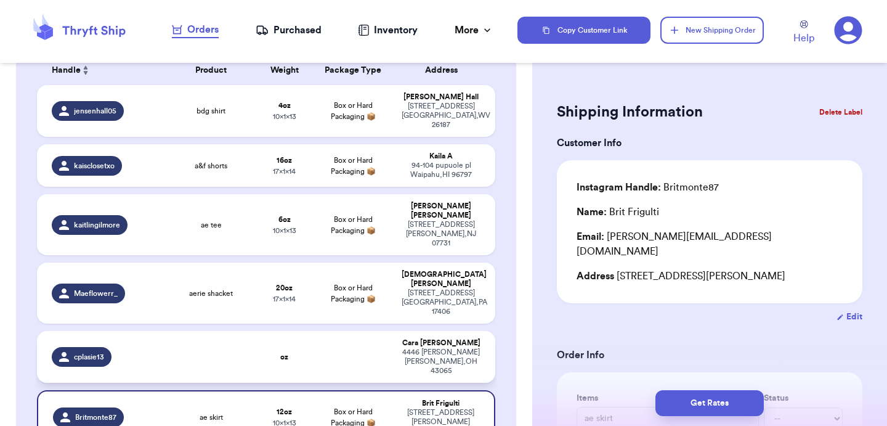
click at [410, 348] on div "[STREET_ADDRESS][PERSON_NAME]" at bounding box center [441, 362] width 79 height 28
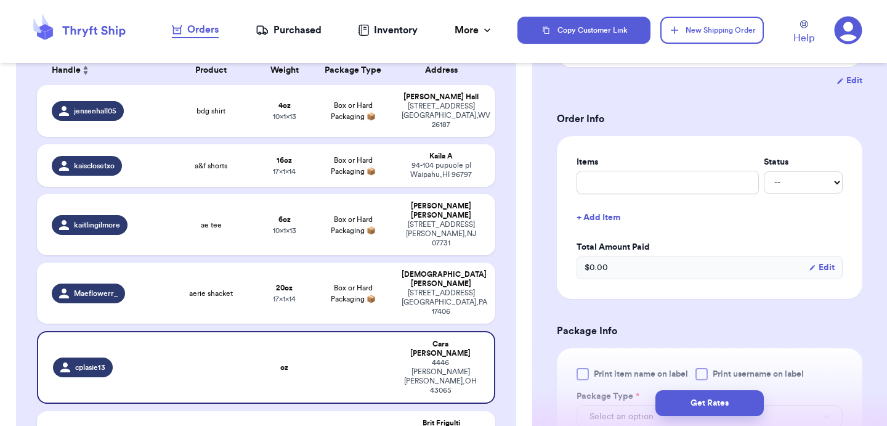
scroll to position [237, 0]
click at [620, 184] on div "Items Status -- Paid Owes + Add Item Total Amount Paid $ 0.00 Edit" at bounding box center [710, 216] width 266 height 123
click at [620, 177] on input "text" at bounding box center [668, 181] width 182 height 23
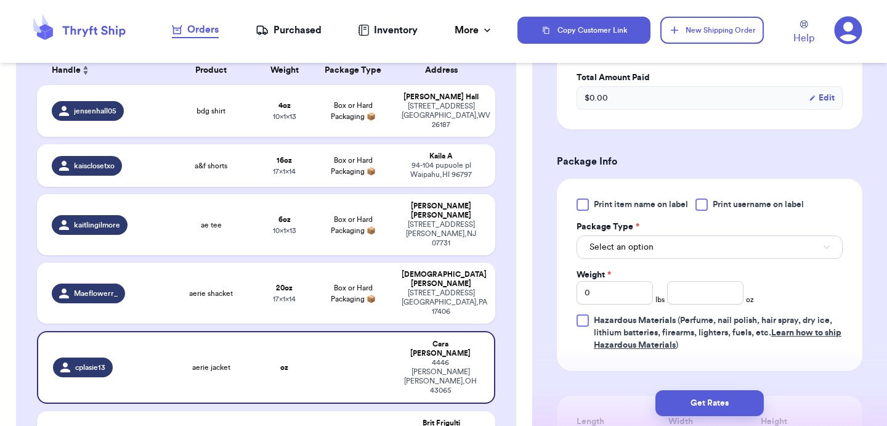
scroll to position [429, 0]
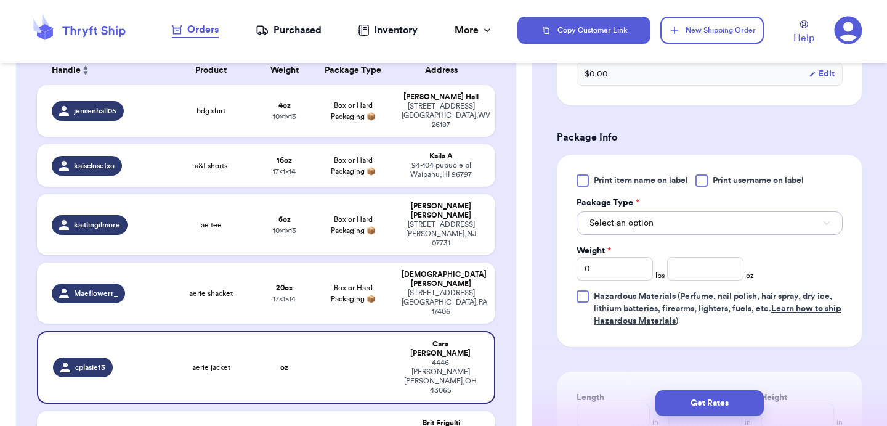
click at [641, 217] on span "Select an option" at bounding box center [622, 223] width 64 height 12
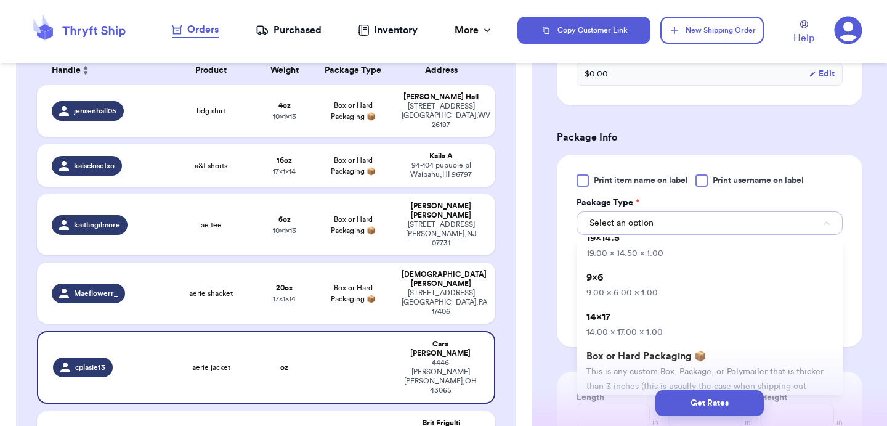
scroll to position [93, 0]
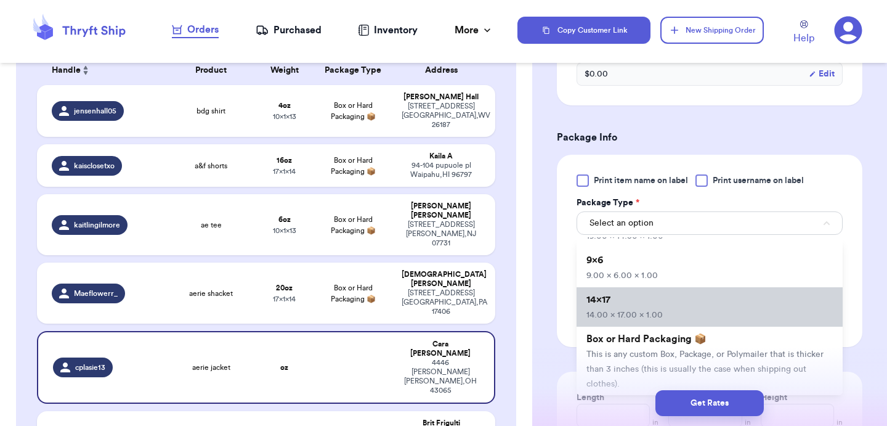
click at [617, 287] on li "14x17 14.00 x 17.00 x 1.00" at bounding box center [710, 306] width 266 height 39
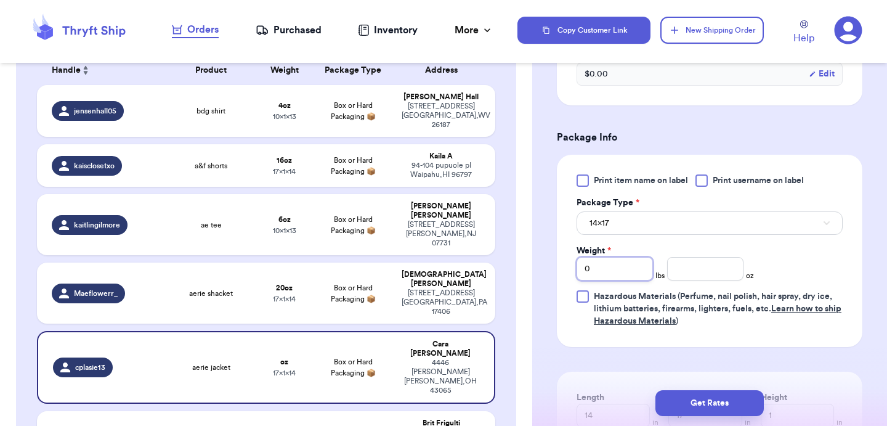
click at [619, 260] on input "0" at bounding box center [615, 268] width 76 height 23
click at [685, 404] on button "Get Rates" at bounding box center [710, 403] width 108 height 26
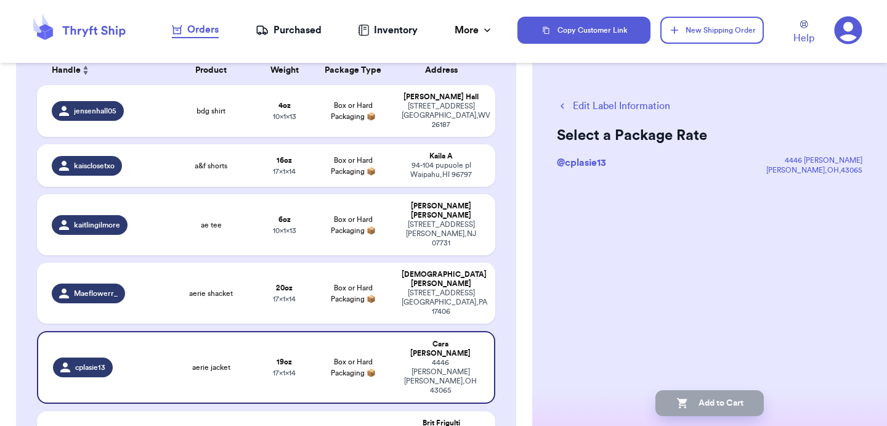
scroll to position [0, 0]
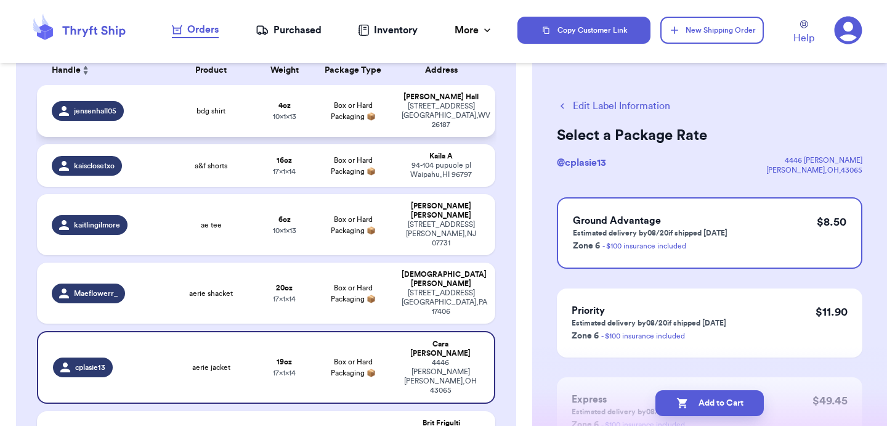
click at [290, 116] on span "10 x 1 x 13" at bounding box center [284, 116] width 23 height 7
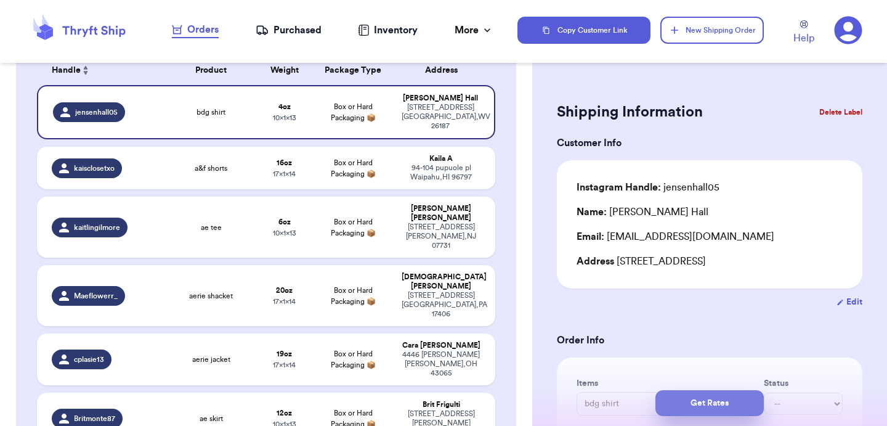
click at [706, 397] on button "Get Rates" at bounding box center [710, 403] width 108 height 26
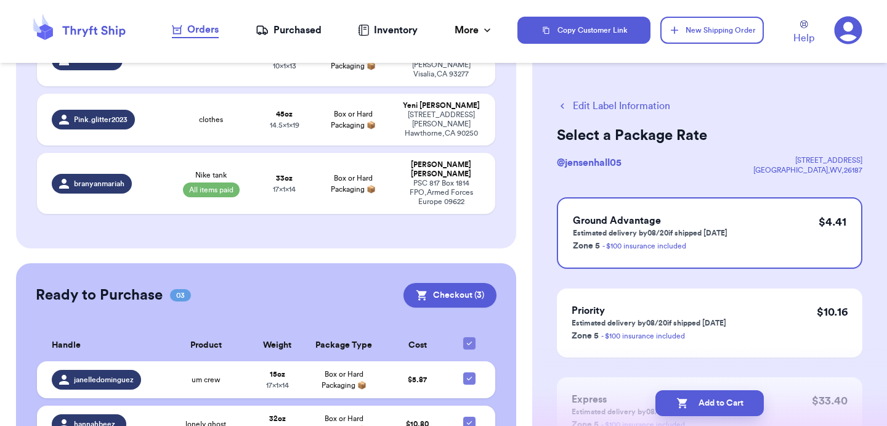
scroll to position [518, 0]
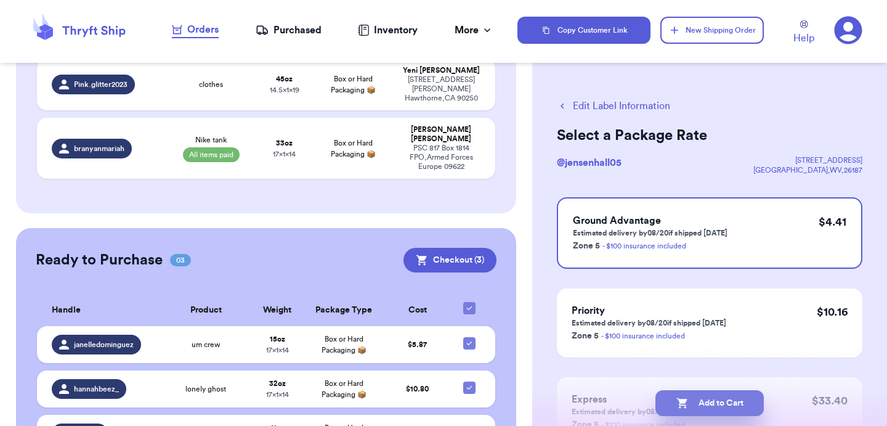
click at [685, 411] on button "Add to Cart" at bounding box center [710, 403] width 108 height 26
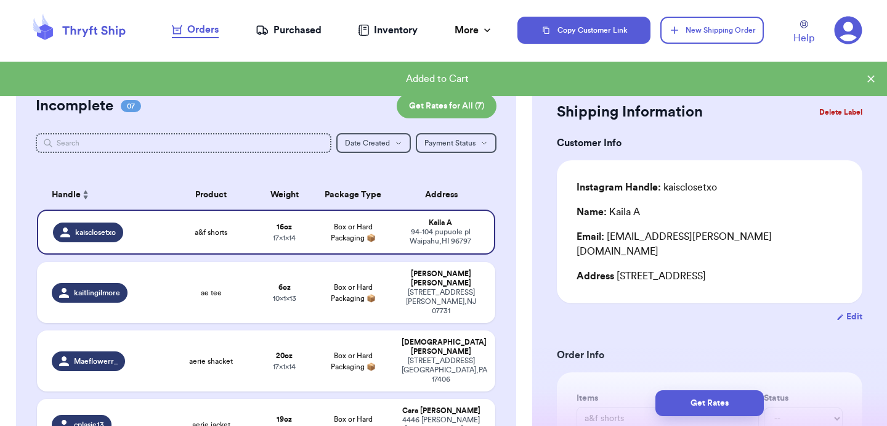
scroll to position [102, 0]
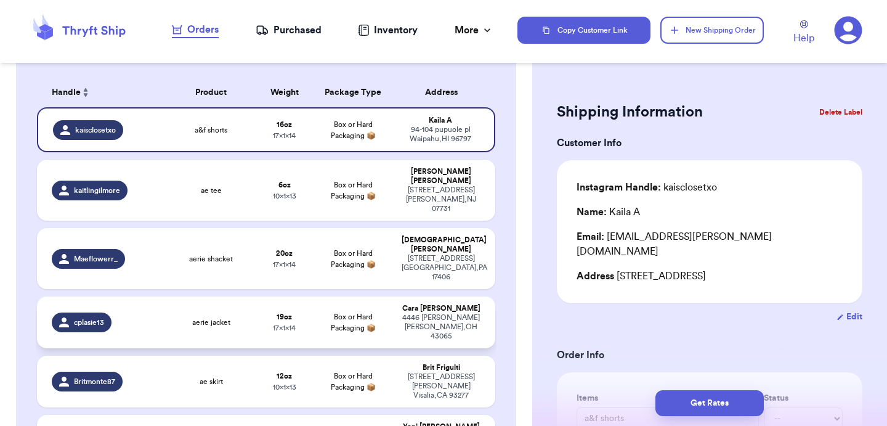
click at [264, 296] on td "19 oz 17 x 1 x 14" at bounding box center [284, 322] width 55 height 52
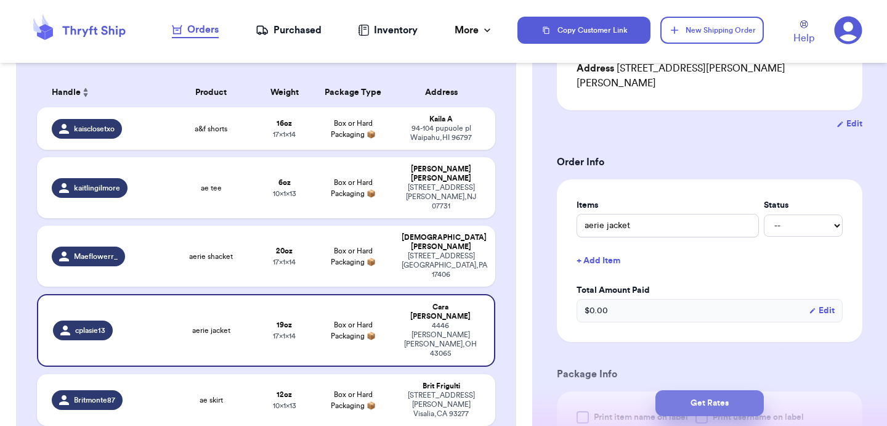
scroll to position [198, 0]
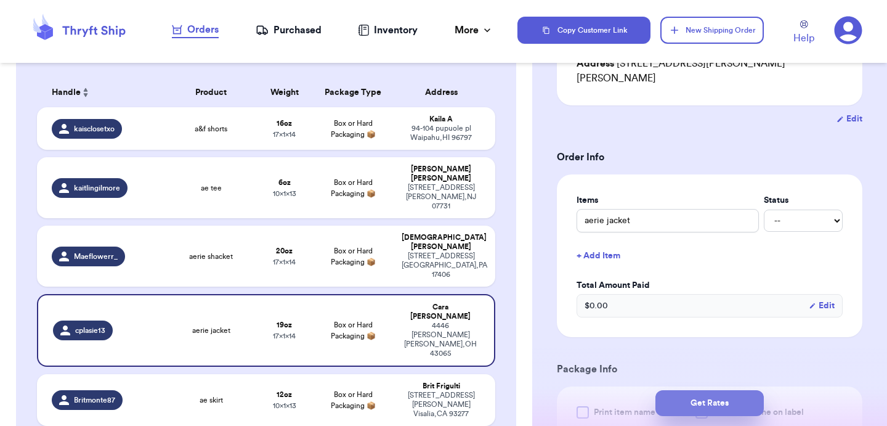
click at [722, 393] on button "Get Rates" at bounding box center [710, 403] width 108 height 26
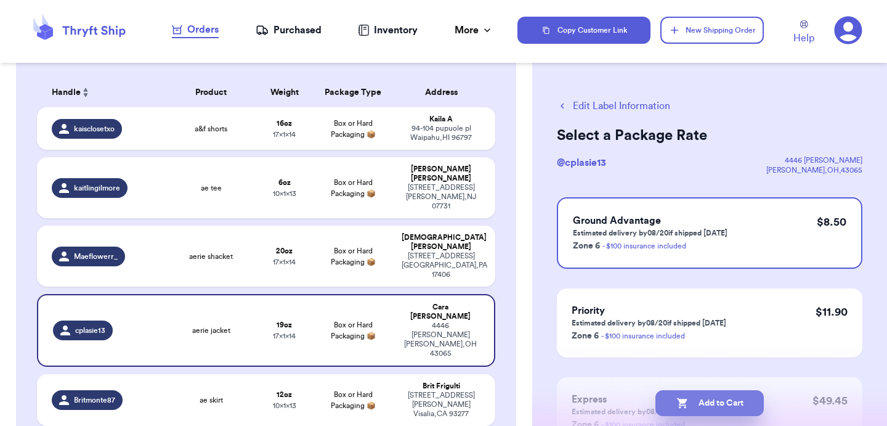
click at [710, 400] on button "Add to Cart" at bounding box center [710, 403] width 108 height 26
